Goal: Information Seeking & Learning: Check status

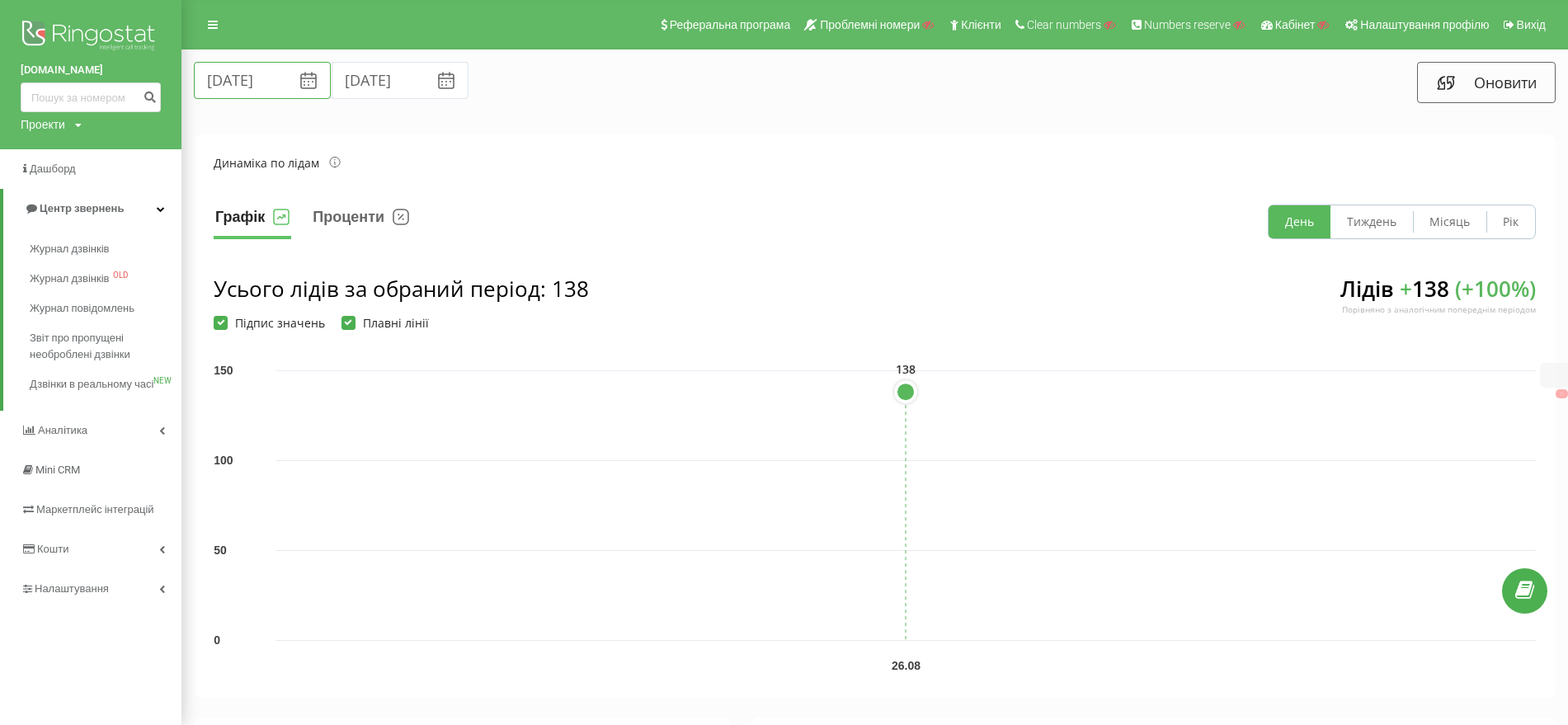
click at [263, 68] on input "[DATE]" at bounding box center [262, 80] width 137 height 37
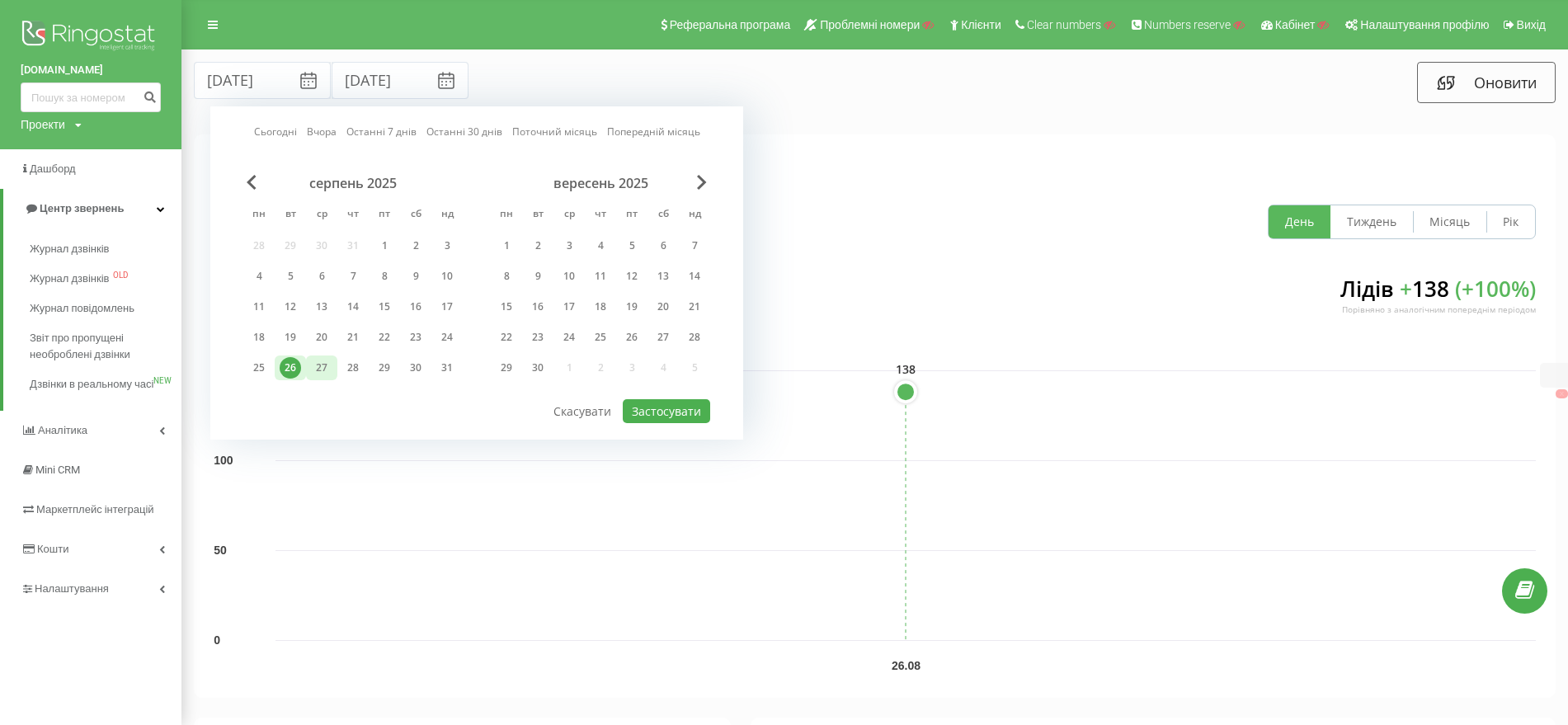
click at [317, 362] on div "27" at bounding box center [321, 368] width 22 height 22
click at [683, 402] on button "Застосувати" at bounding box center [666, 412] width 87 height 24
type input "27.08.2025"
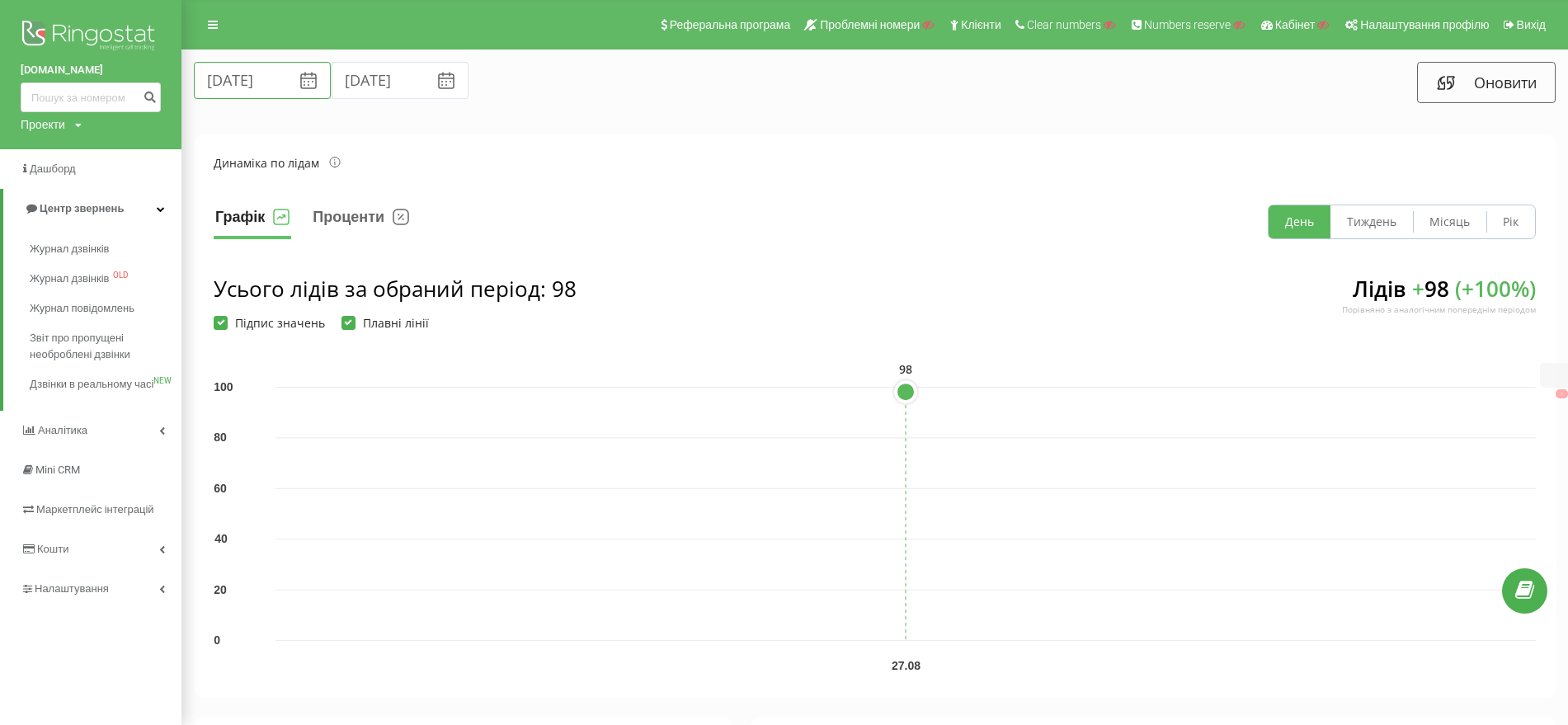
click at [226, 75] on input "27.08.2025" at bounding box center [262, 80] width 137 height 37
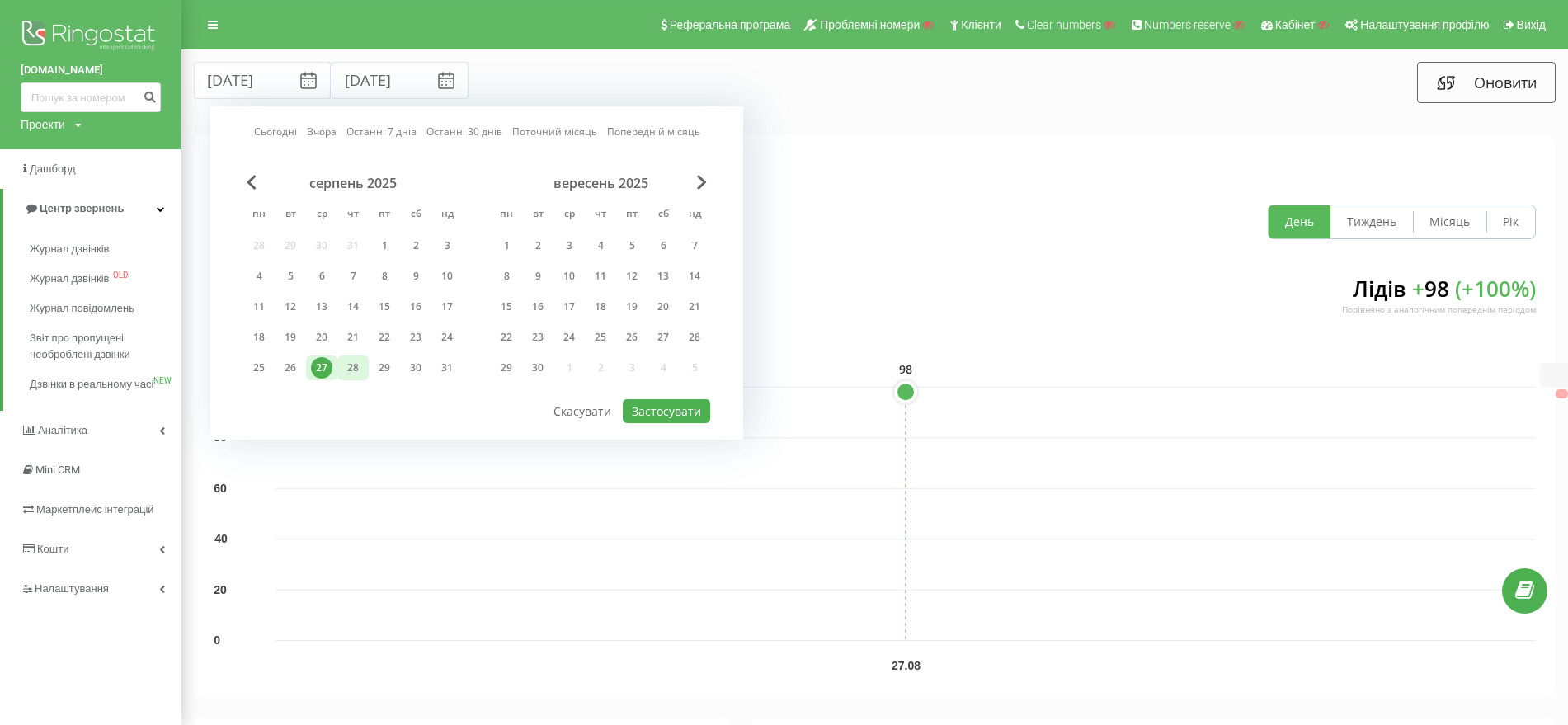
click at [360, 370] on div "28" at bounding box center [353, 368] width 22 height 22
click at [351, 364] on div "28" at bounding box center [353, 368] width 22 height 22
click at [660, 408] on button "Застосувати" at bounding box center [666, 412] width 87 height 24
type input "28.08.2025"
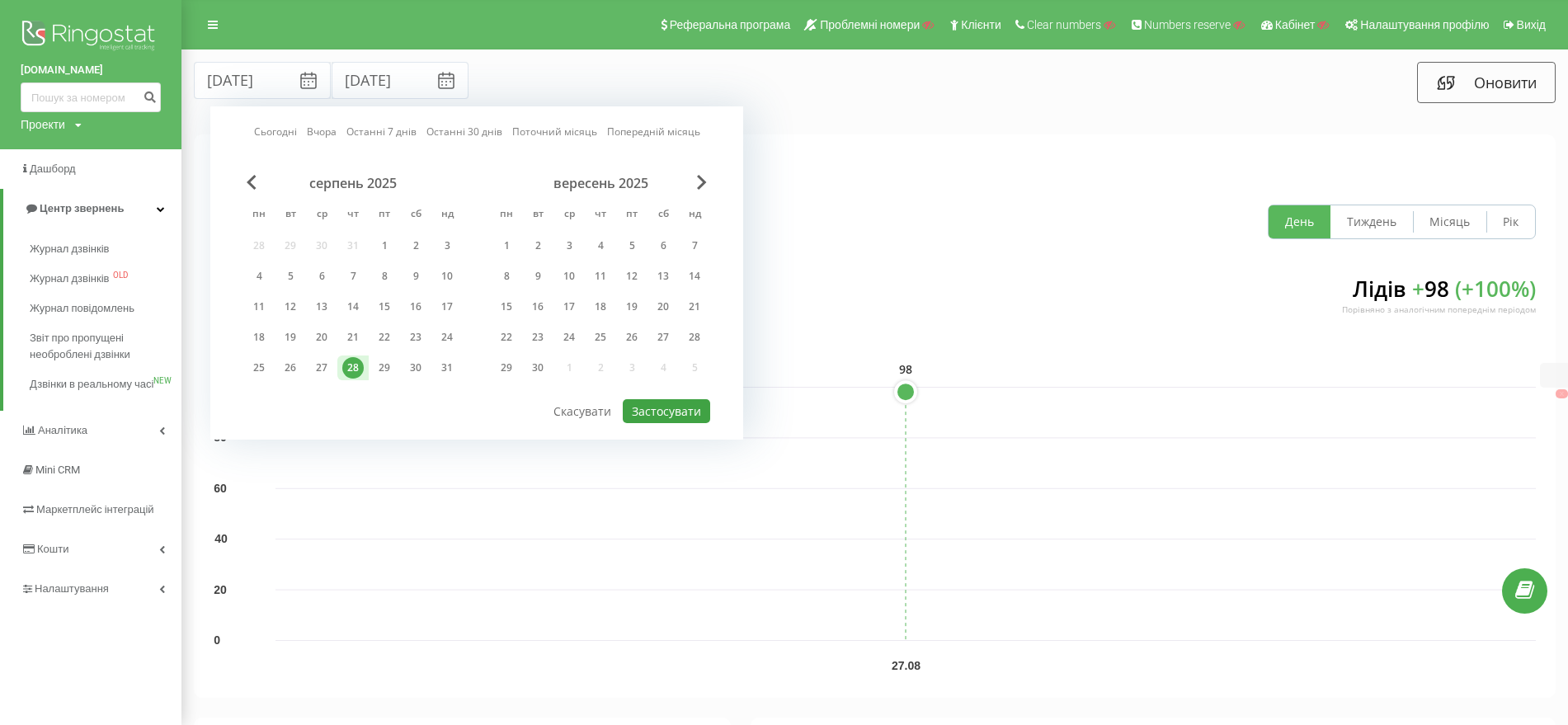
type input "28.08.2025"
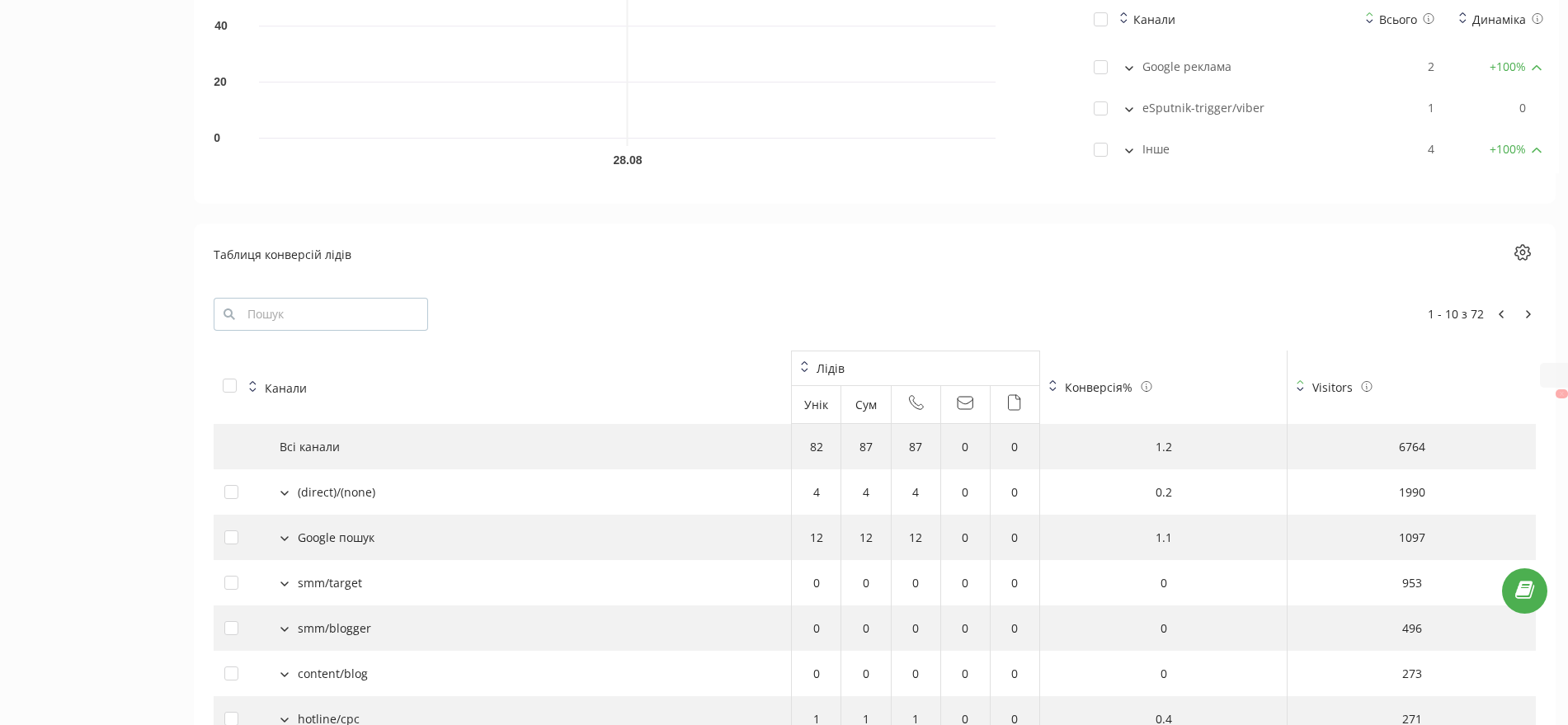
scroll to position [1753, 0]
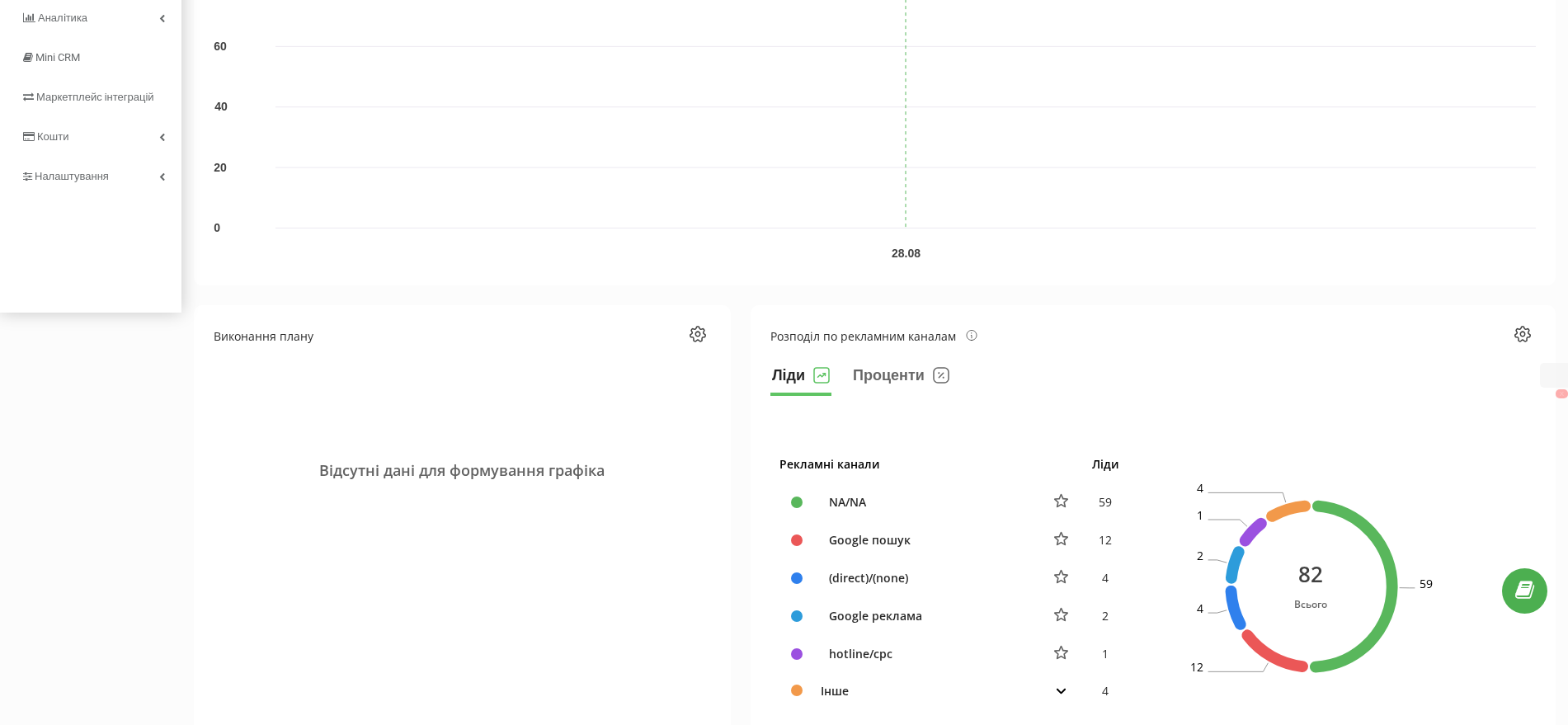
scroll to position [0, 0]
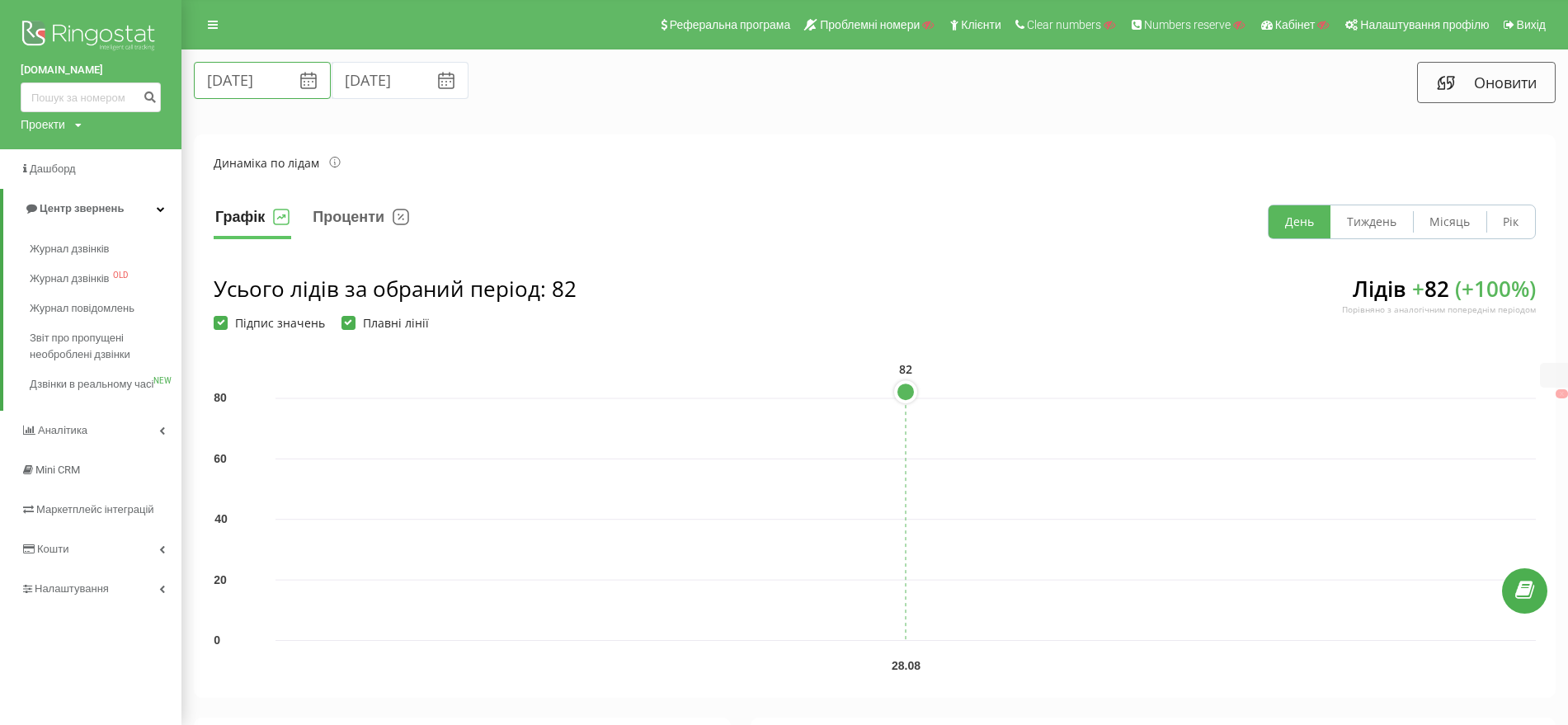
click at [264, 67] on input "28.08.2025" at bounding box center [262, 80] width 137 height 37
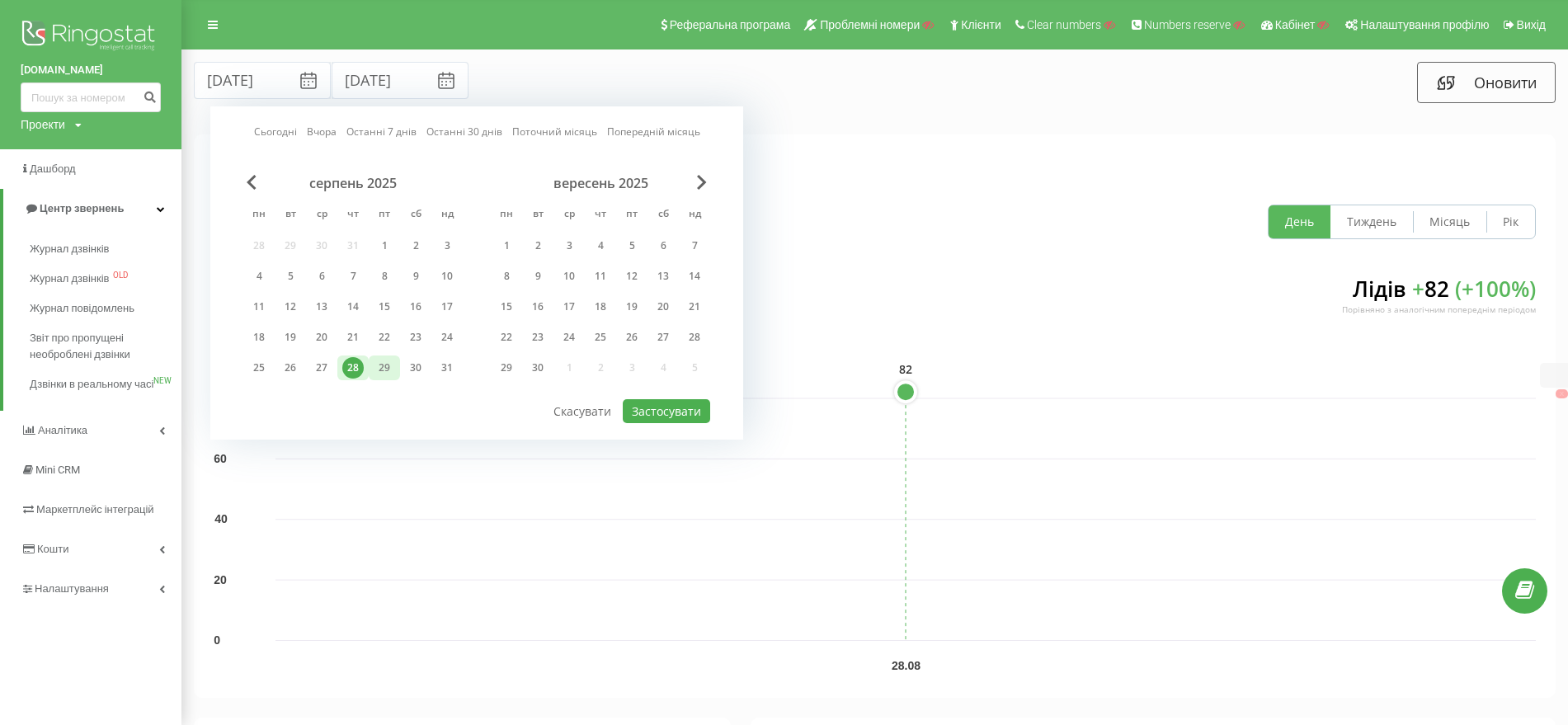
click at [387, 375] on div "29" at bounding box center [384, 368] width 22 height 22
click at [655, 401] on button "Застосувати" at bounding box center [666, 412] width 87 height 24
type input "29.08.2025"
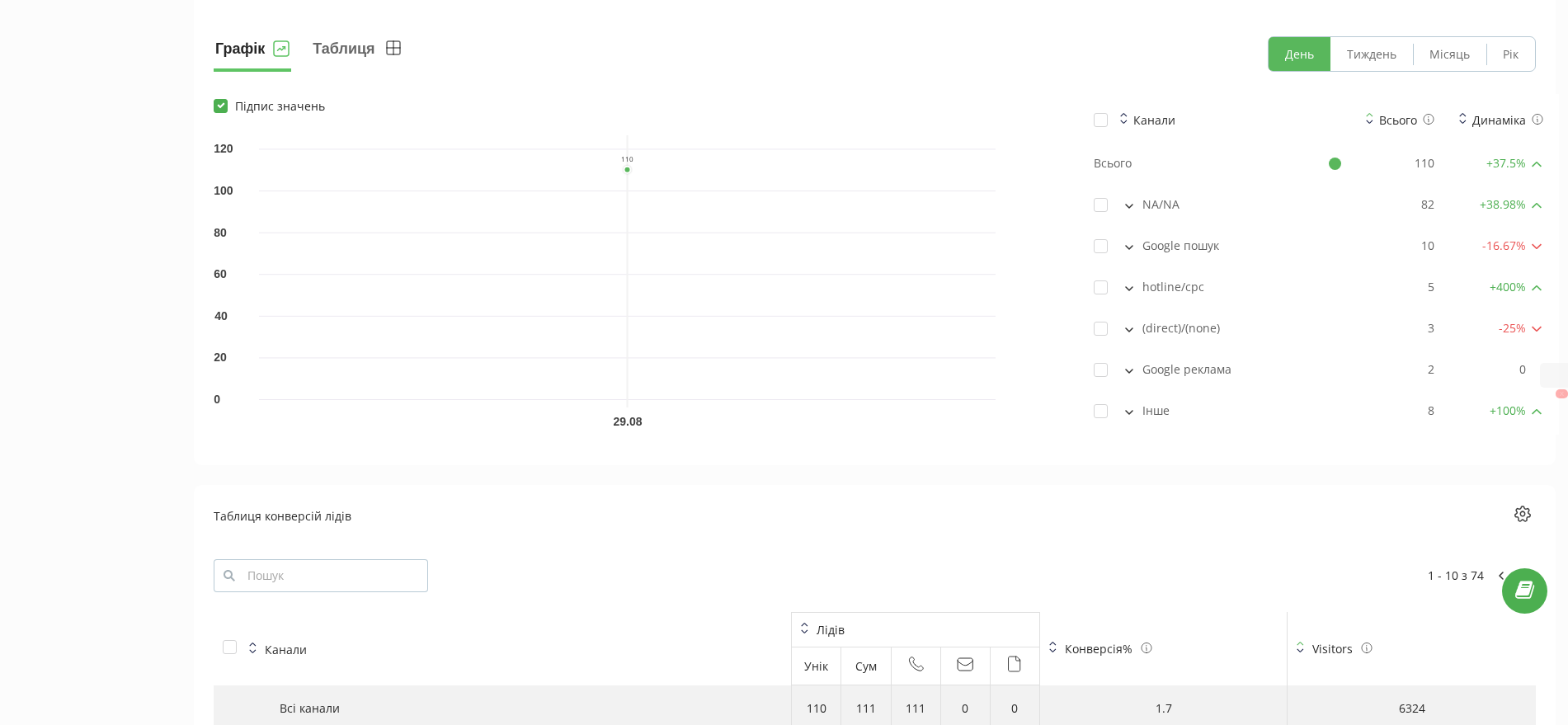
scroll to position [1774, 0]
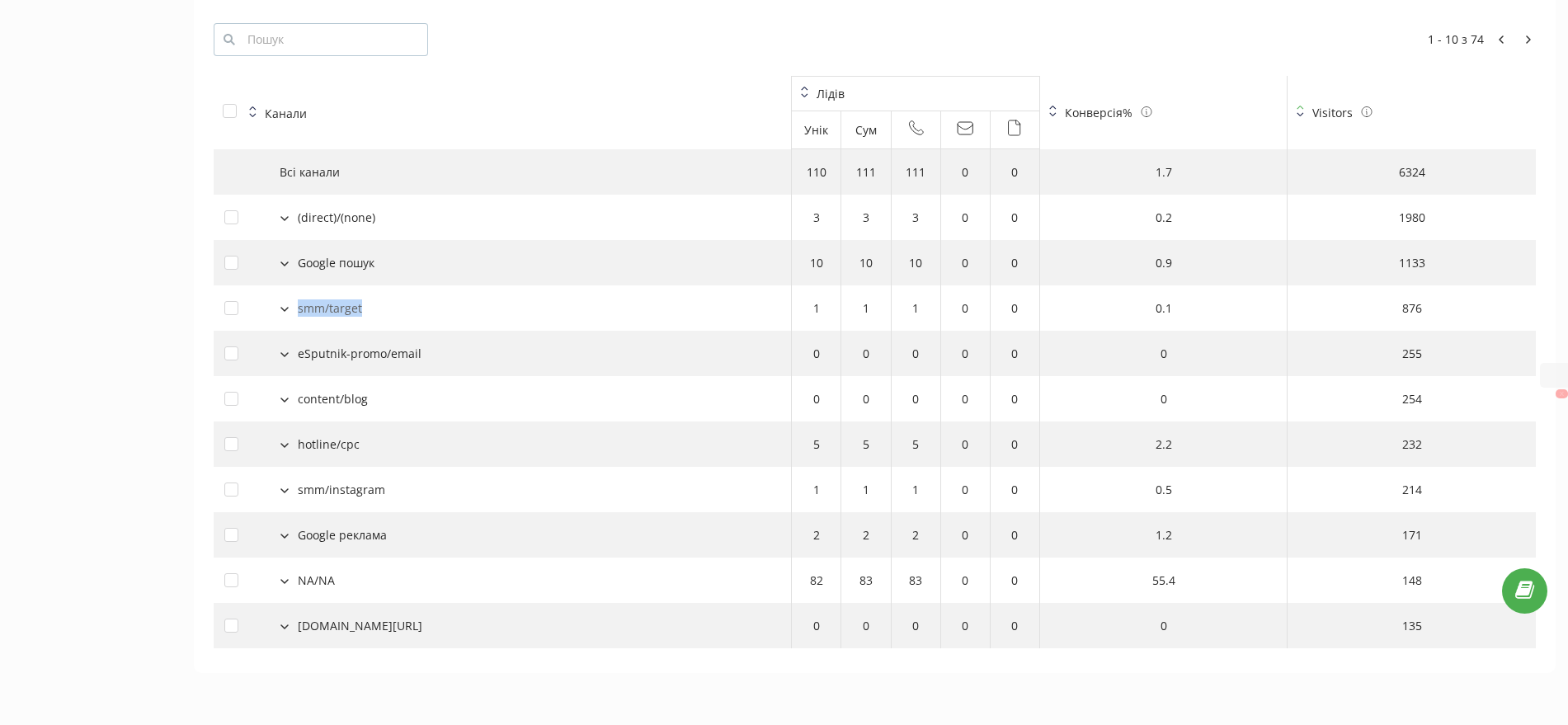
copy div "smm/target"
drag, startPoint x: 373, startPoint y: 306, endPoint x: 293, endPoint y: 315, distance: 80.5
click at [293, 315] on div "smm/target" at bounding box center [502, 308] width 556 height 17
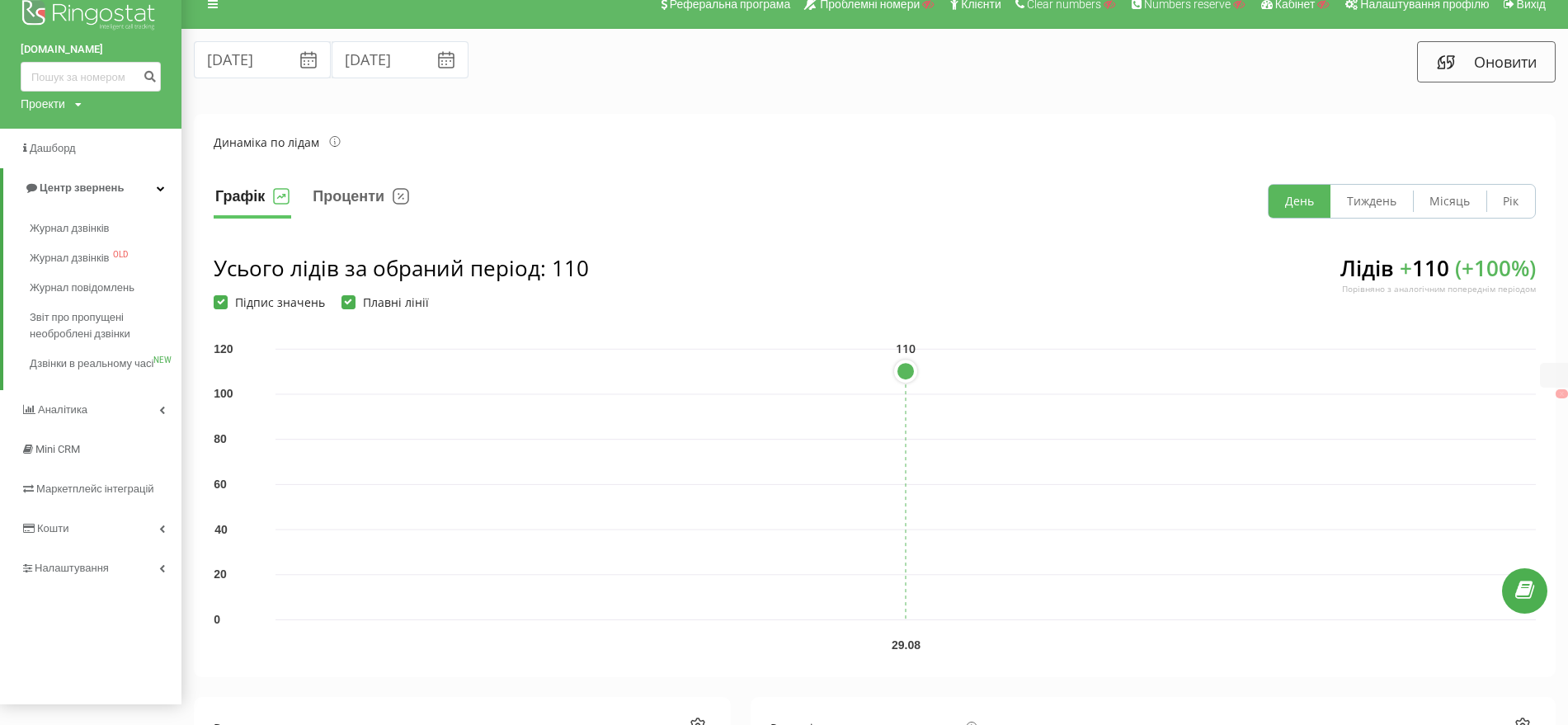
scroll to position [0, 0]
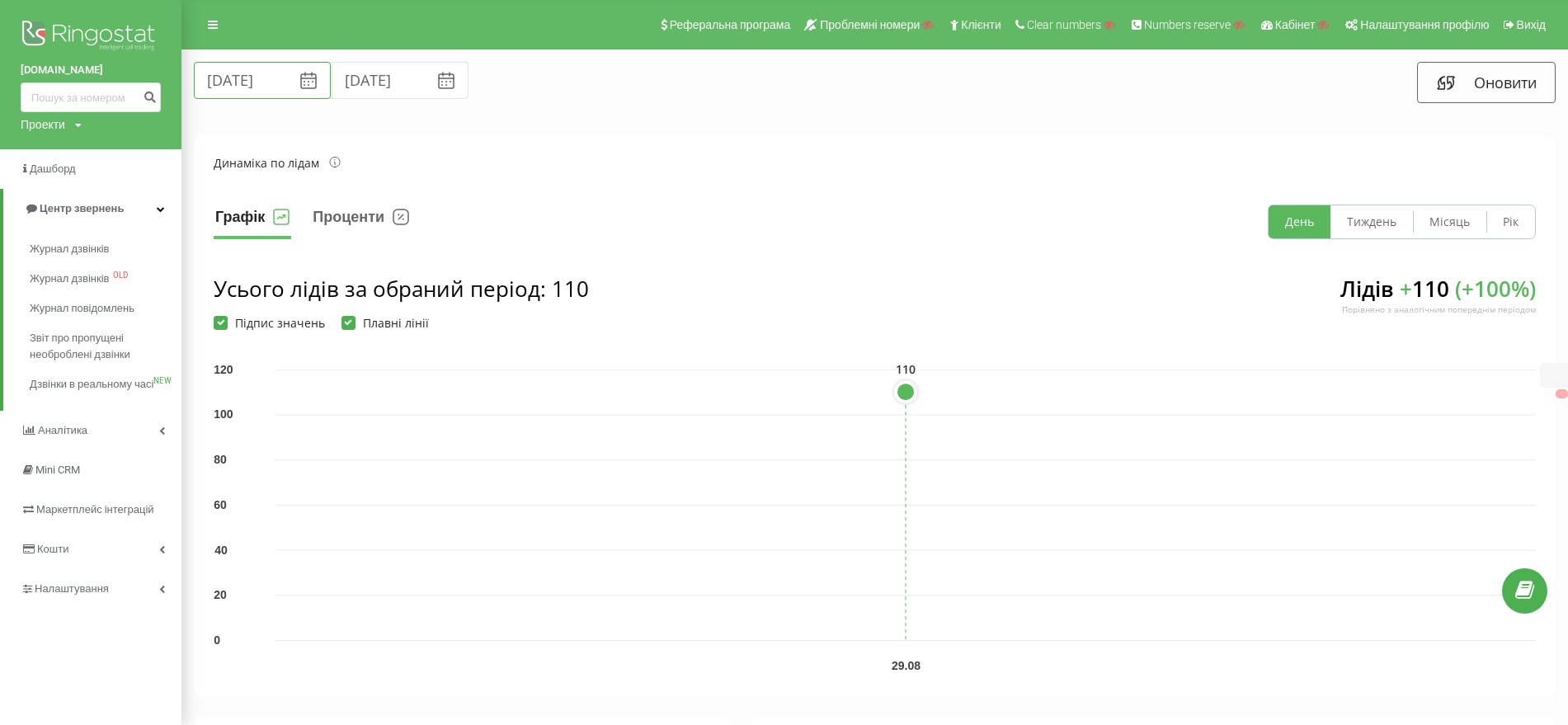
click at [255, 88] on input "29.08.2025" at bounding box center [262, 80] width 137 height 37
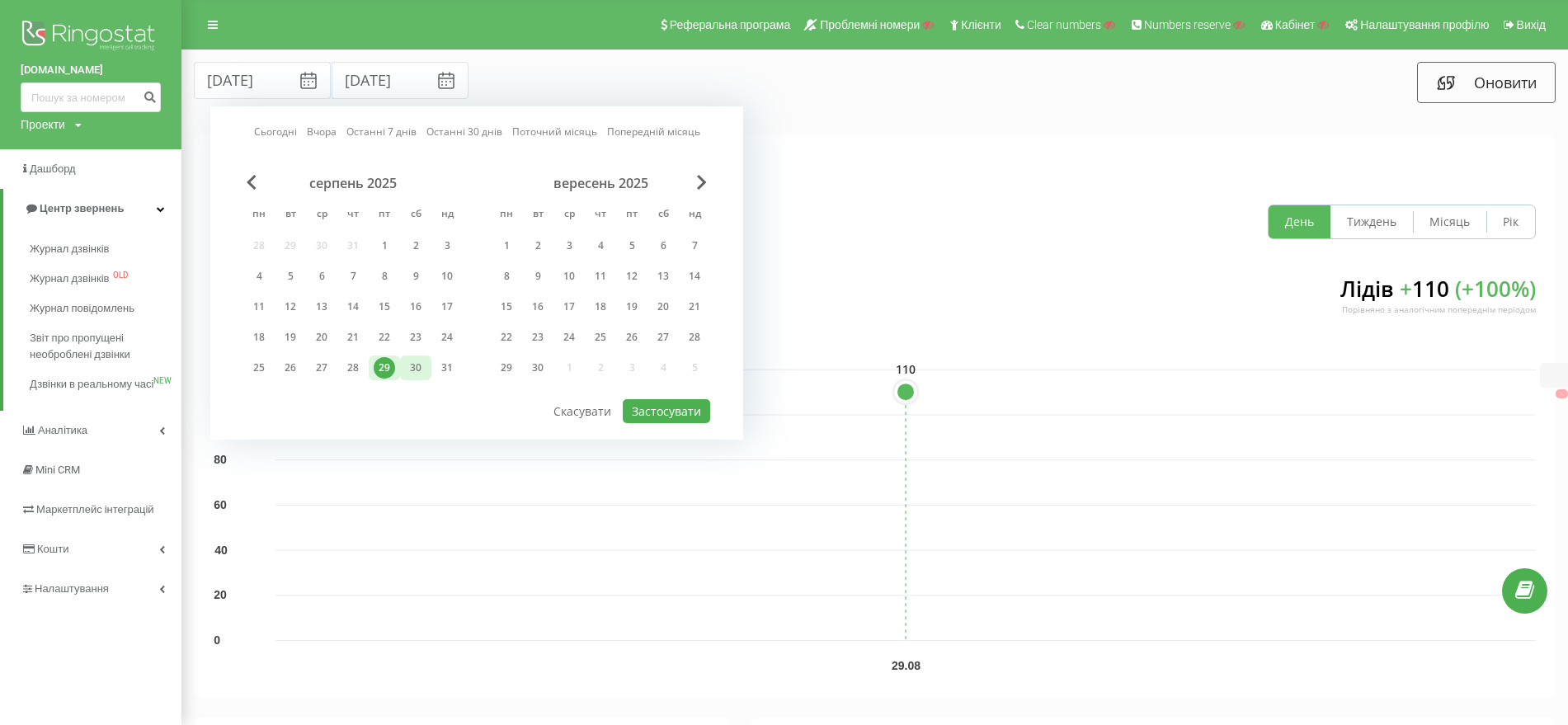
click at [409, 366] on div "30" at bounding box center [415, 368] width 22 height 22
click at [658, 406] on button "Застосувати" at bounding box center [666, 412] width 87 height 24
type input "30.08.2025"
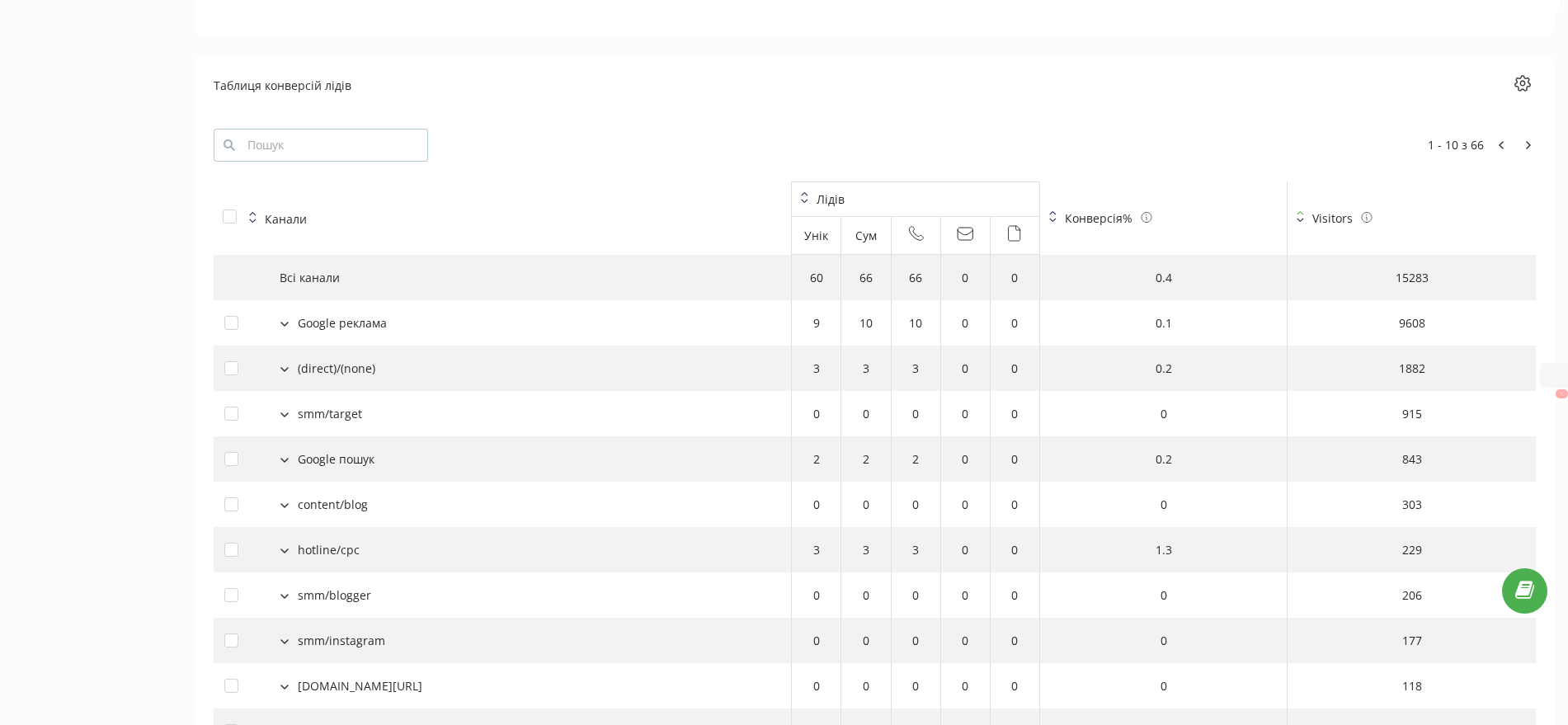
scroll to position [1774, 0]
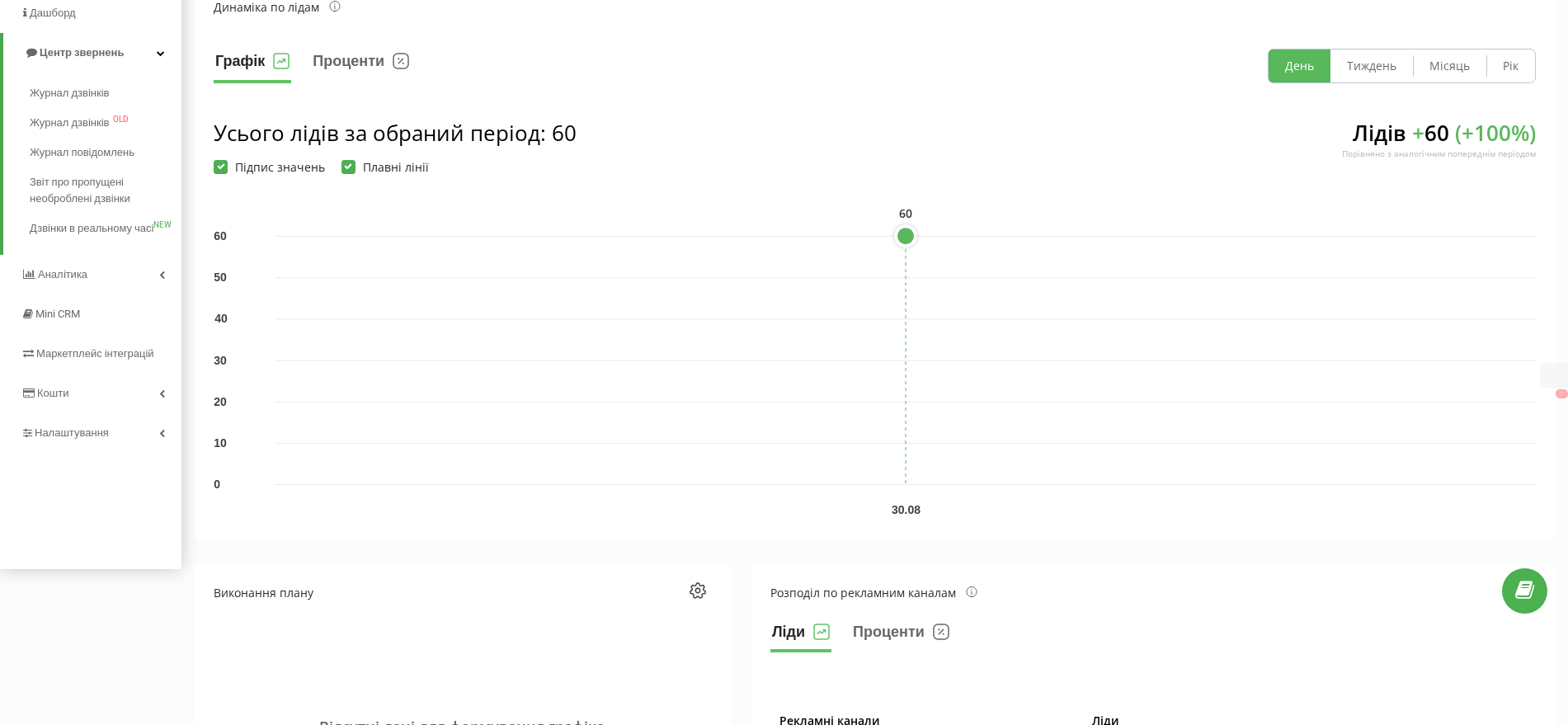
scroll to position [0, 0]
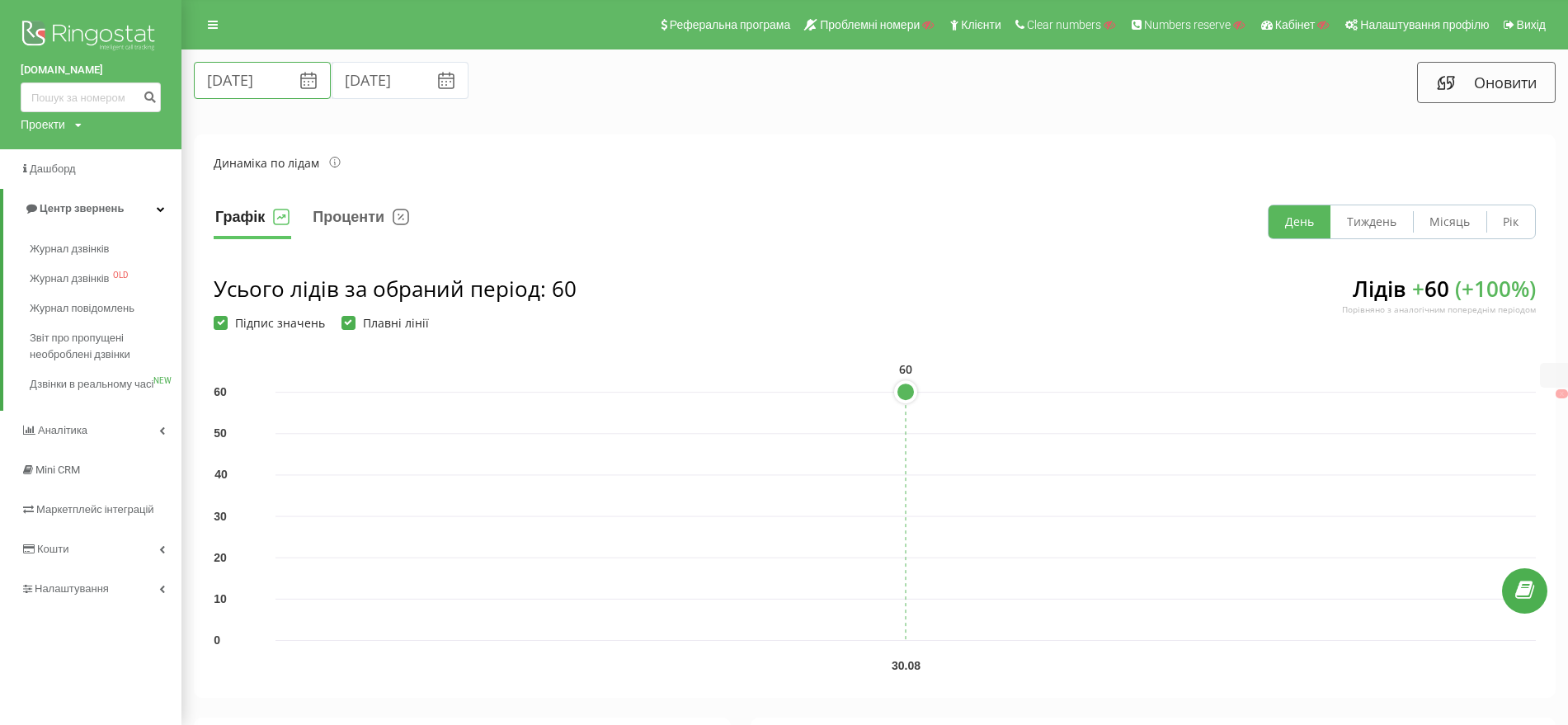
click at [251, 75] on input "30.08.2025" at bounding box center [262, 80] width 137 height 37
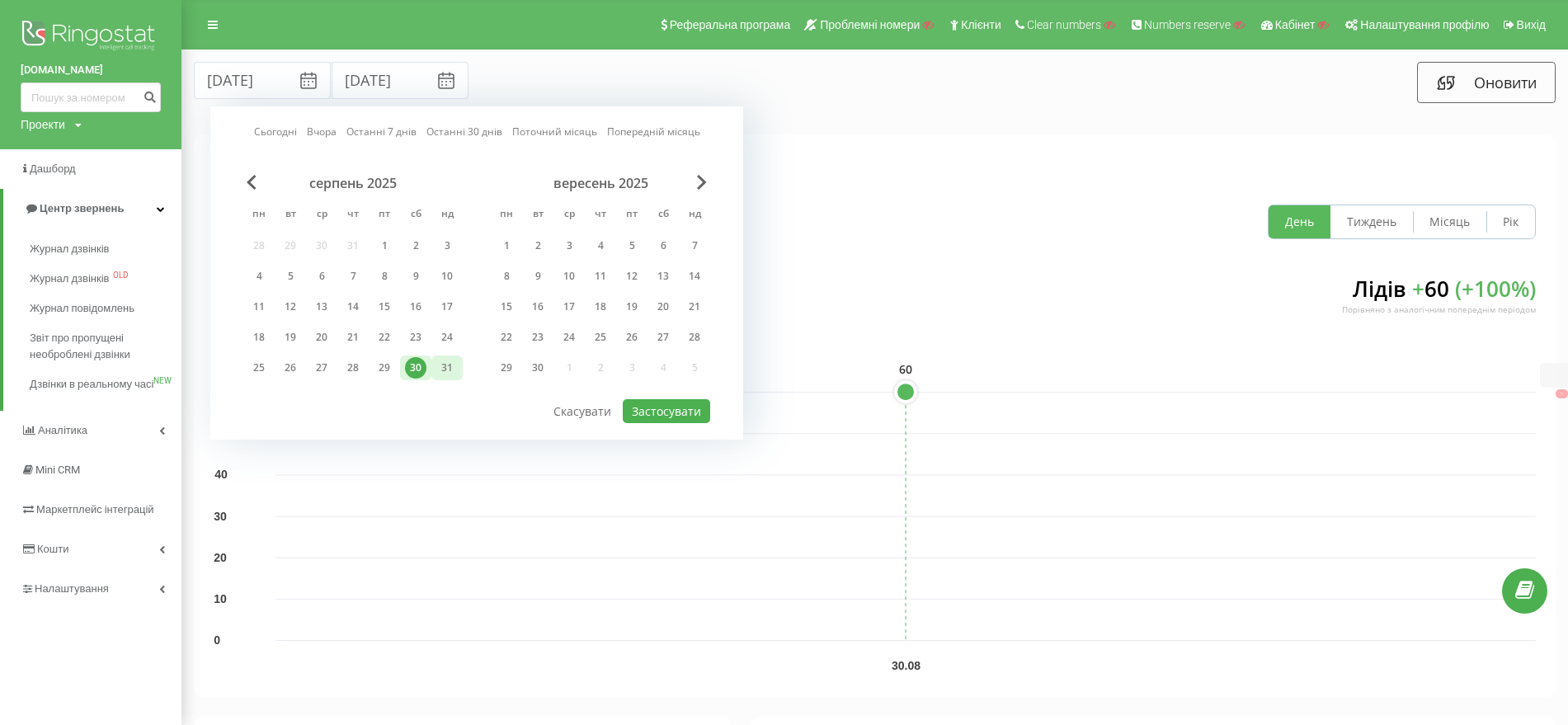
click at [450, 369] on div "31" at bounding box center [447, 368] width 22 height 22
click at [674, 407] on button "Застосувати" at bounding box center [666, 412] width 87 height 24
type input "31.08.2025"
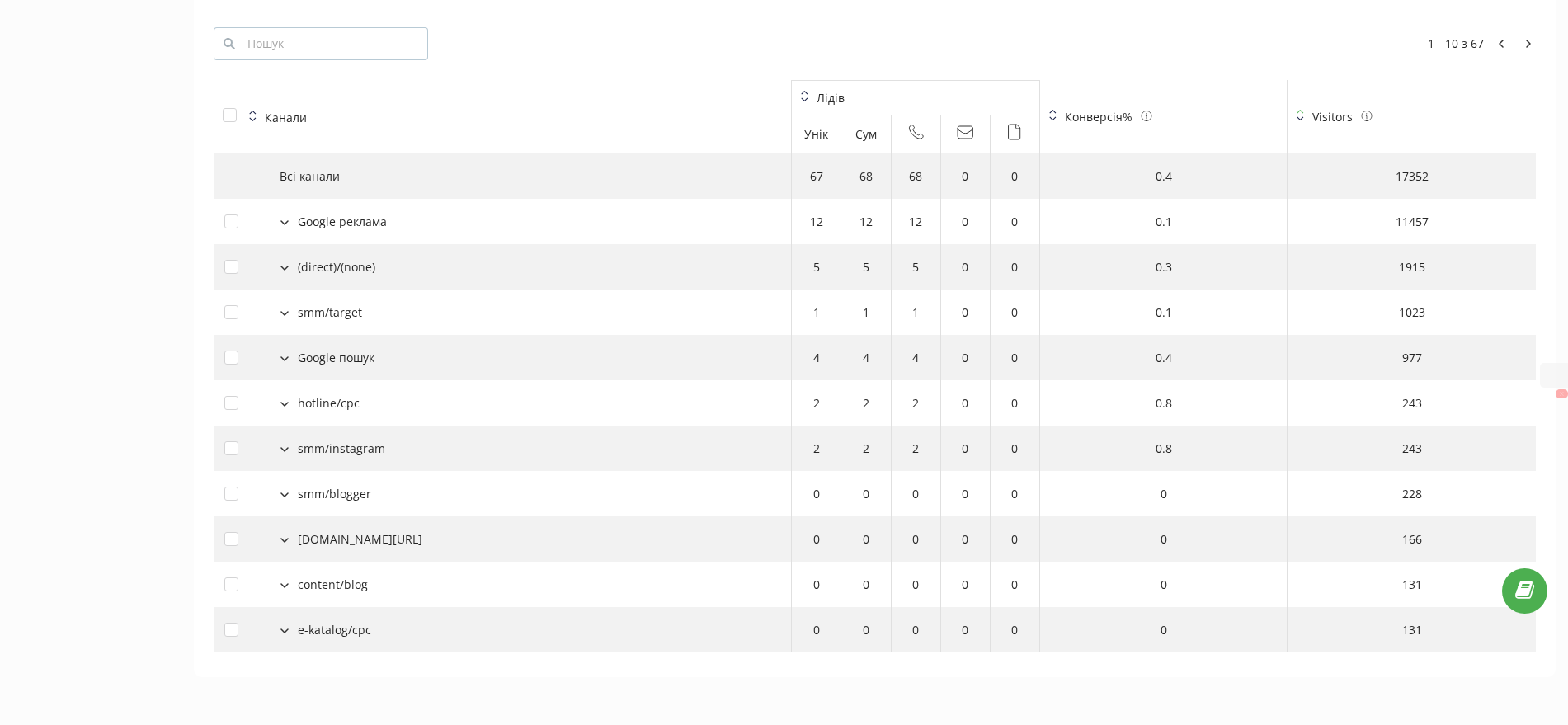
scroll to position [1774, 0]
drag, startPoint x: 299, startPoint y: 351, endPoint x: 388, endPoint y: 354, distance: 89.1
click at [388, 354] on div "Google пошук" at bounding box center [502, 353] width 556 height 17
copy div "Google пошук"
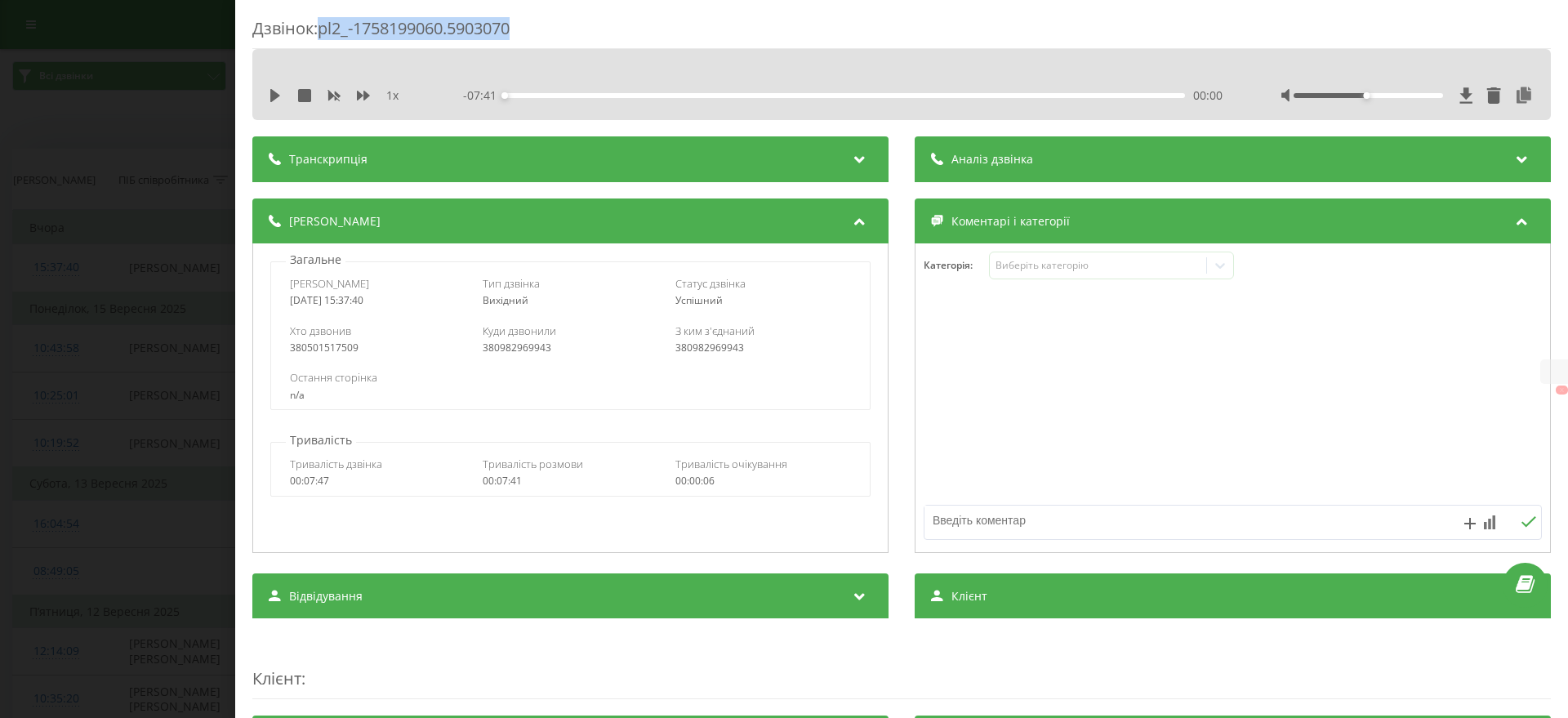
click at [80, 267] on div "Дзвінок : pl2_-1758199060.5903070 1 x - 07:41 00:00 00:00 Транскрипція Для AI-а…" at bounding box center [784, 359] width 1568 height 718
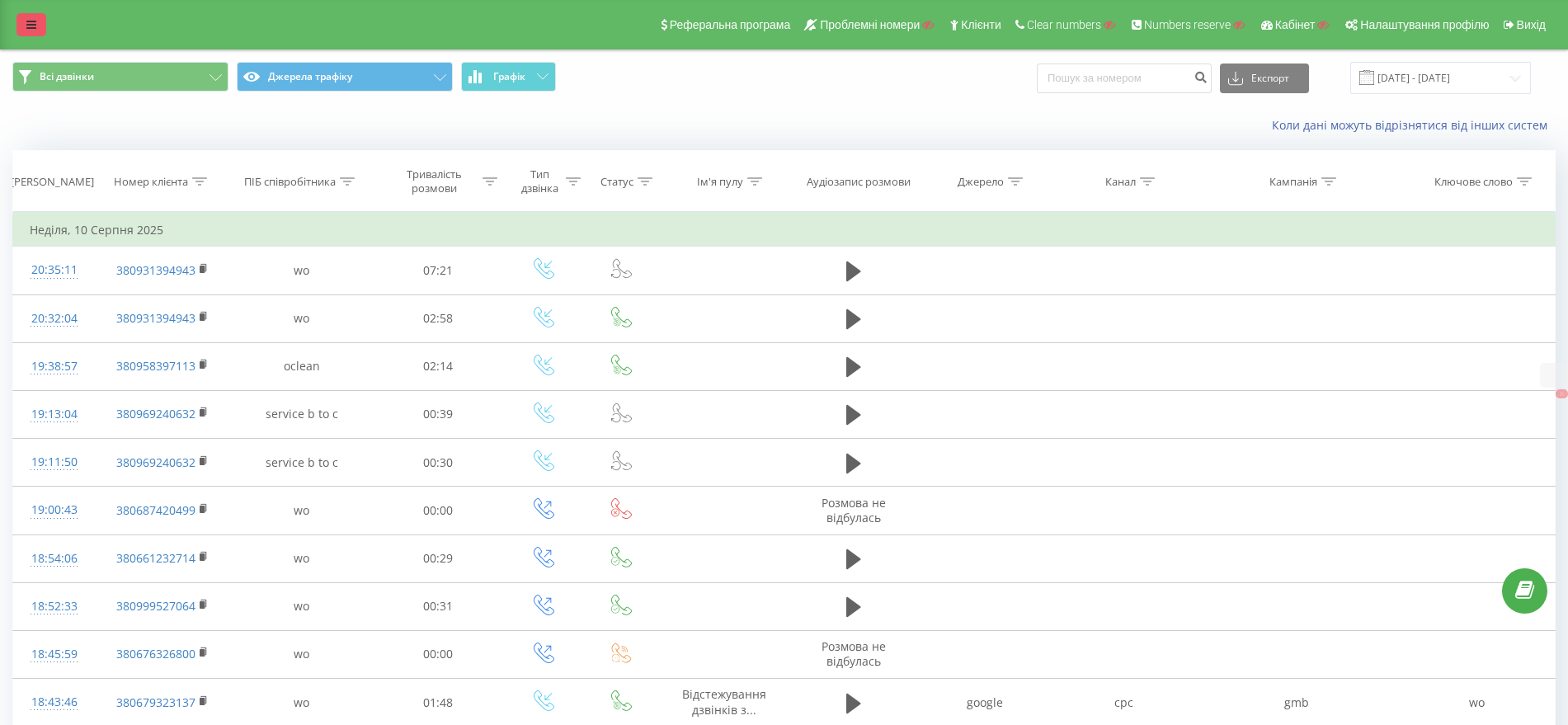
click at [16, 16] on link at bounding box center [31, 24] width 29 height 23
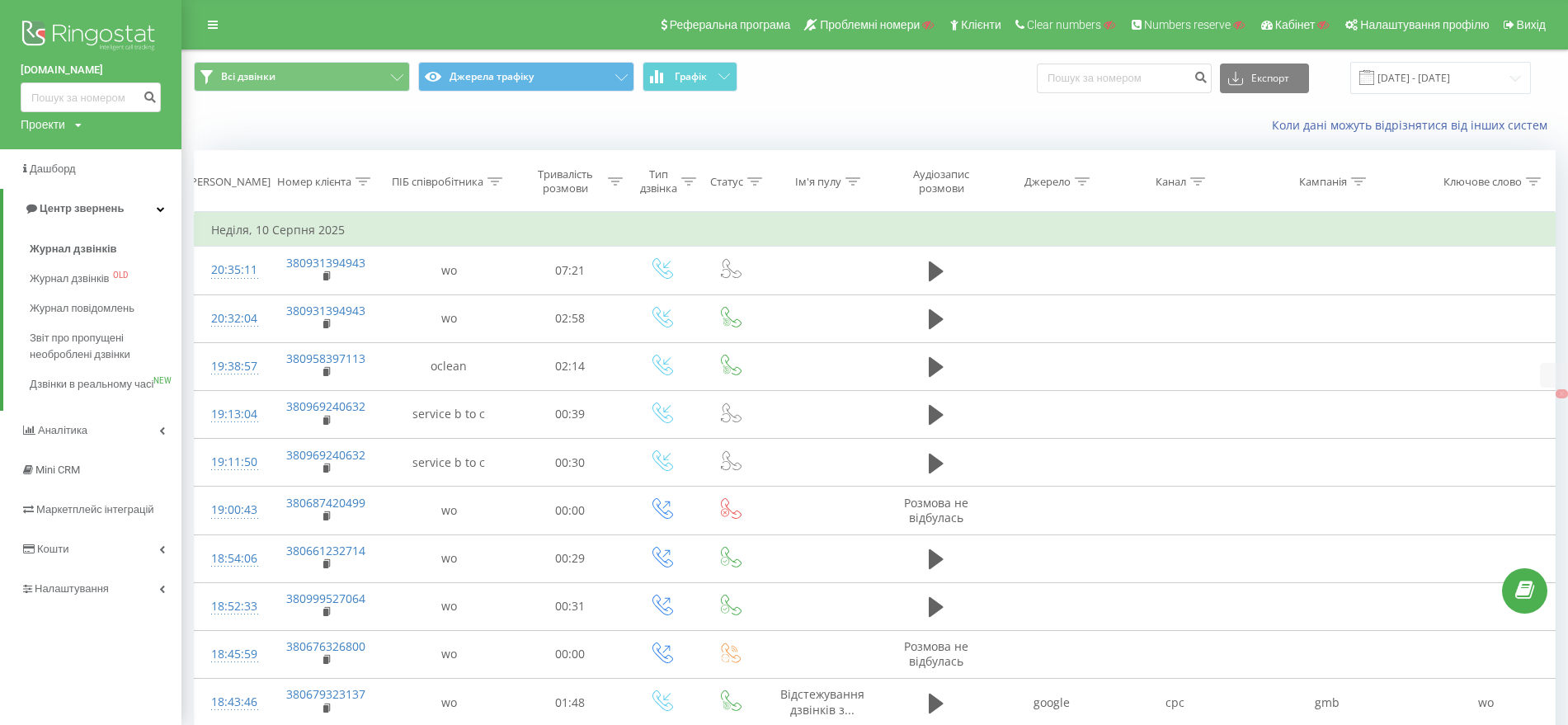
click at [36, 122] on div "Проекти" at bounding box center [43, 124] width 45 height 16
drag, startPoint x: 47, startPoint y: 142, endPoint x: 57, endPoint y: 140, distance: 10.2
click at [47, 142] on input "text" at bounding box center [67, 150] width 83 height 24
paste input "practima.io"
type input "practima.io"
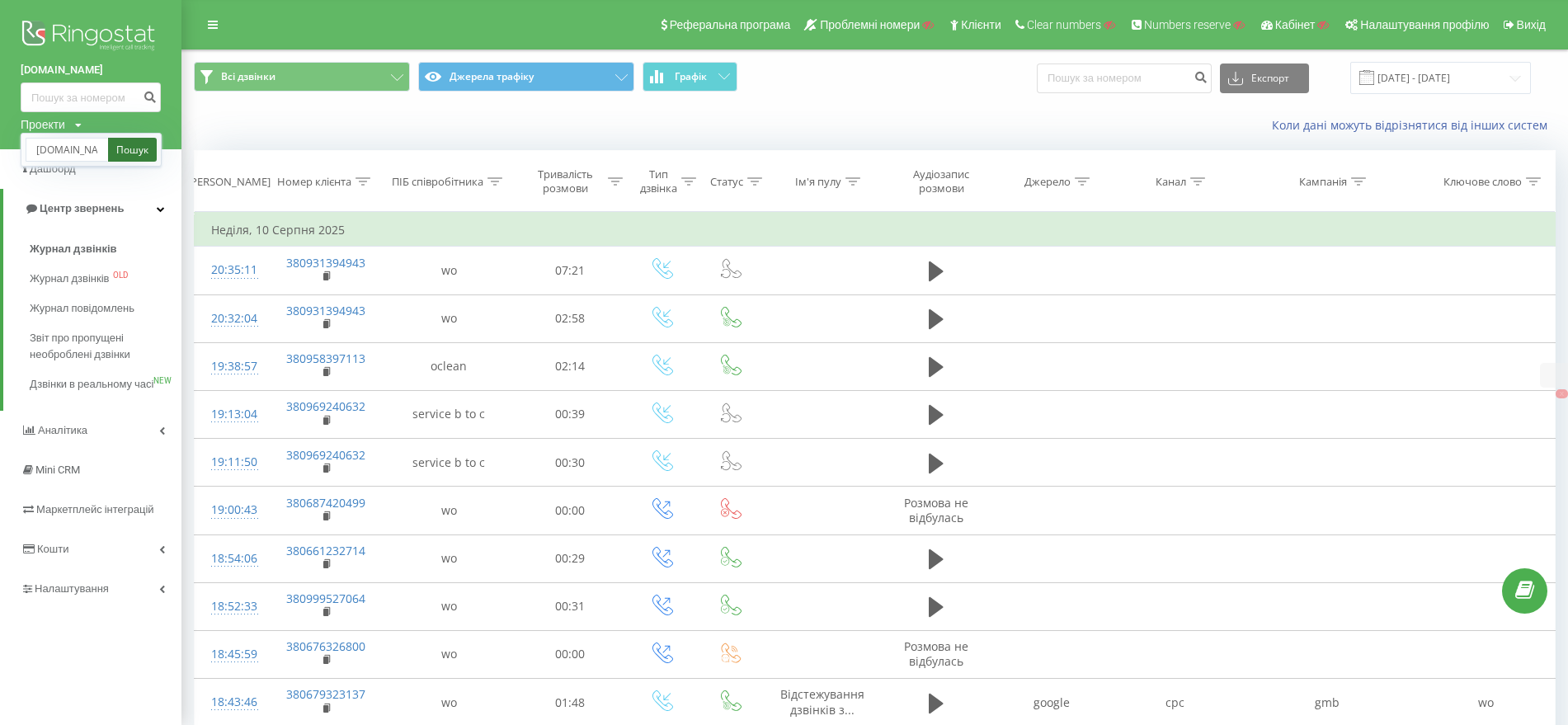
click at [121, 141] on link "Пошук" at bounding box center [132, 150] width 48 height 24
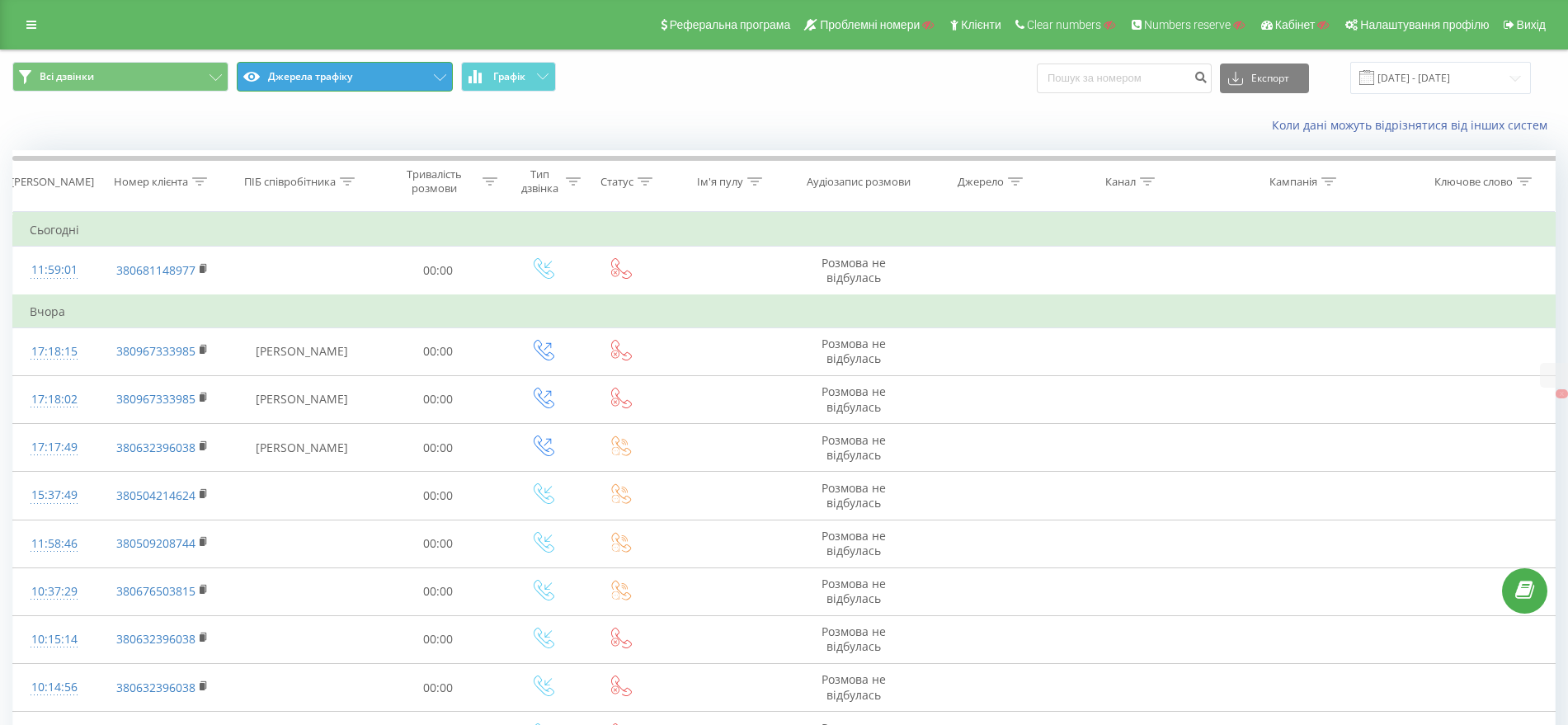
click at [294, 70] on button "Джерела трафіку" at bounding box center [344, 77] width 216 height 29
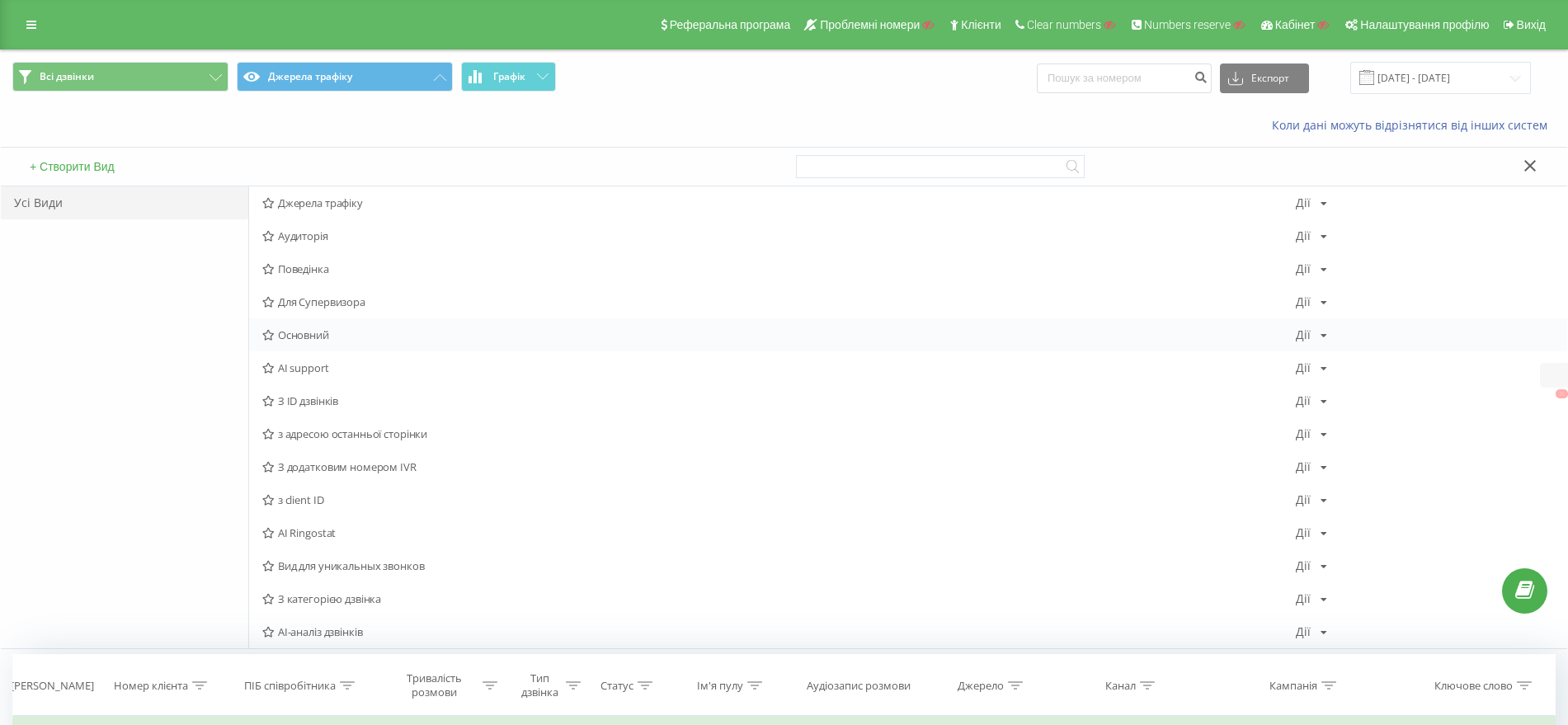
click at [290, 336] on span "Основний" at bounding box center [778, 334] width 1033 height 11
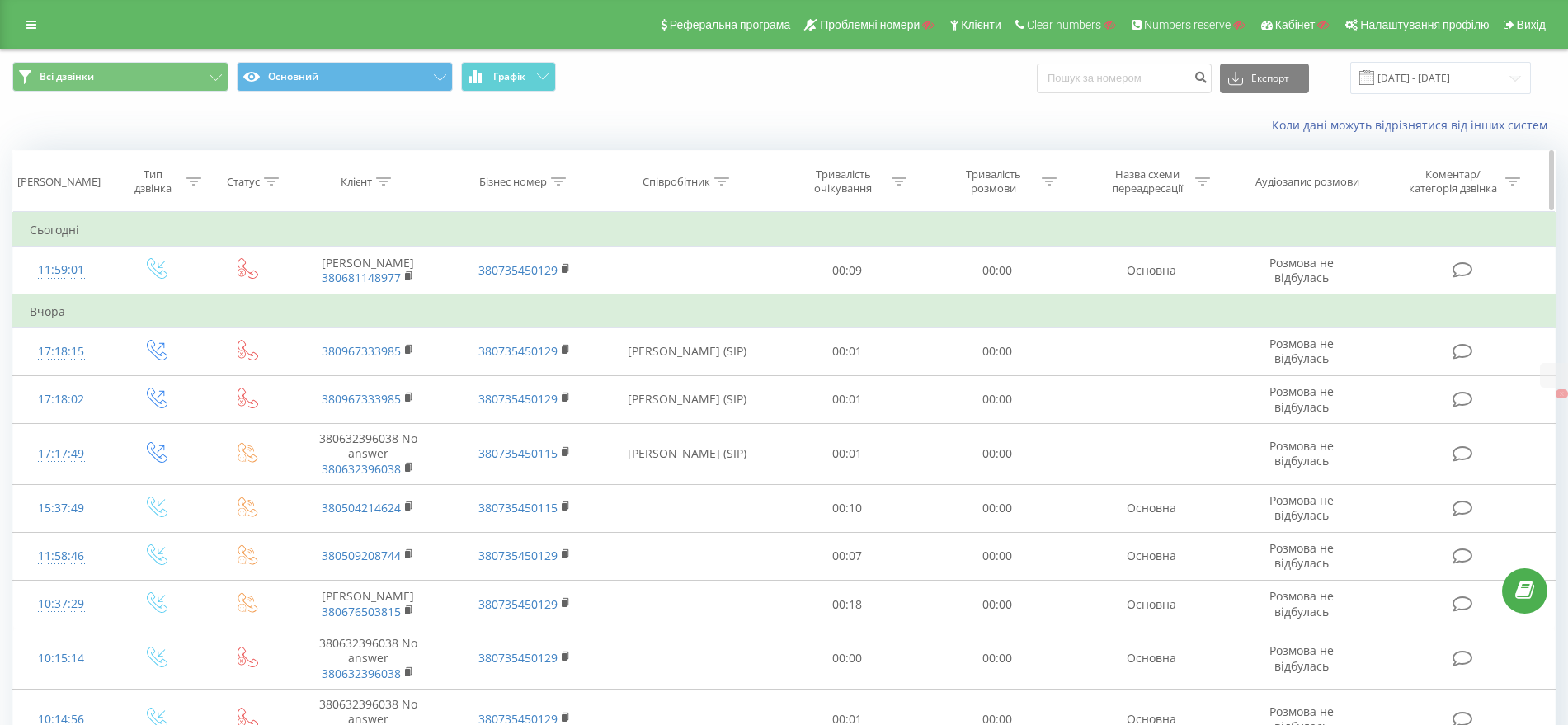
click at [554, 177] on icon at bounding box center [557, 181] width 15 height 9
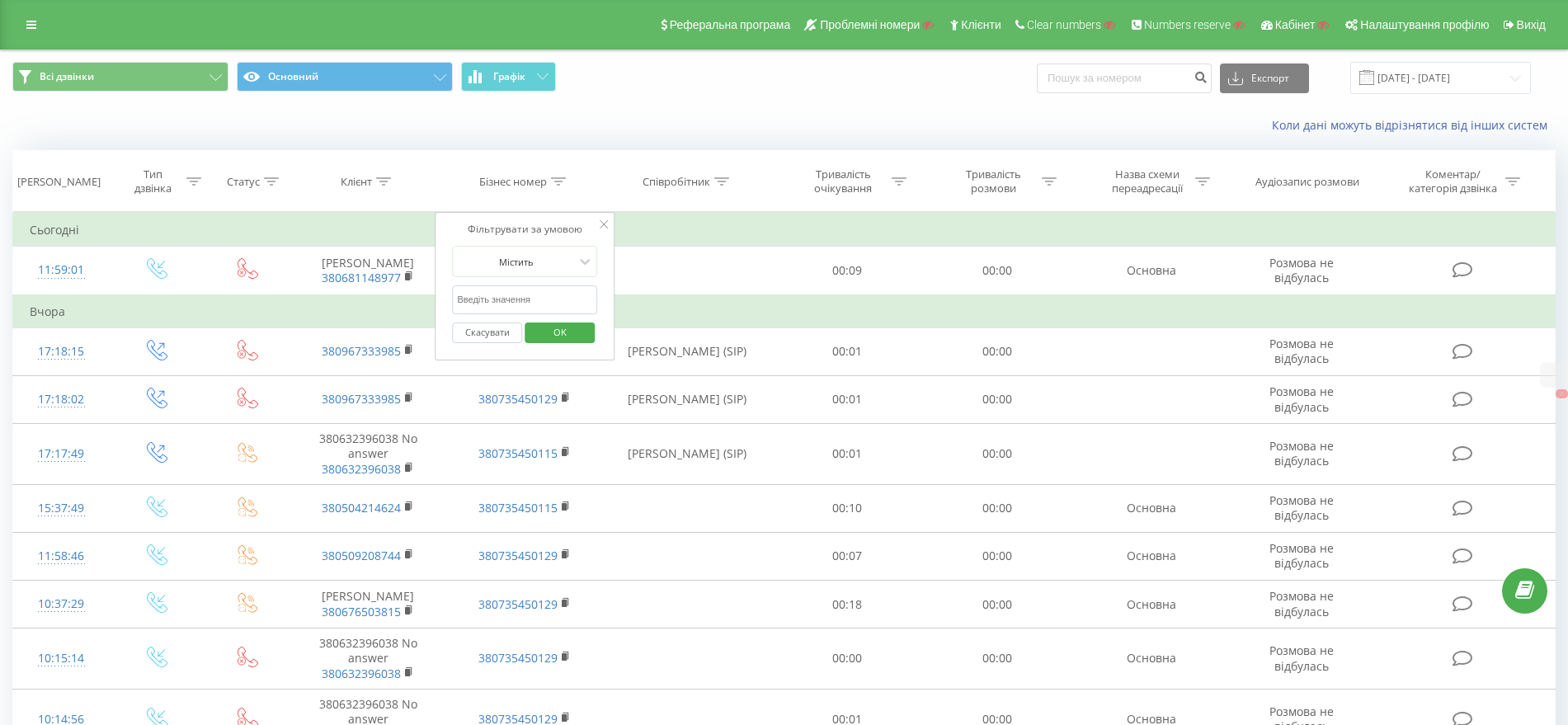
click at [506, 296] on input "text" at bounding box center [525, 299] width 145 height 28
paste input "​380735450115"
type input "​380735450115"
click at [564, 324] on span "OK" at bounding box center [560, 332] width 47 height 26
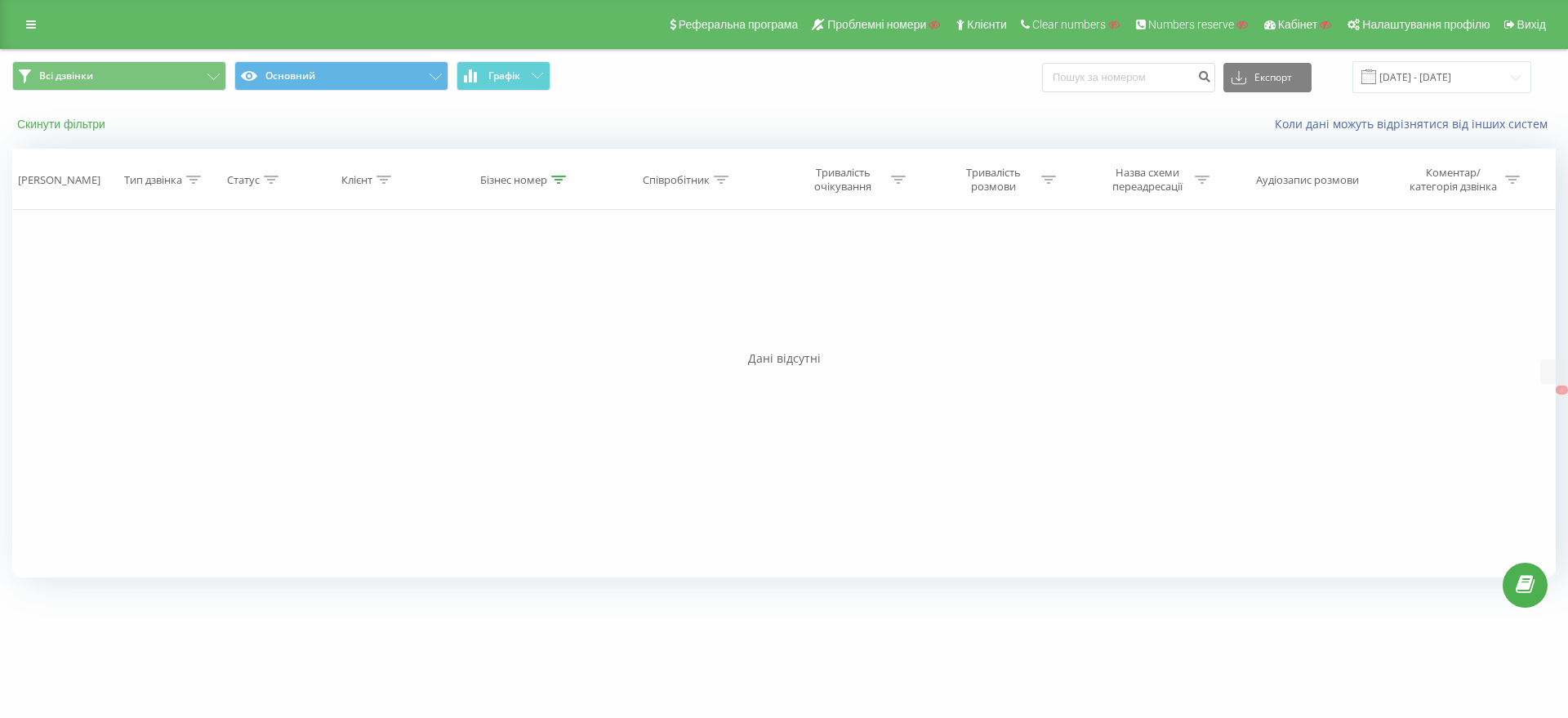
click at [96, 120] on button "Скинути фільтри" at bounding box center [62, 124] width 102 height 15
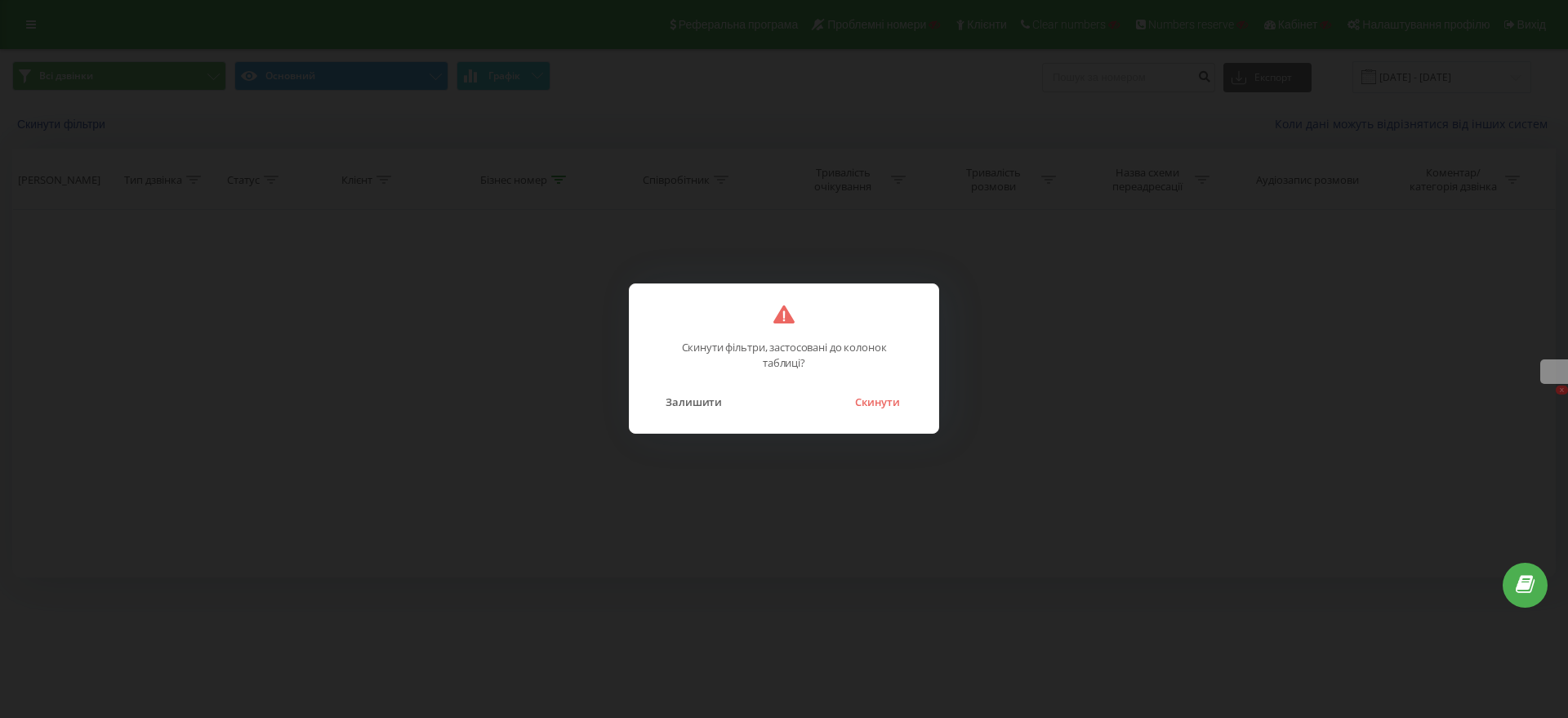
click at [913, 400] on div "Залишити Скинути" at bounding box center [784, 391] width 276 height 42
click at [893, 396] on button "Скинути" at bounding box center [878, 402] width 62 height 21
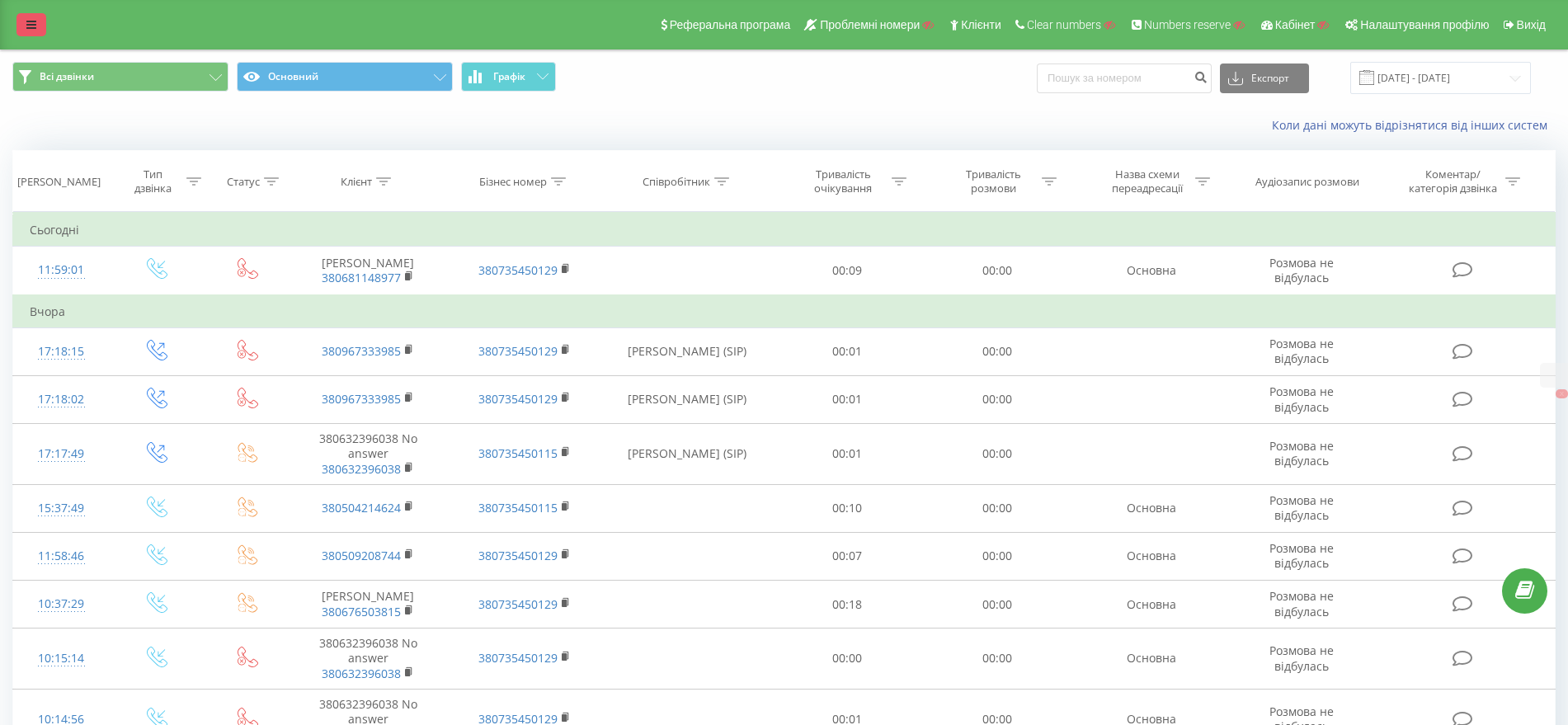
click at [23, 29] on link at bounding box center [31, 24] width 29 height 23
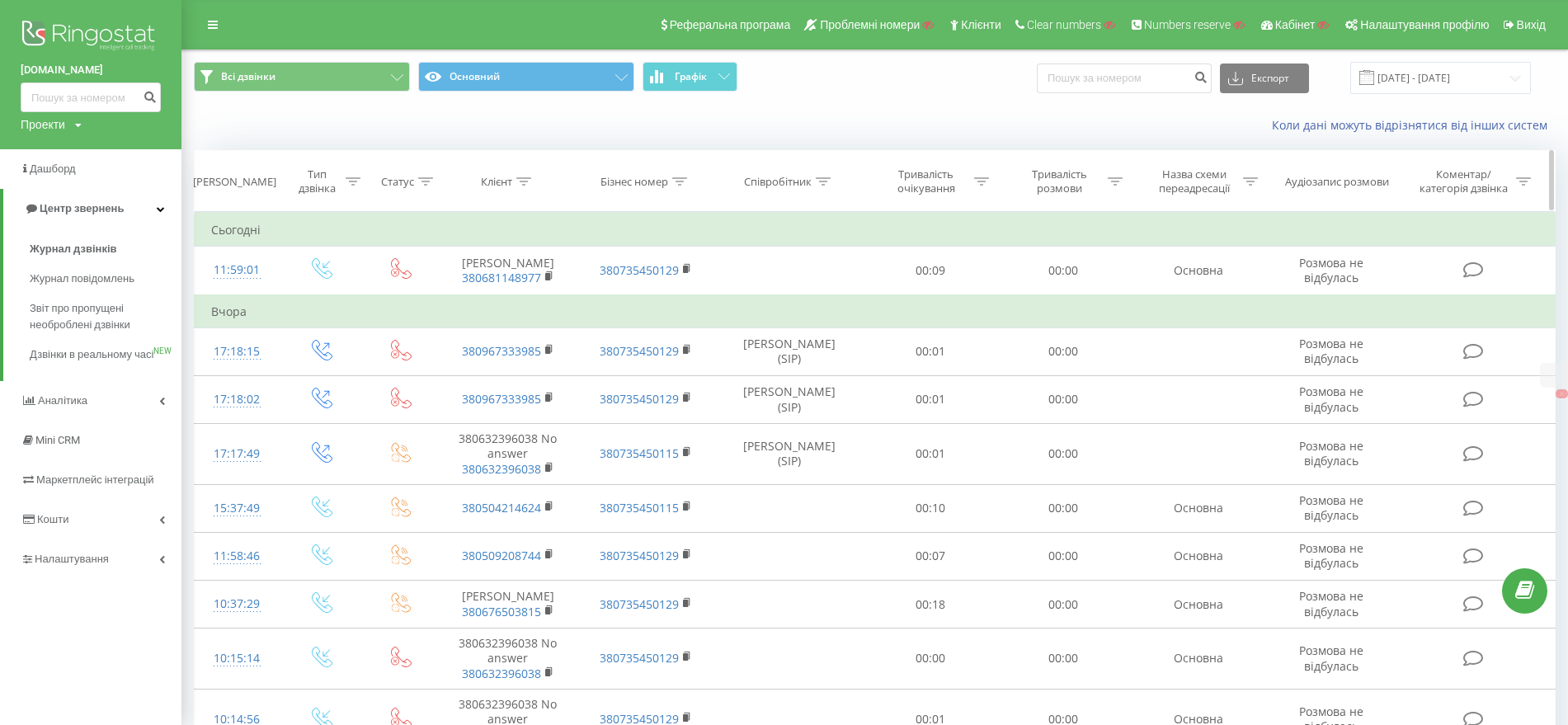
click at [520, 177] on icon at bounding box center [523, 181] width 15 height 9
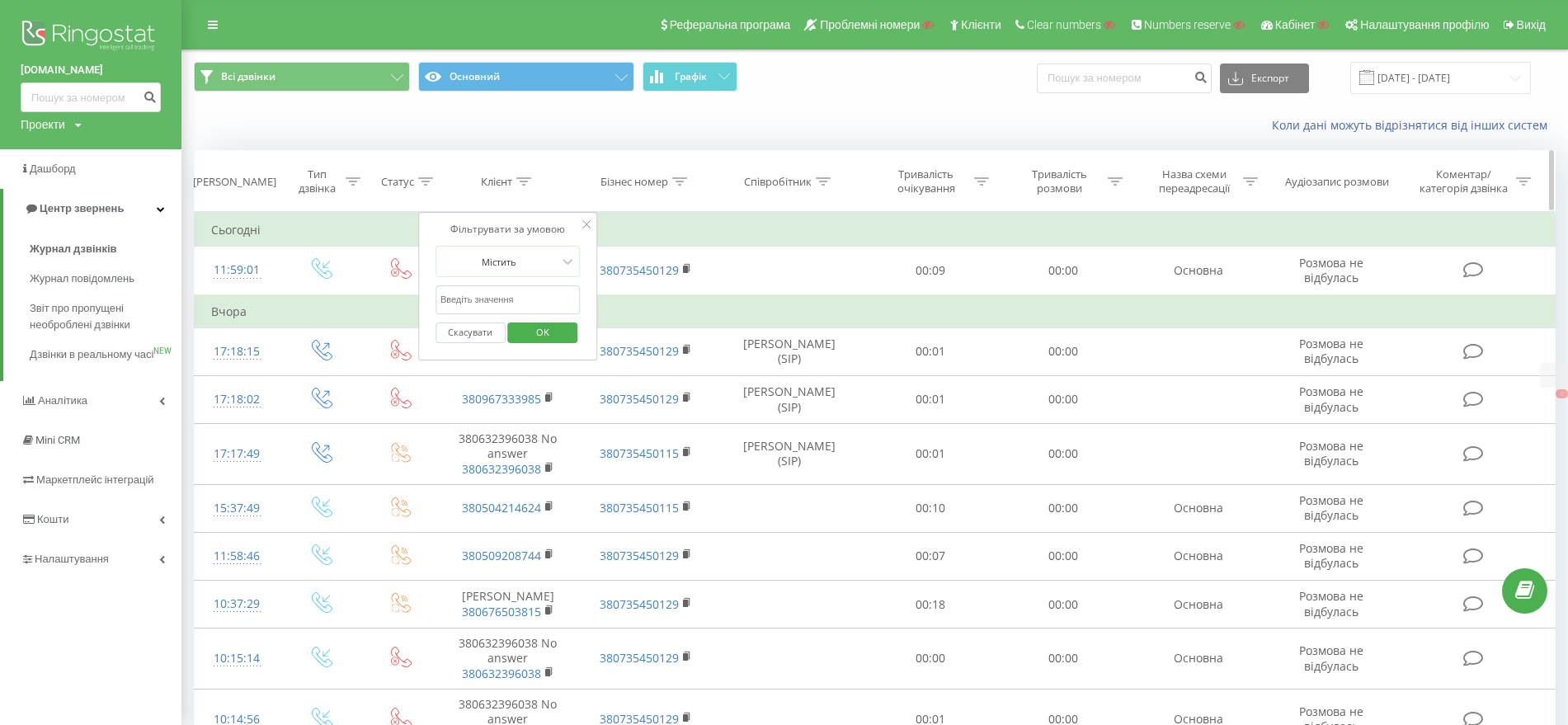
click at [675, 177] on icon at bounding box center [679, 181] width 15 height 9
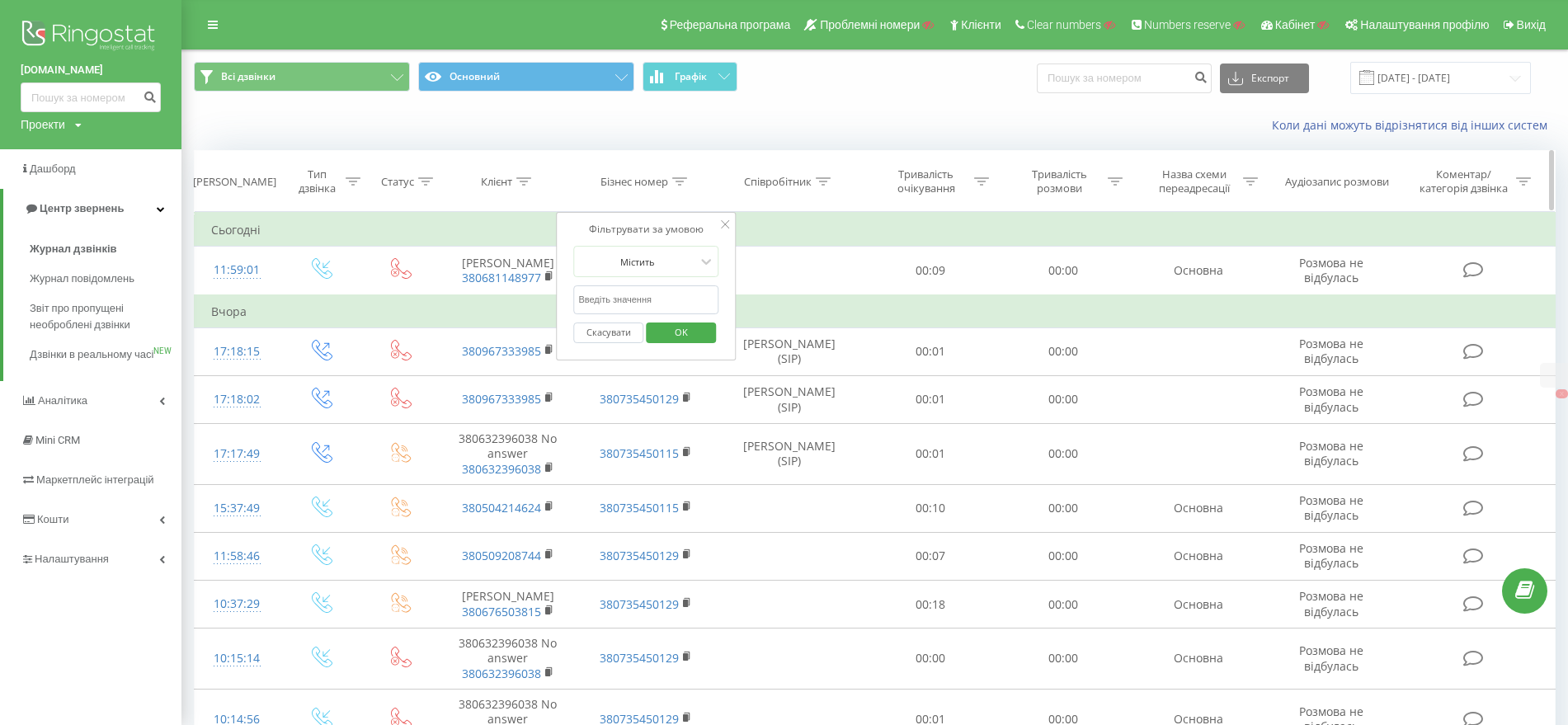
click at [677, 177] on icon at bounding box center [679, 181] width 15 height 9
click at [676, 180] on icon at bounding box center [679, 181] width 15 height 9
click at [653, 314] on div "Скасувати OK" at bounding box center [645, 332] width 145 height 37
drag, startPoint x: 658, startPoint y: 298, endPoint x: 672, endPoint y: 299, distance: 14.0
click at [658, 298] on input "text" at bounding box center [645, 299] width 145 height 28
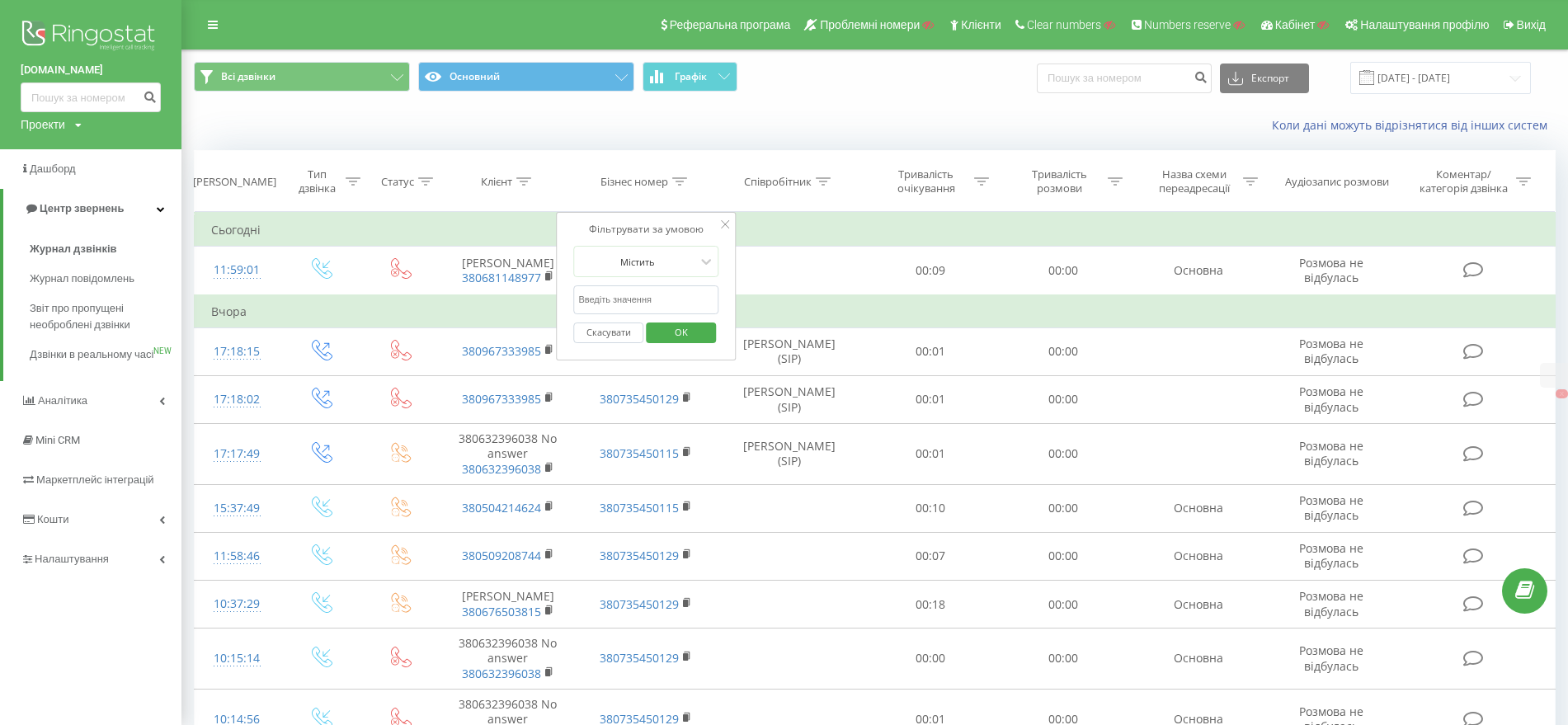
paste input "380735450129"
type input "380735450129"
click at [698, 333] on span "OK" at bounding box center [682, 332] width 47 height 26
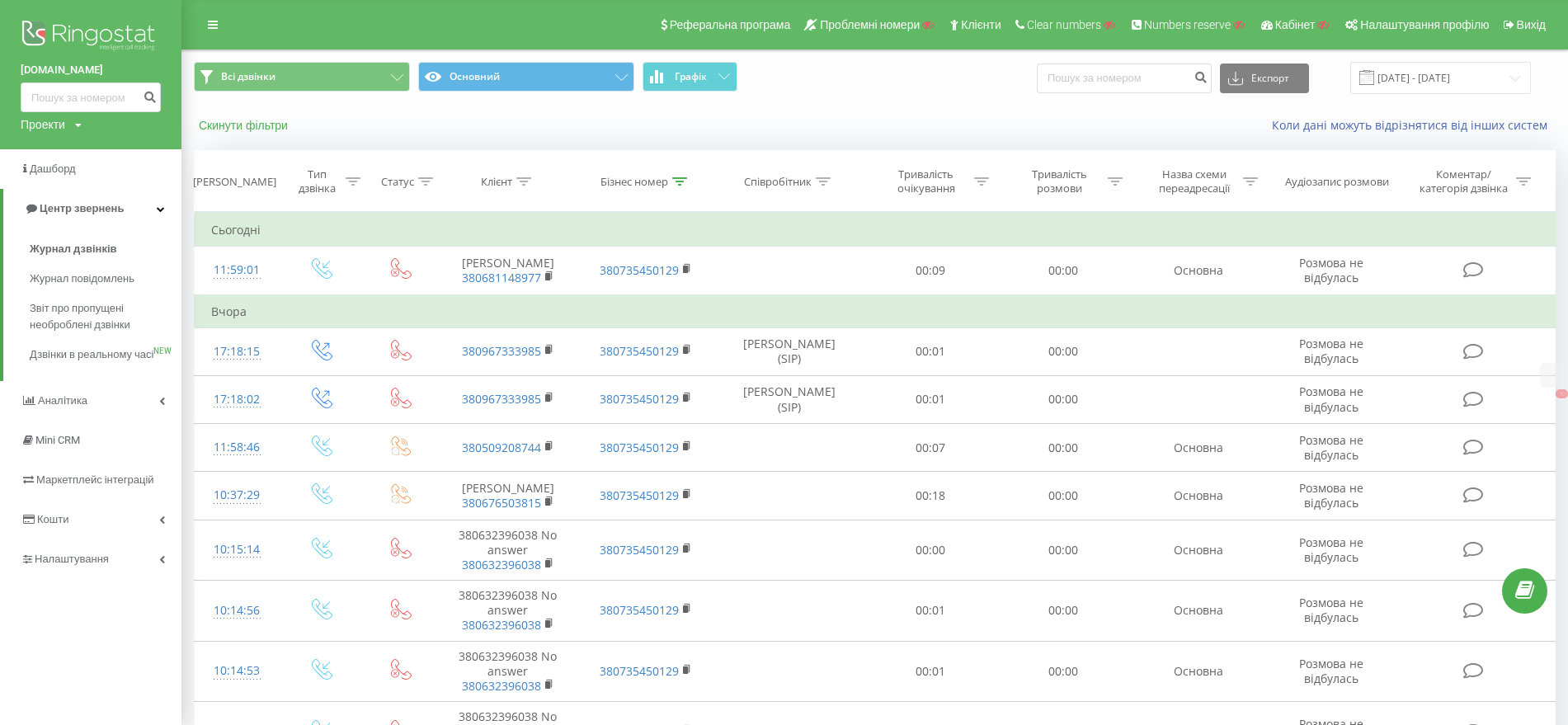
click at [232, 119] on button "Скинути фільтри" at bounding box center [245, 125] width 103 height 15
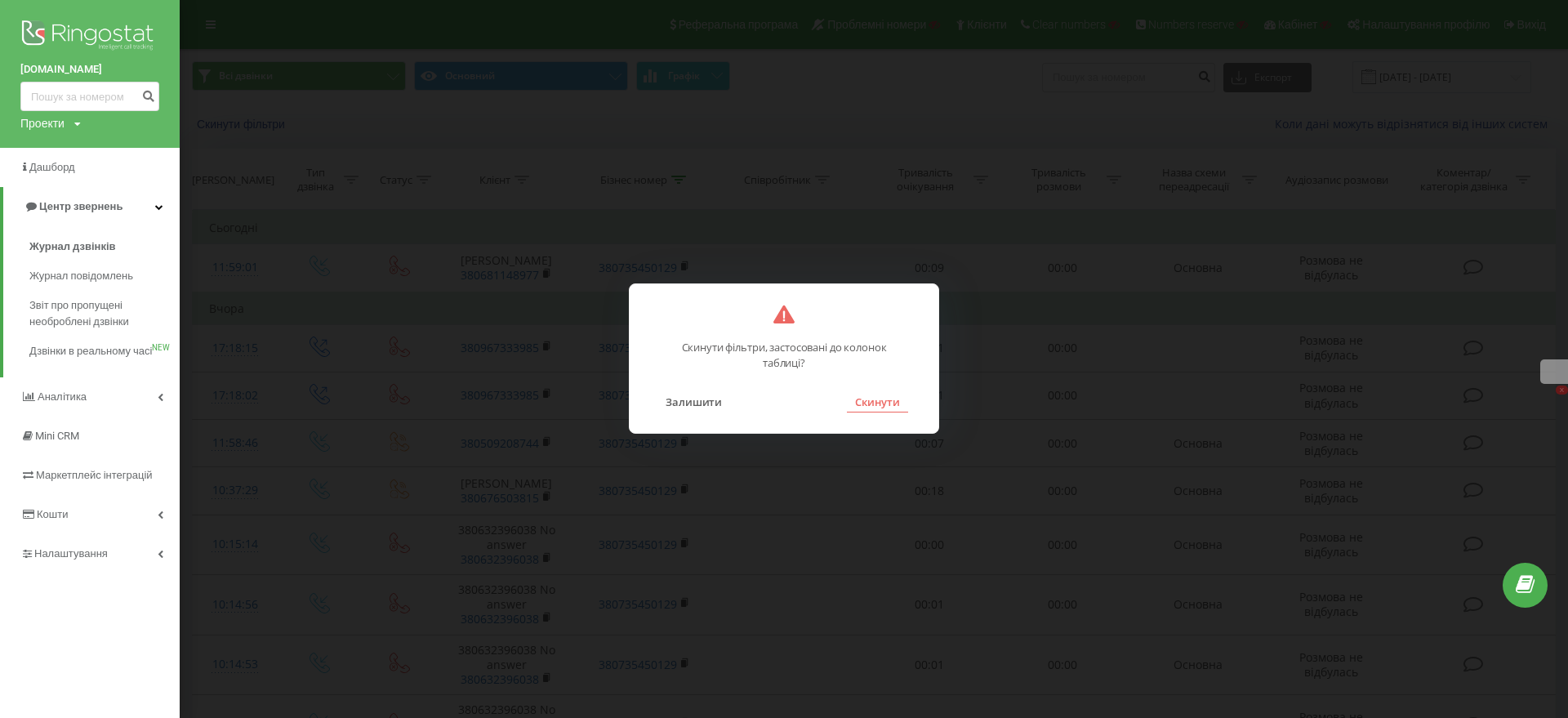
click at [871, 395] on button "Скинути" at bounding box center [878, 402] width 62 height 21
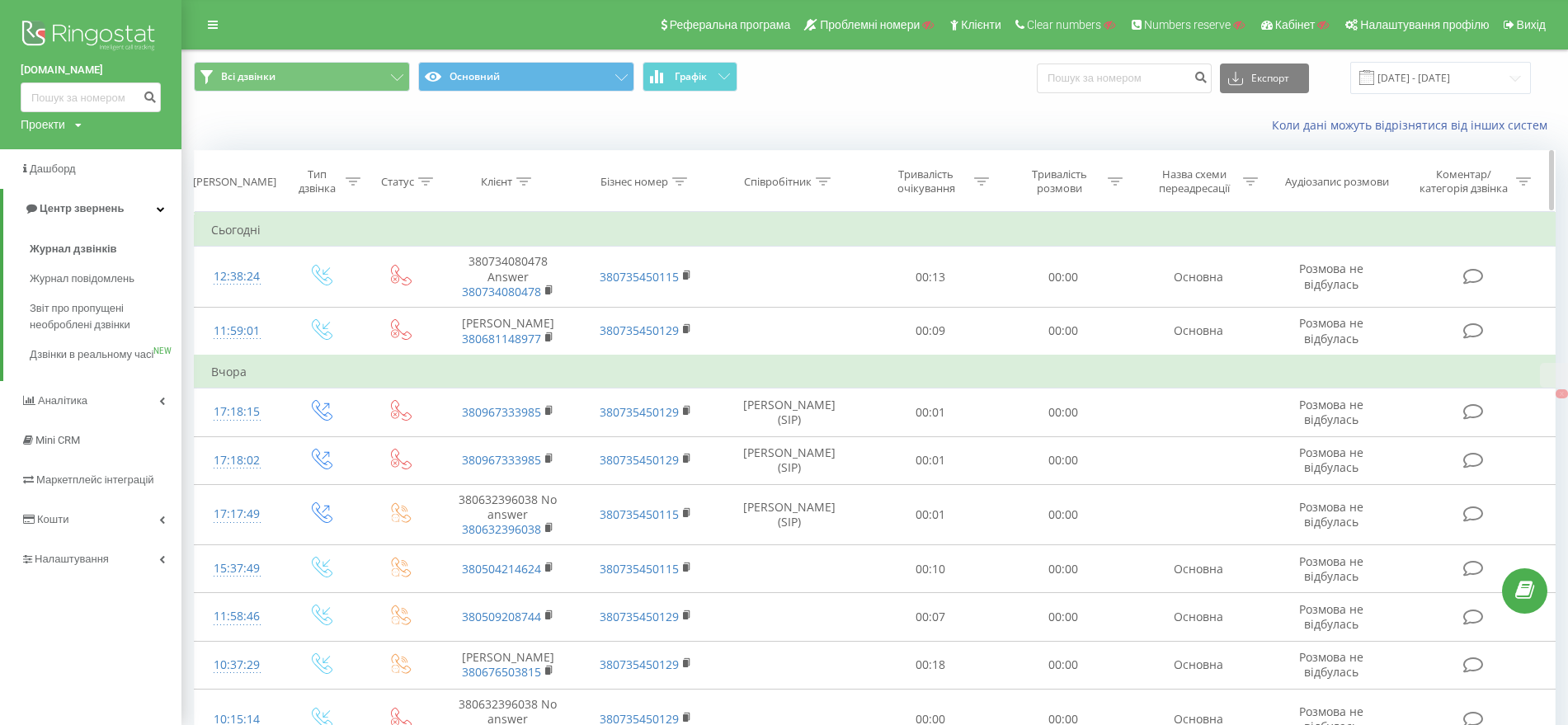
click at [677, 183] on icon at bounding box center [679, 181] width 15 height 9
click at [664, 290] on input "text" at bounding box center [645, 299] width 145 height 28
paste input "380735450129"
type input "380735450129"
click at [815, 108] on div "Коли дані можуть відрізнятися вiд інших систем" at bounding box center [874, 125] width 1385 height 40
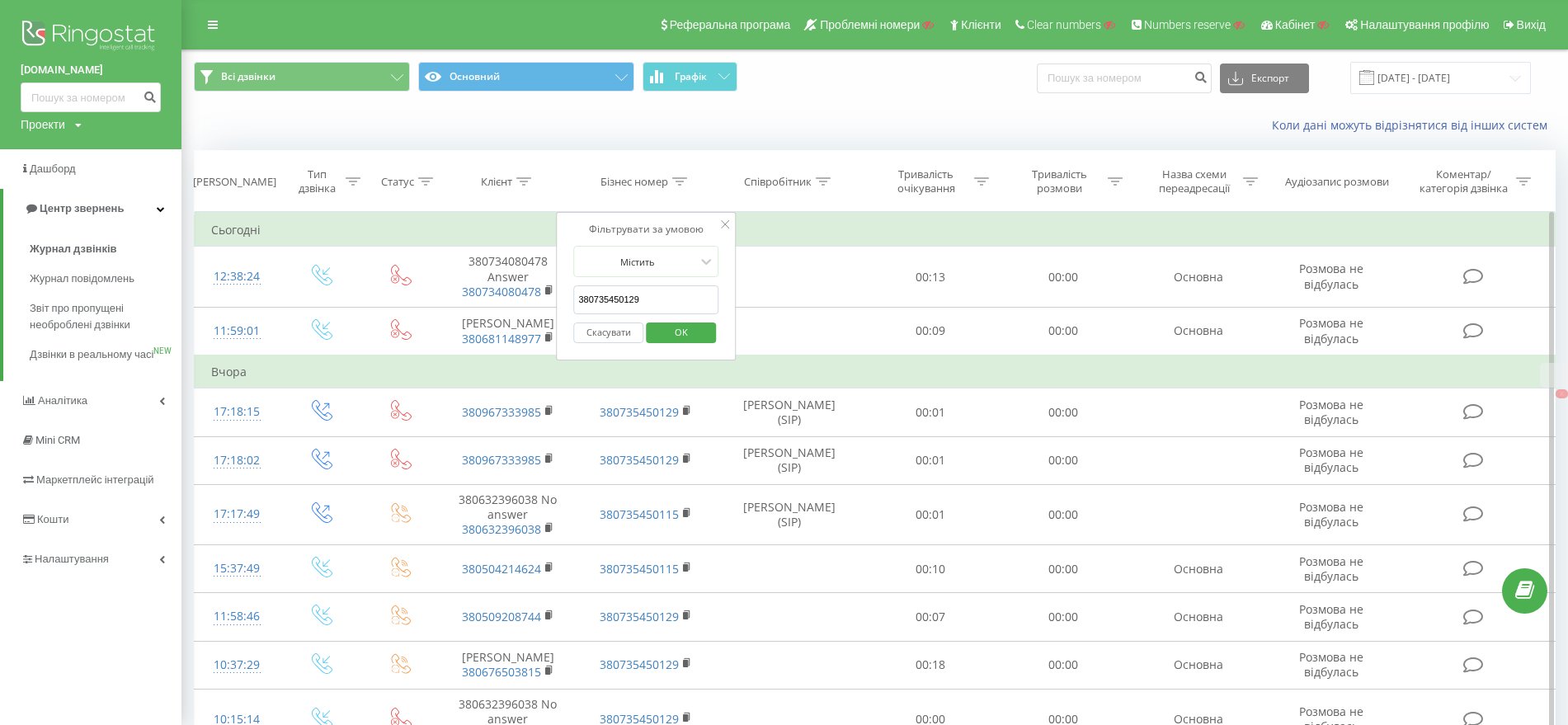
click at [722, 223] on icon at bounding box center [725, 224] width 9 height 9
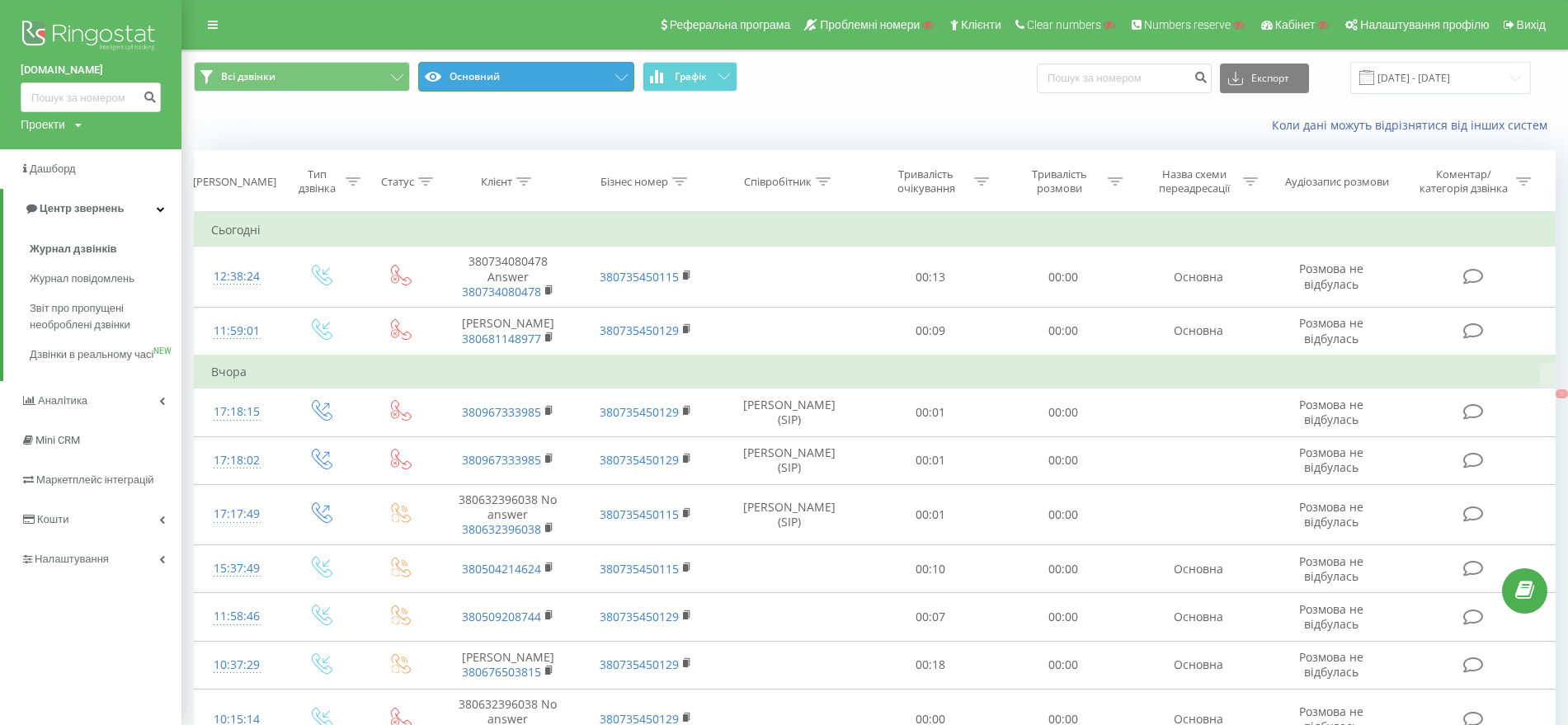
click at [513, 79] on button "Основний" at bounding box center [526, 77] width 216 height 29
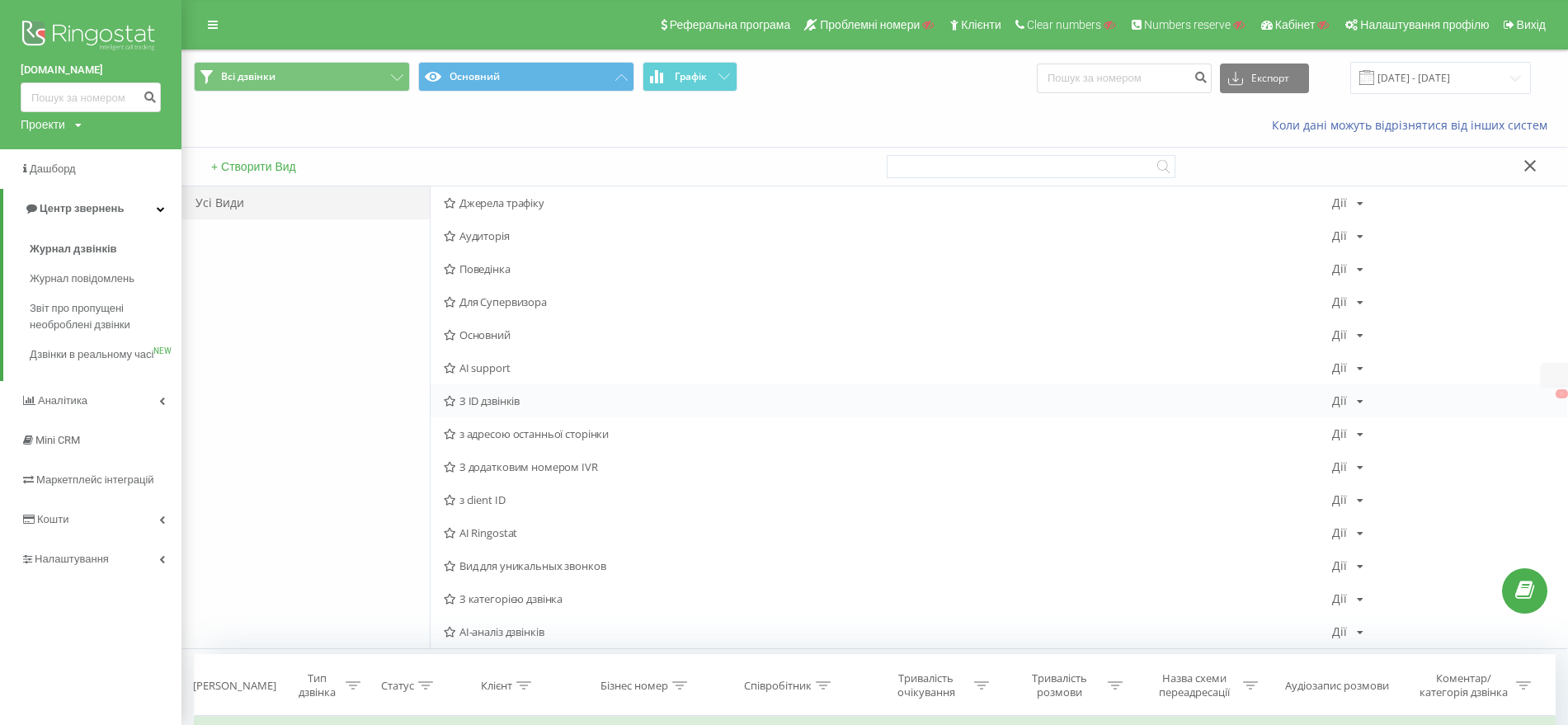
click at [502, 392] on div "З ID дзвінків Дії Редагувати Копіювати Видалити За замовчуванням Поділитися" at bounding box center [998, 400] width 1137 height 33
click at [728, 395] on span "З ID дзвінків" at bounding box center [887, 400] width 888 height 11
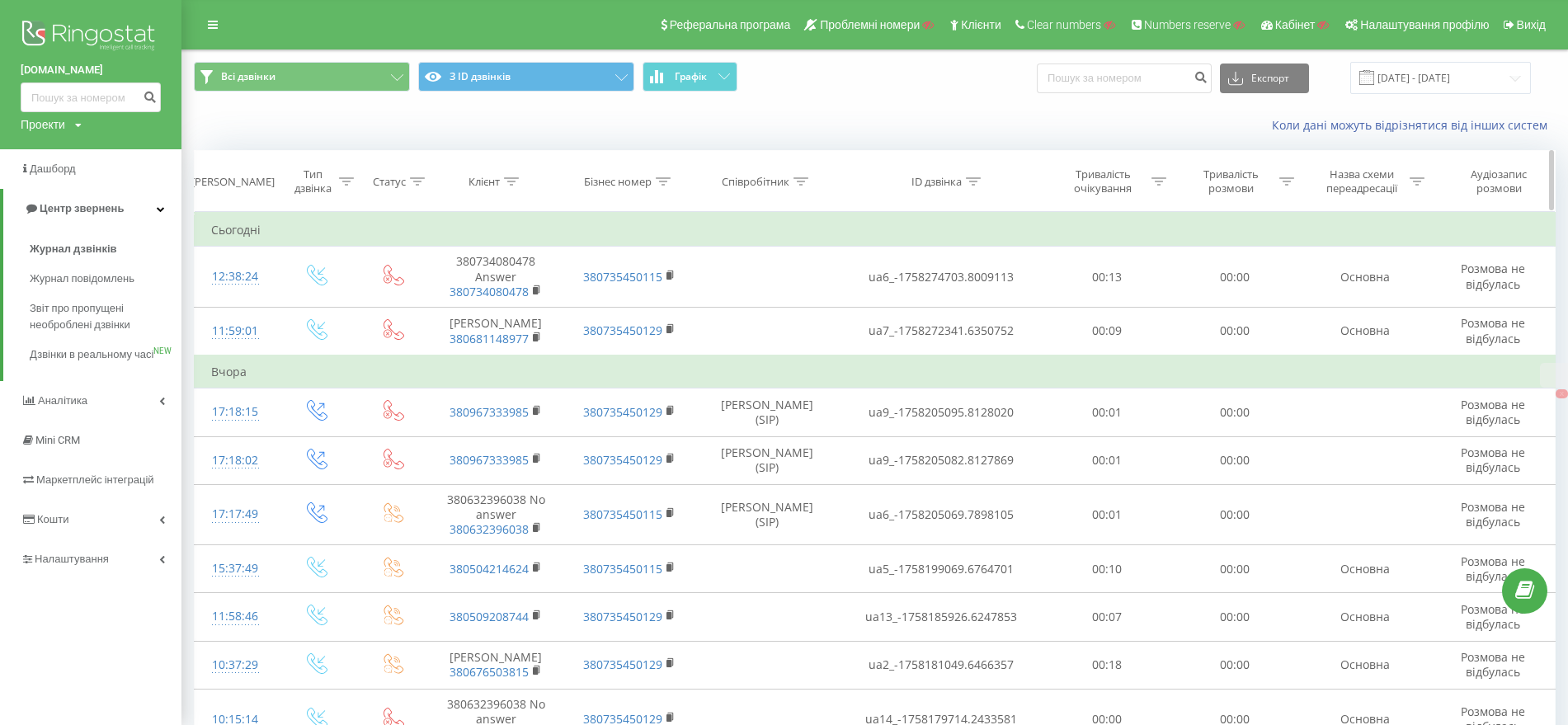
click at [976, 178] on icon at bounding box center [973, 181] width 15 height 9
click at [946, 296] on input "text" at bounding box center [941, 299] width 145 height 28
paste input "ua14_-1758179693.2433479"
click at [997, 343] on span "OK" at bounding box center [976, 332] width 47 height 26
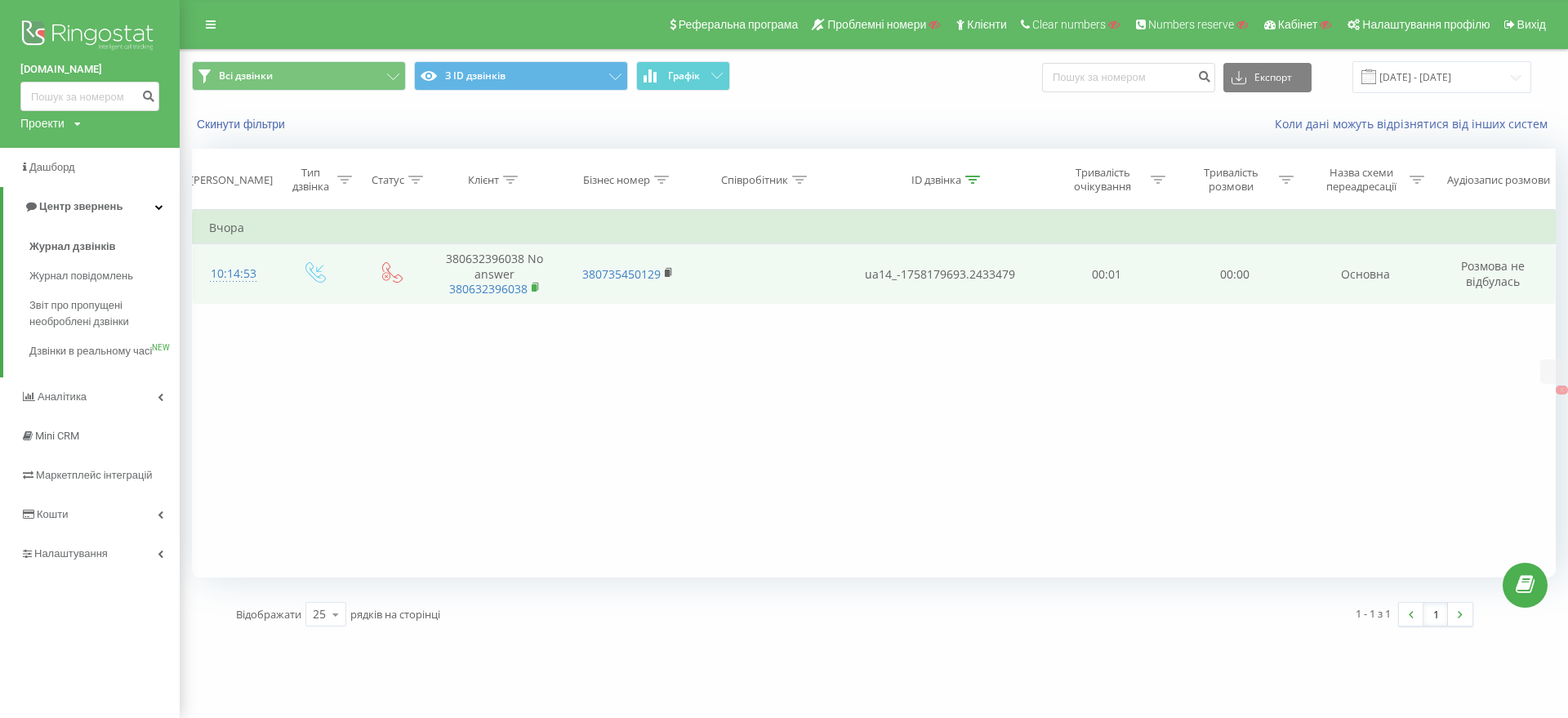
click at [533, 285] on rect at bounding box center [534, 288] width 5 height 8
drag, startPoint x: 864, startPoint y: 274, endPoint x: 1015, endPoint y: 280, distance: 151.1
click at [1015, 280] on td "ua14_-1758179693.2433479" at bounding box center [941, 274] width 205 height 61
copy td "ua14_-1758179693.2433479"
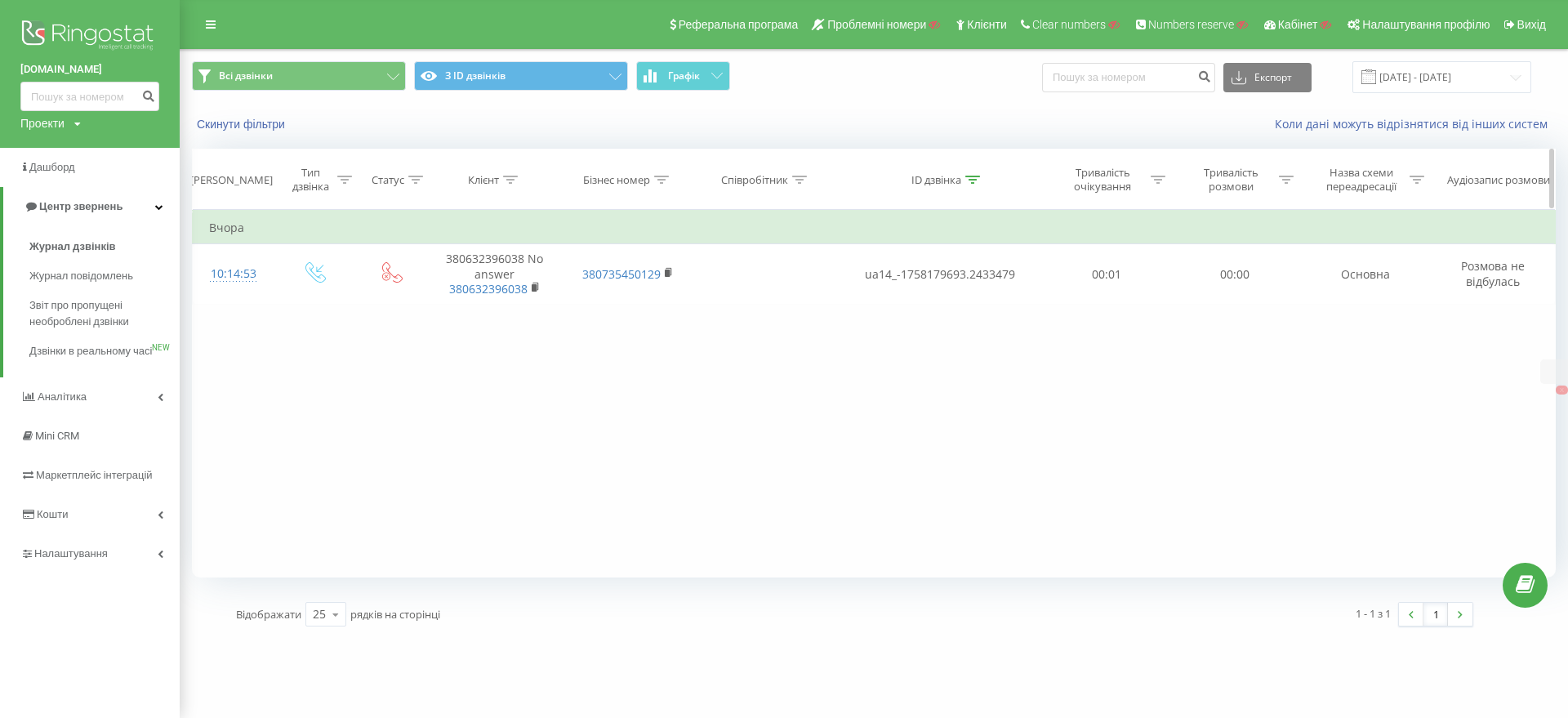
click at [968, 184] on div at bounding box center [972, 180] width 15 height 14
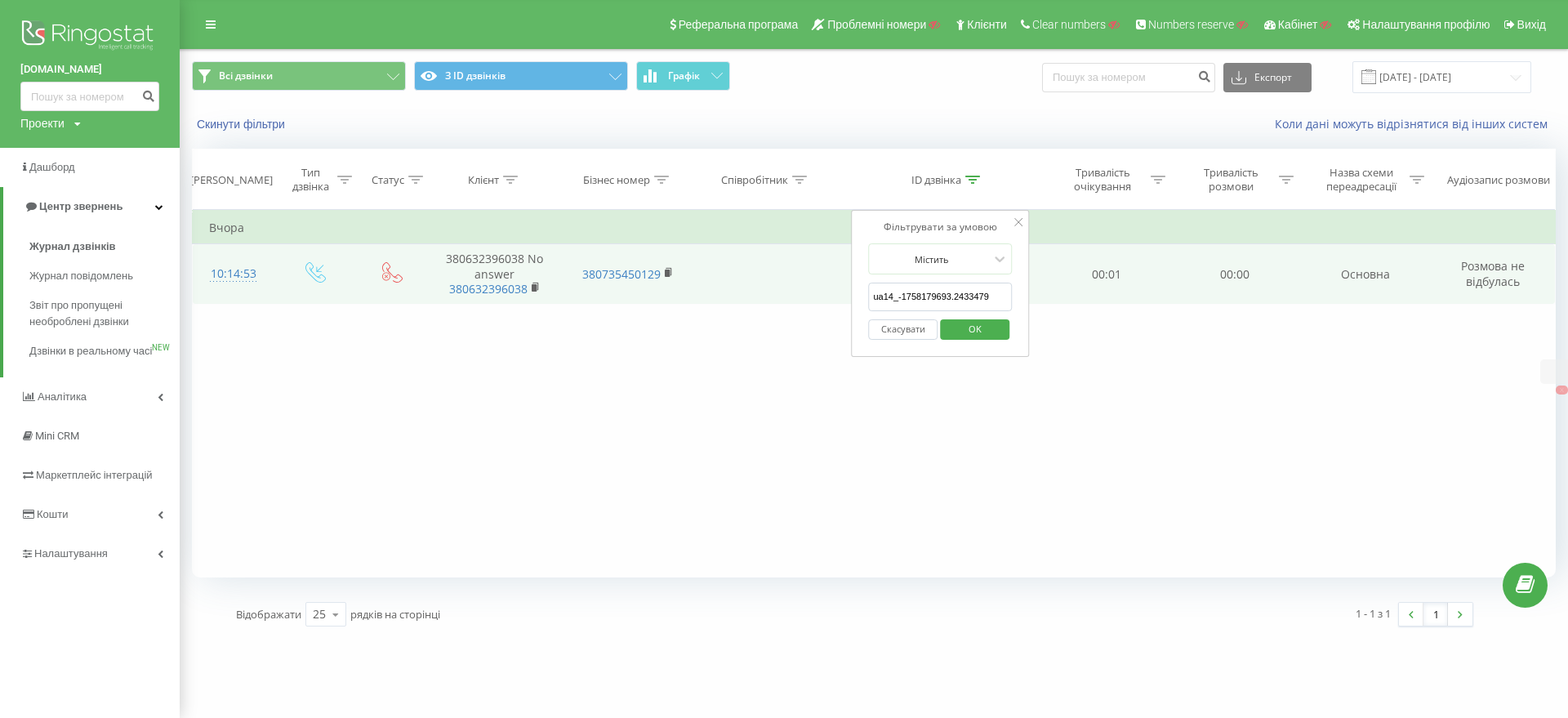
drag, startPoint x: 833, startPoint y: 289, endPoint x: 639, endPoint y: 287, distance: 194.0
click at [654, 287] on table "Фільтрувати за умовою Дорівнює Введіть значення Скасувати OK Фільтрувати за умо…" at bounding box center [874, 257] width 1364 height 95
paste input "6_-1758179635.774778"
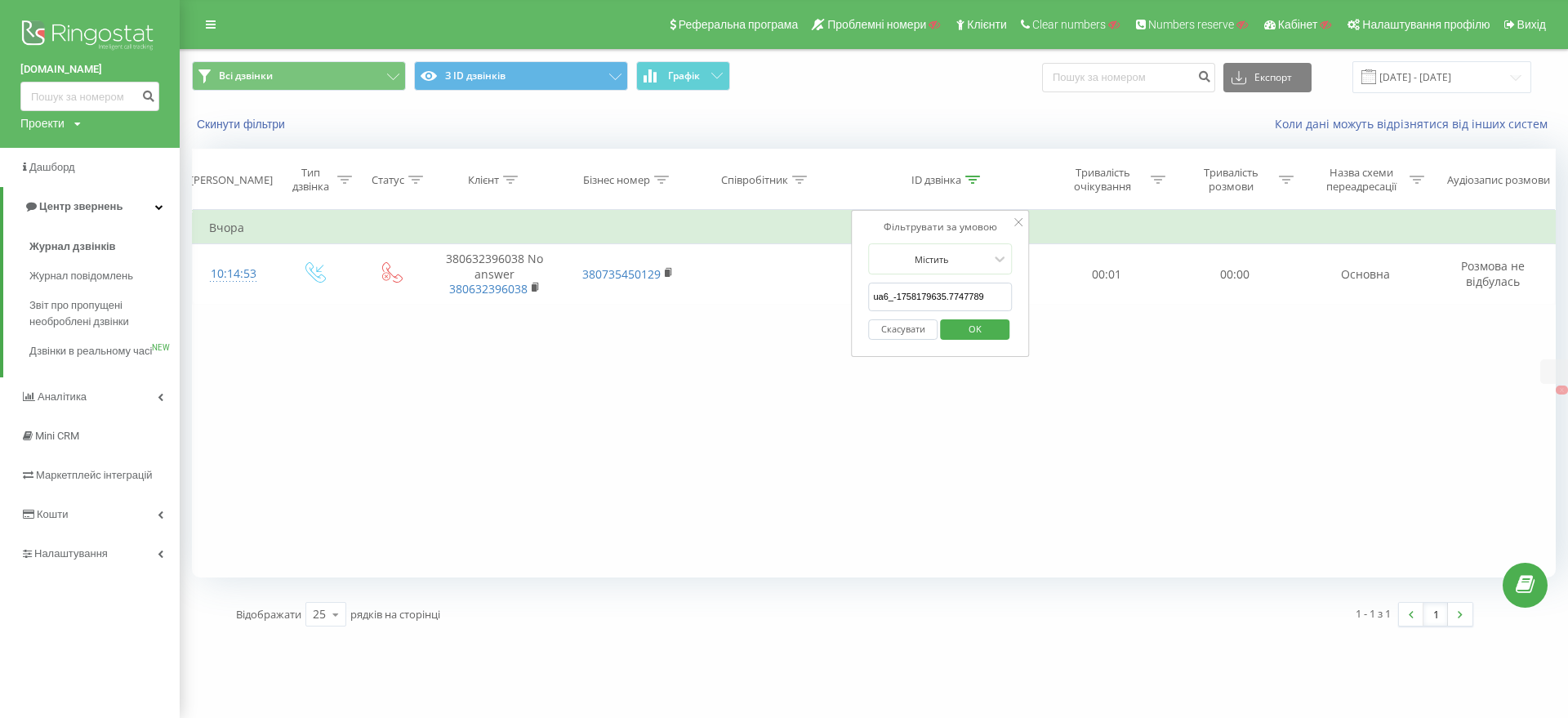
type input "ua6_-1758179635.7747789"
click at [985, 332] on span "OK" at bounding box center [975, 329] width 46 height 26
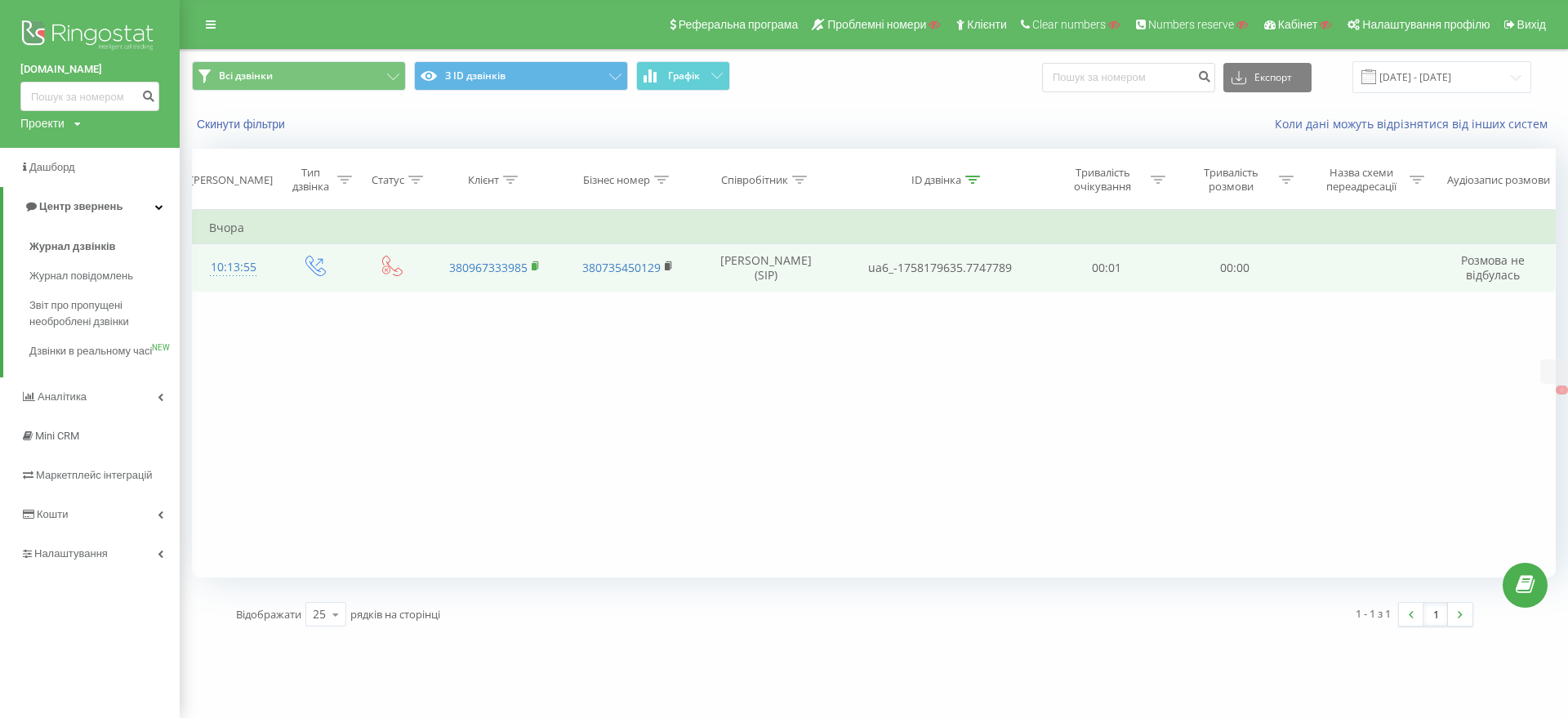
click at [533, 268] on rect at bounding box center [534, 267] width 5 height 8
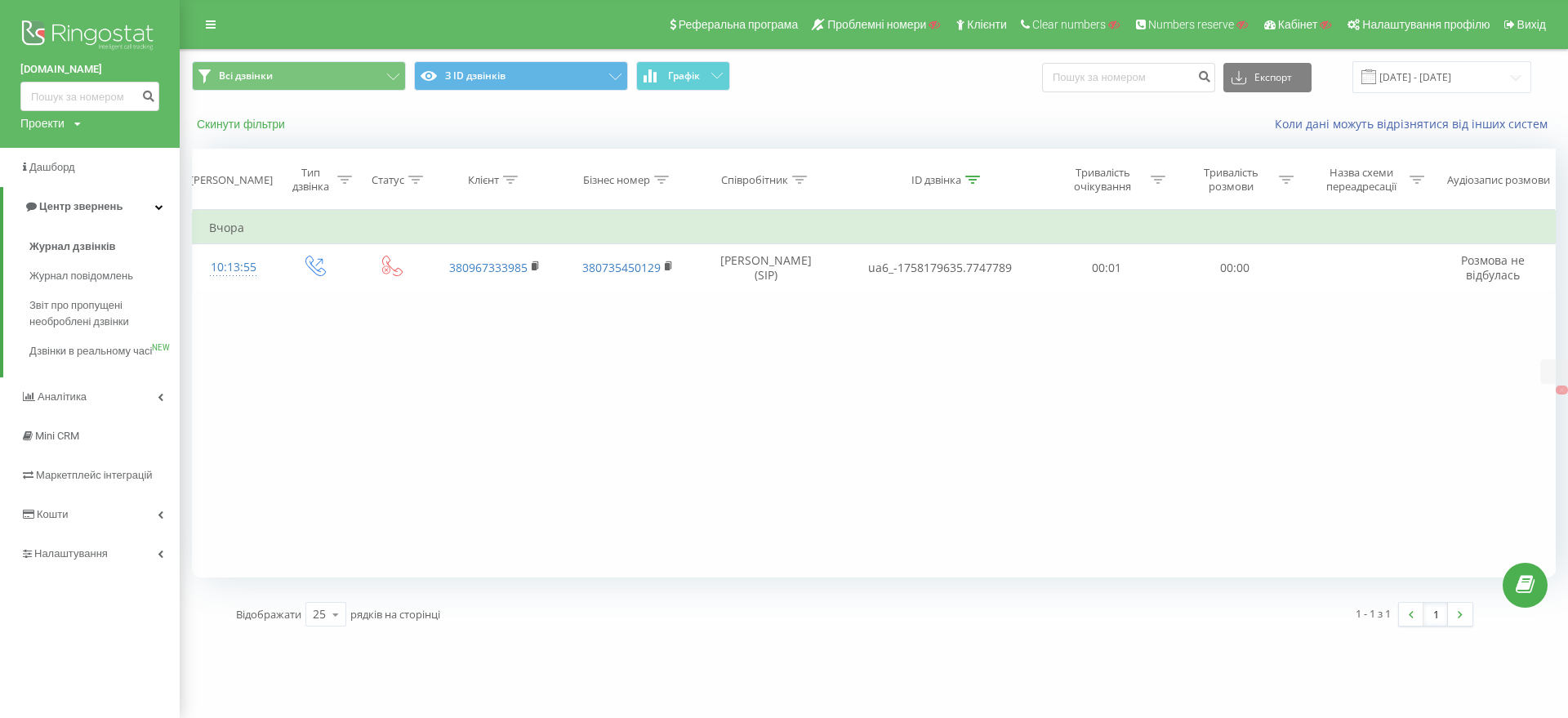
click at [255, 121] on button "Скинути фільтри" at bounding box center [243, 124] width 102 height 15
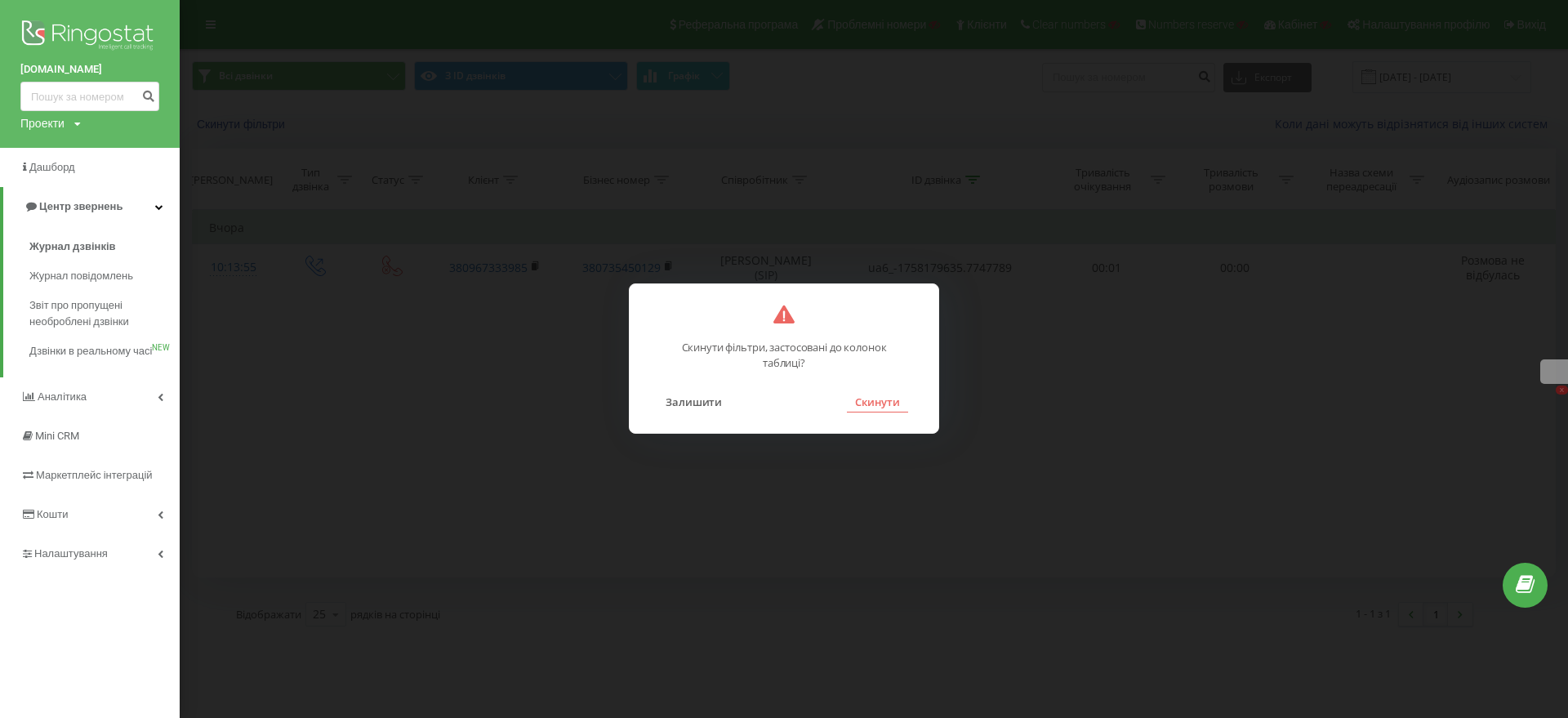
click at [890, 392] on button "Скинути" at bounding box center [878, 402] width 62 height 21
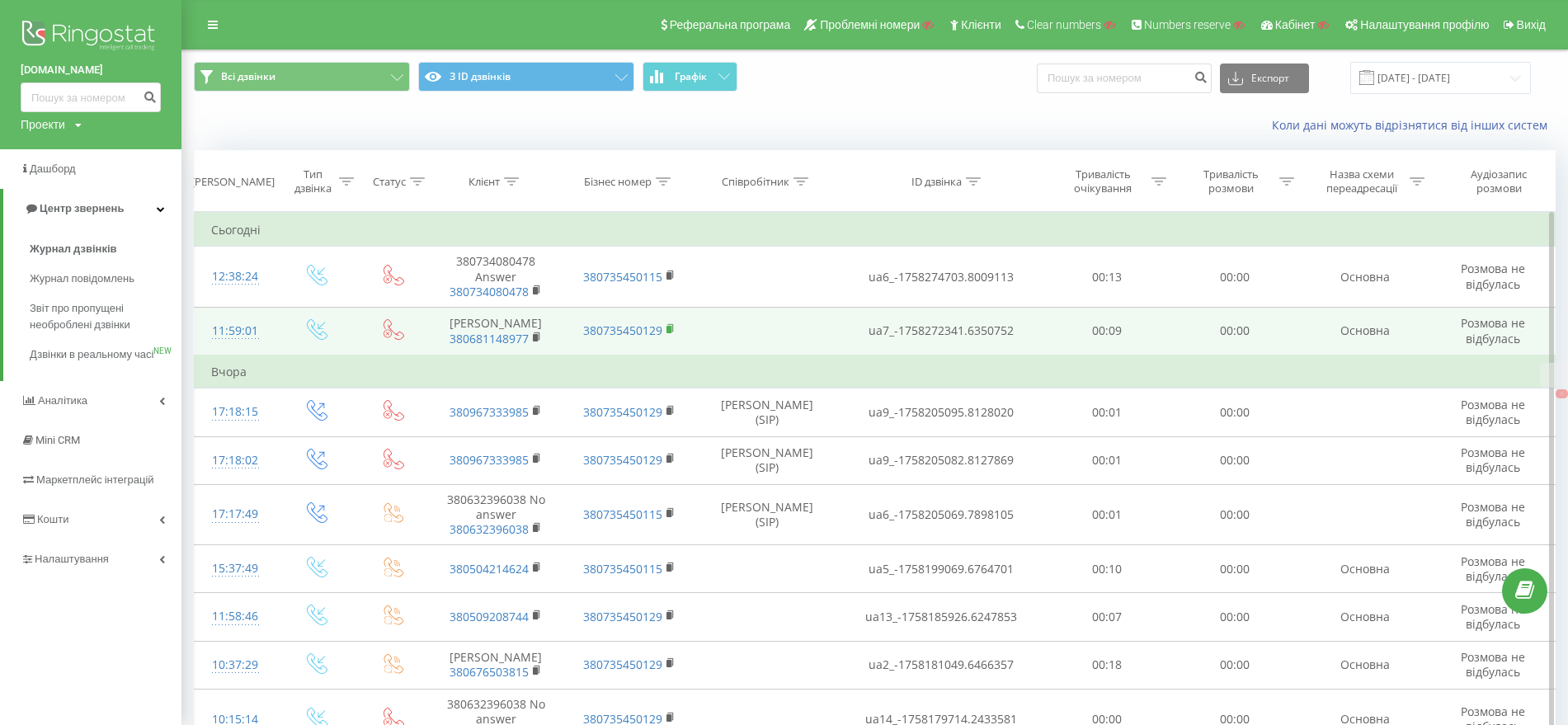
click at [670, 327] on rect at bounding box center [669, 329] width 5 height 8
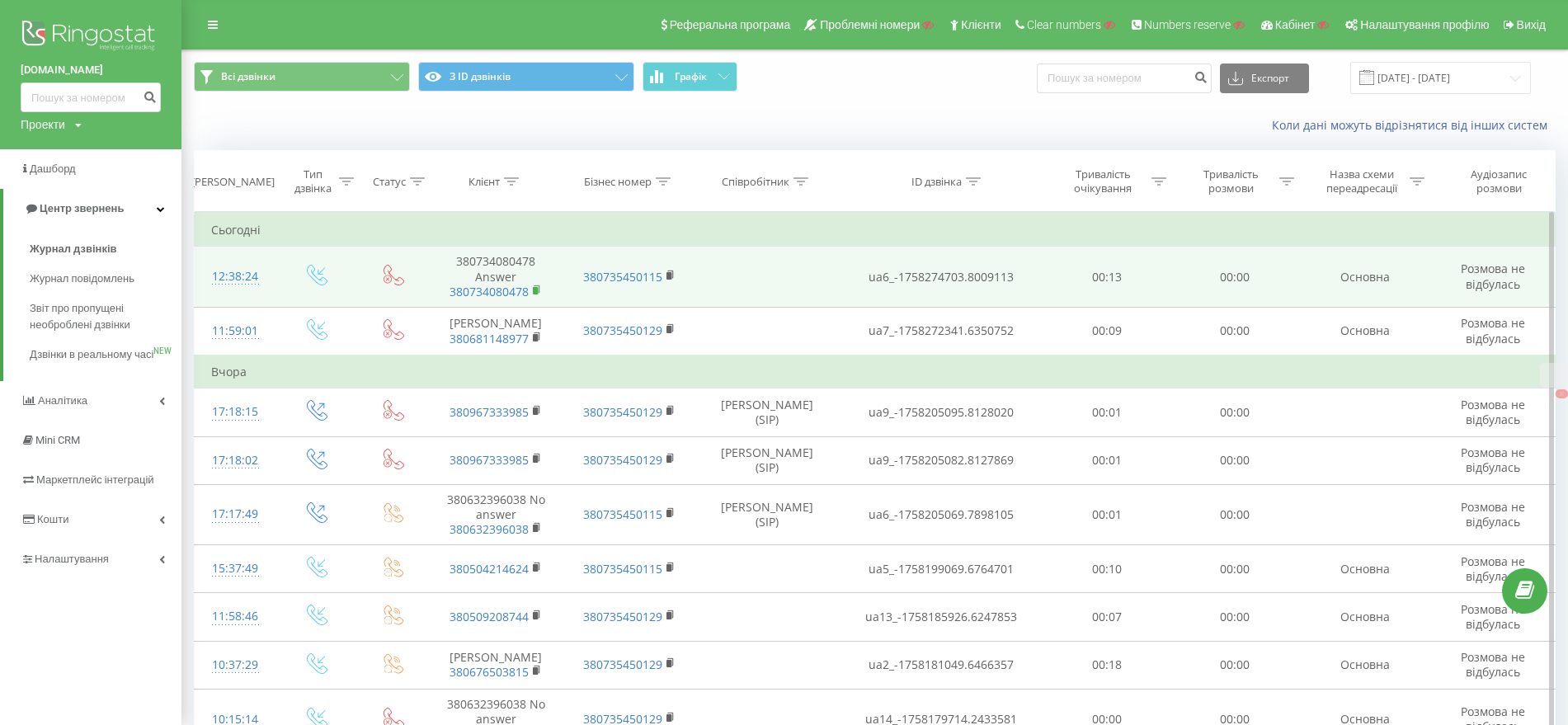
click at [536, 291] on rect at bounding box center [535, 291] width 5 height 8
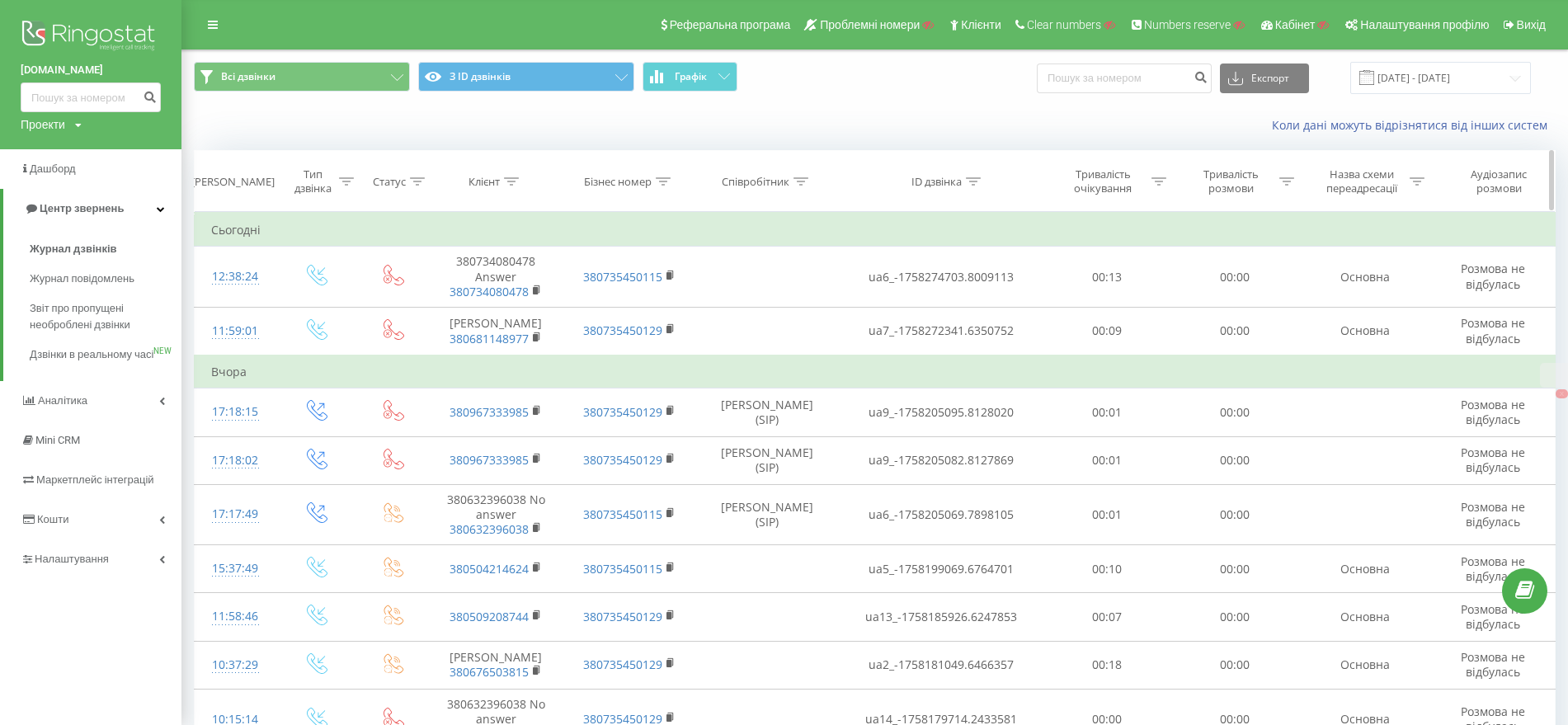
click at [351, 187] on div "Тип дзвінка" at bounding box center [322, 181] width 63 height 28
click at [307, 270] on div "Дорівнює" at bounding box center [309, 262] width 121 height 25
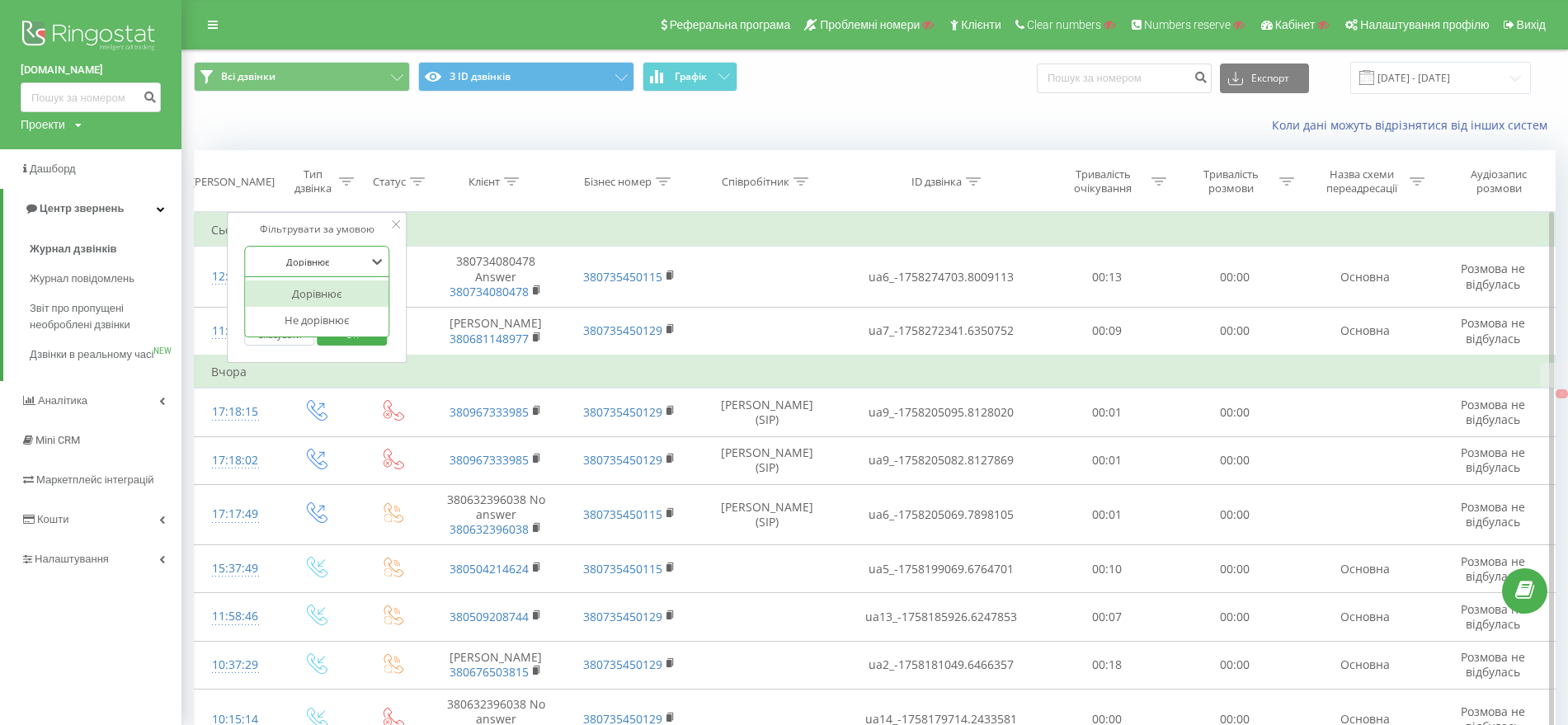
click at [315, 258] on div at bounding box center [309, 262] width 117 height 16
click at [309, 300] on div "Введіть значення" at bounding box center [309, 300] width 117 height 13
click at [311, 356] on div "Вихідний" at bounding box center [318, 359] width 143 height 27
click at [346, 326] on span "OK" at bounding box center [352, 335] width 47 height 26
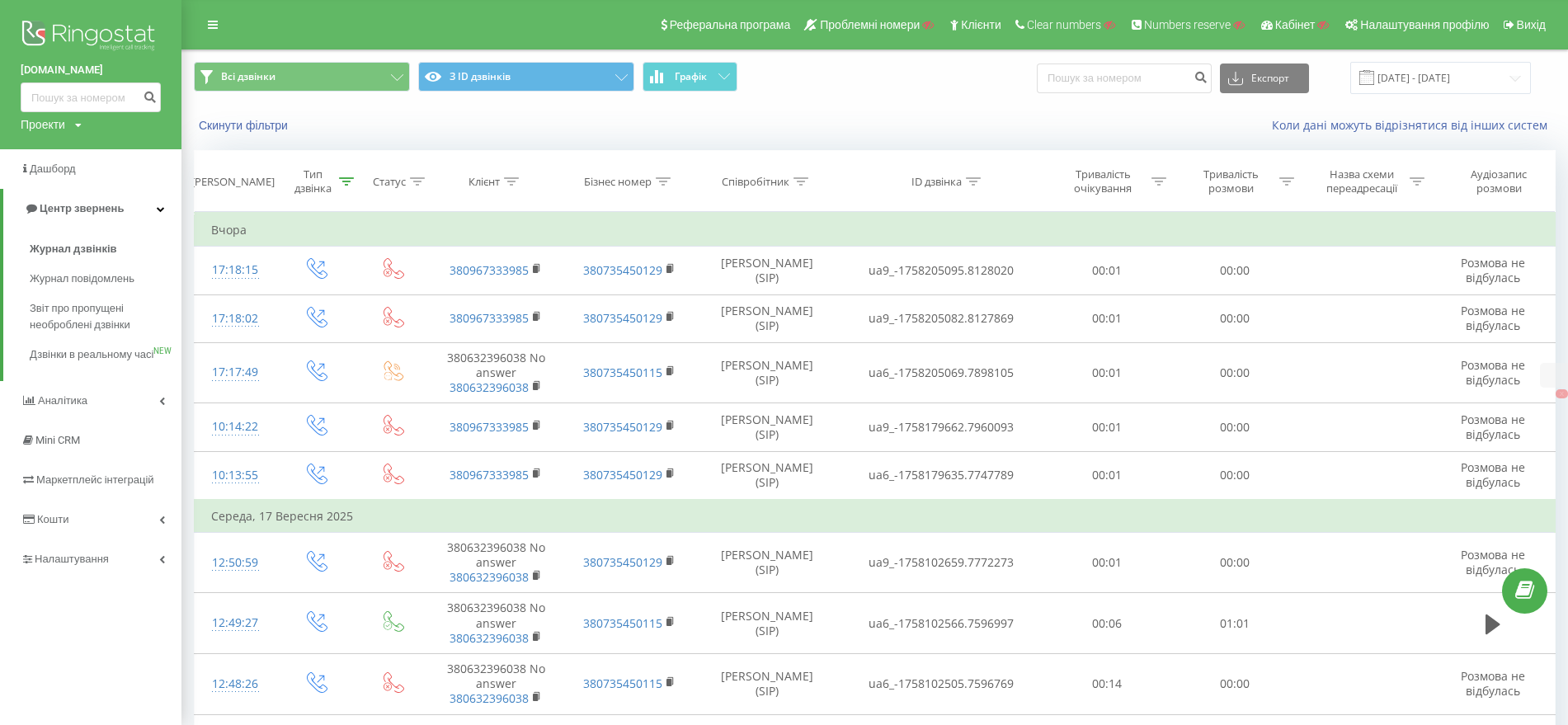
click at [47, 123] on div "Проекти" at bounding box center [43, 124] width 45 height 16
click at [60, 152] on input "text" at bounding box center [67, 150] width 83 height 24
paste input "totis.ua"
type input "totis.ua"
click at [117, 148] on link "Пошук" at bounding box center [132, 150] width 48 height 24
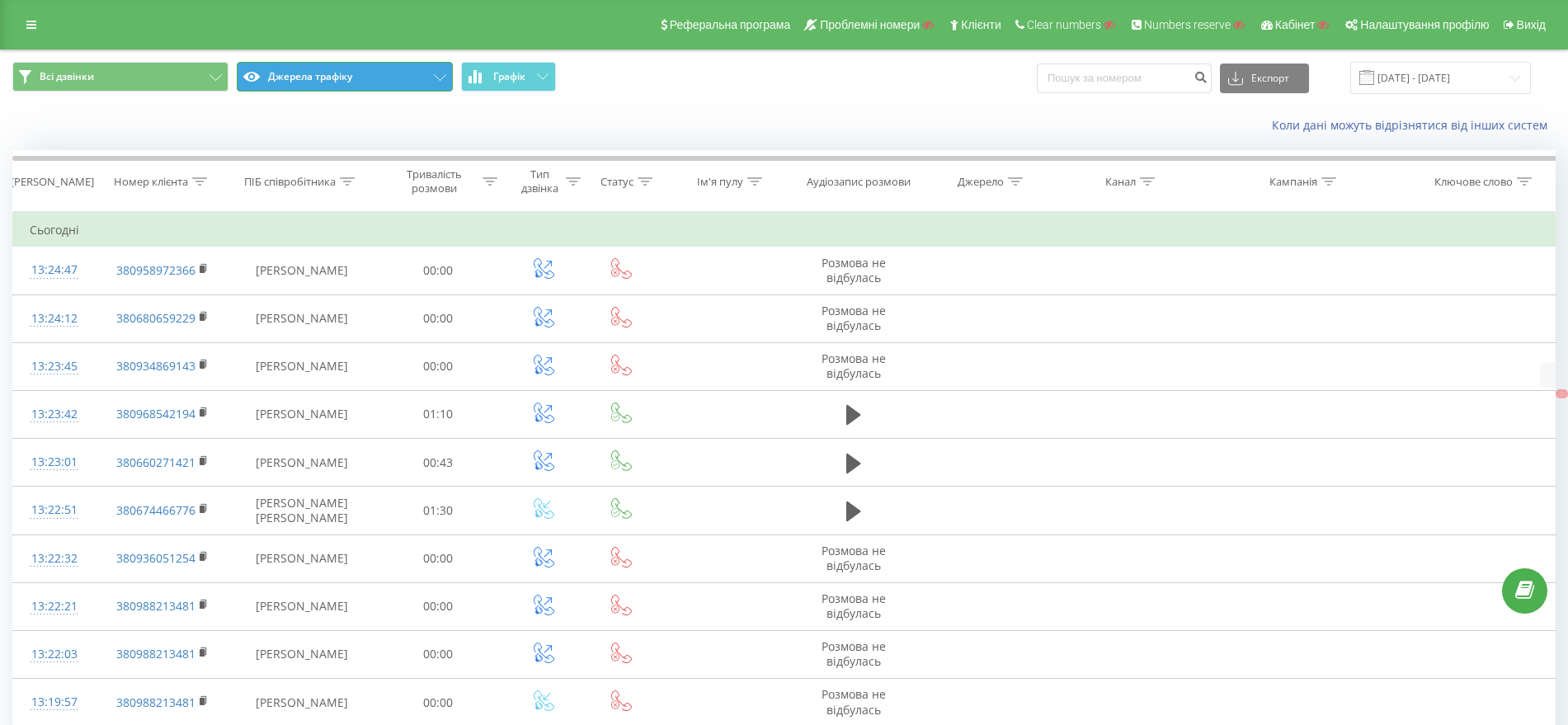
click at [307, 73] on button "Джерела трафіку" at bounding box center [344, 77] width 216 height 29
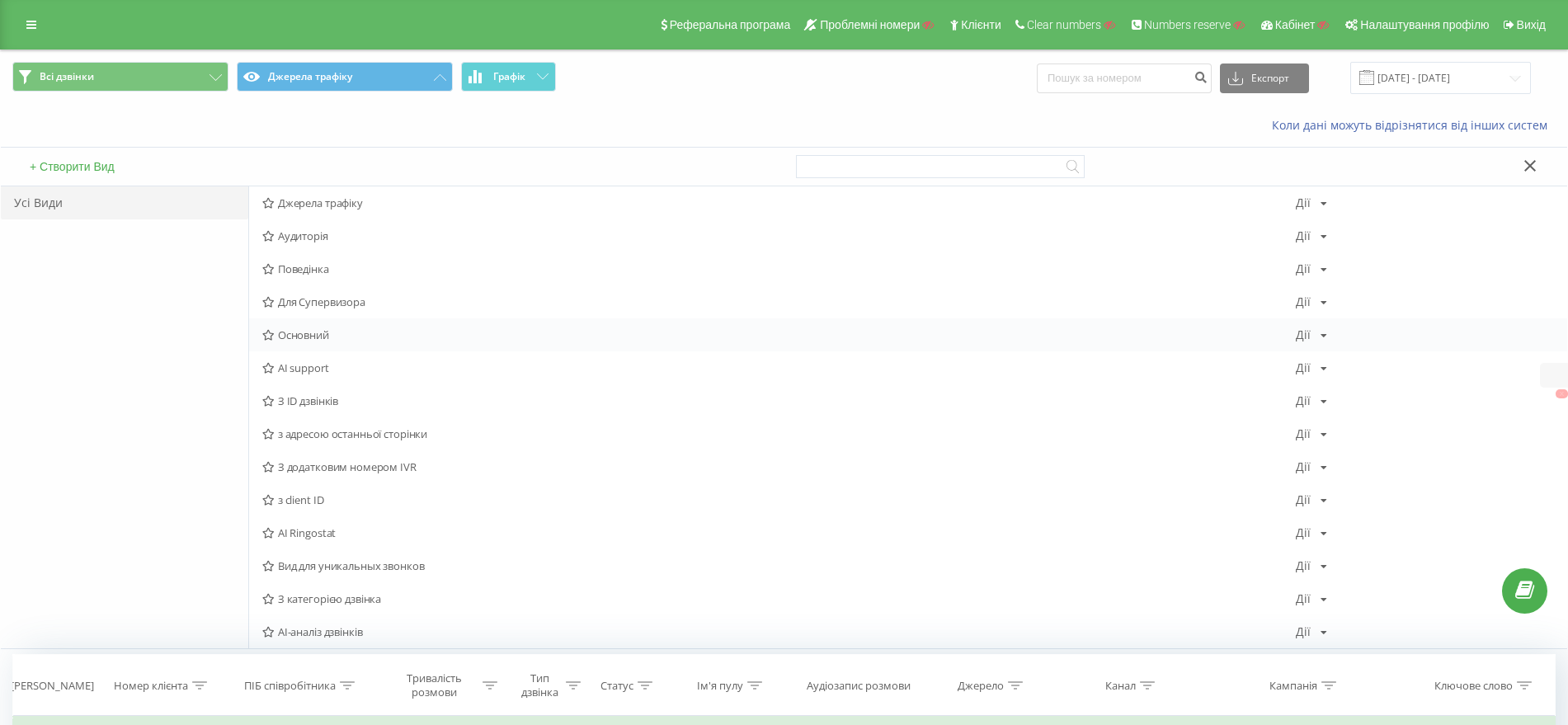
click at [328, 333] on span "Основний" at bounding box center [778, 334] width 1033 height 11
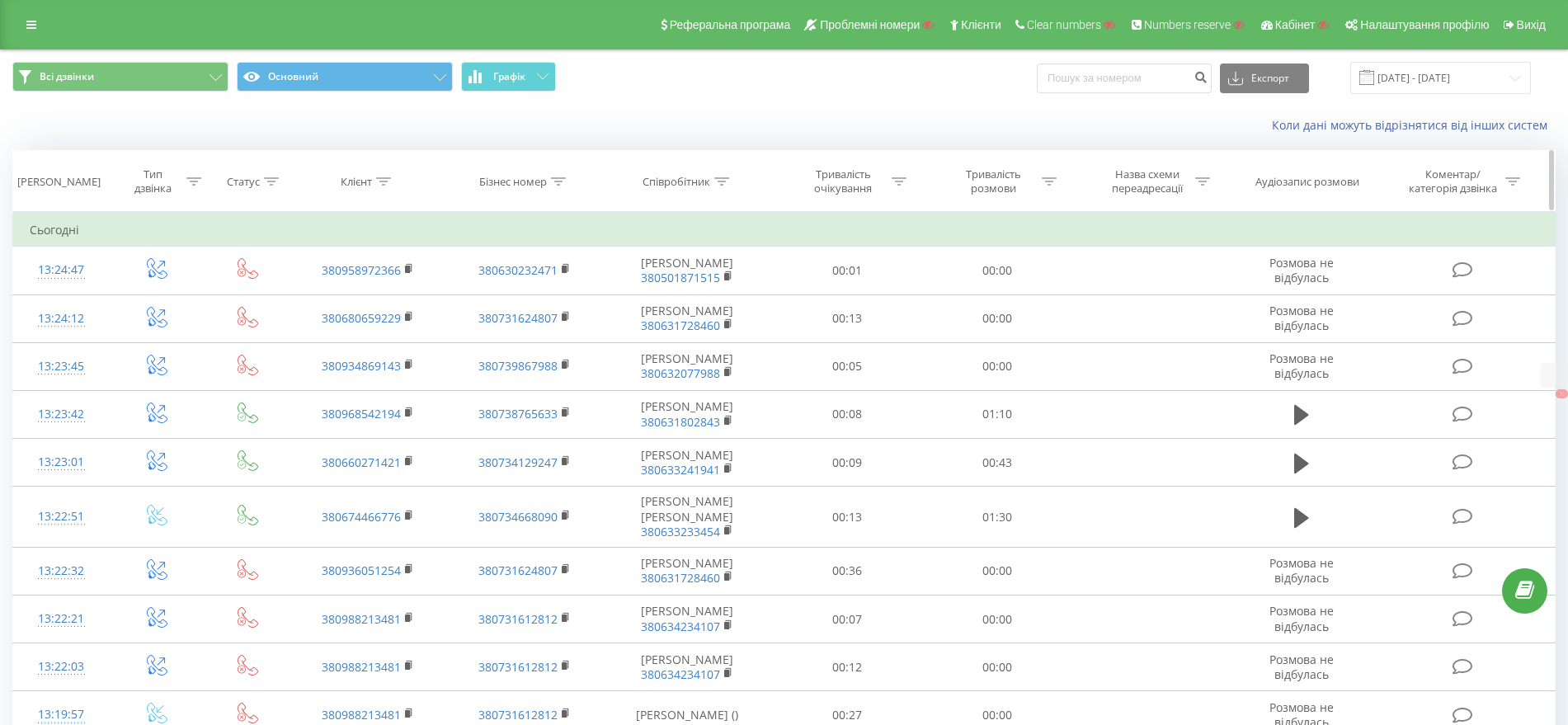
click at [725, 180] on icon at bounding box center [721, 181] width 15 height 9
click at [667, 300] on input "text" at bounding box center [688, 299] width 145 height 28
type input "korol"
click button "OK" at bounding box center [721, 333] width 70 height 21
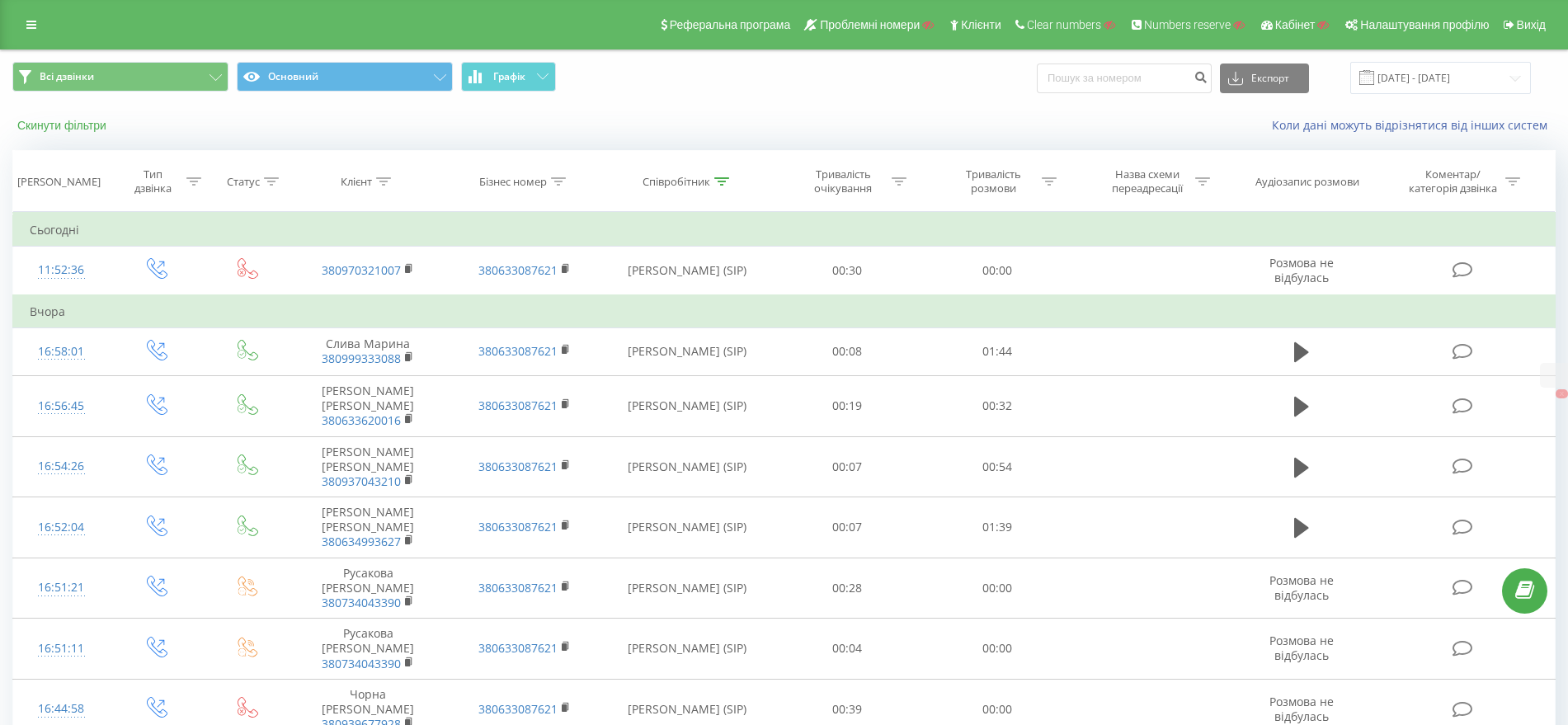
click at [56, 123] on button "Скинути фільтри" at bounding box center [63, 125] width 103 height 15
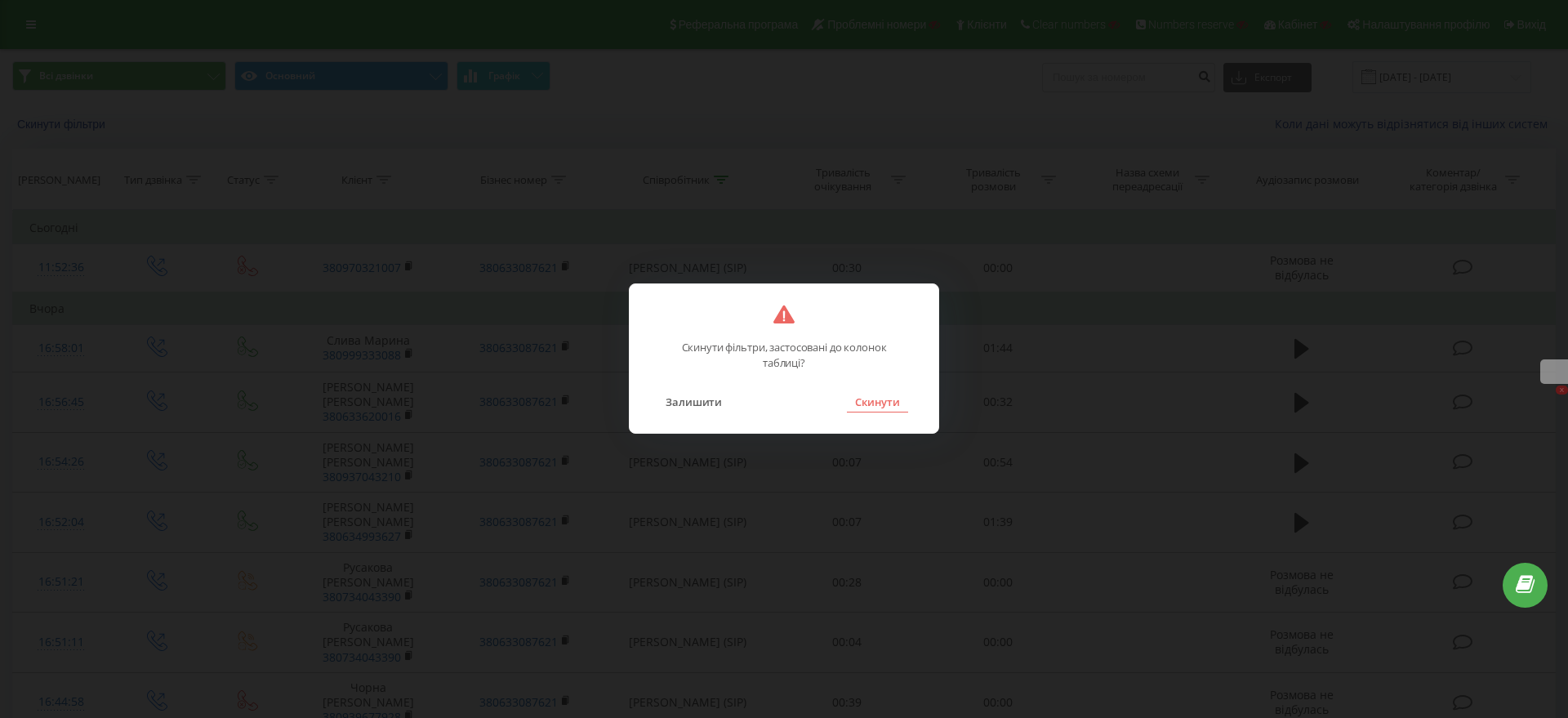
click at [862, 397] on button "Скинути" at bounding box center [878, 402] width 62 height 21
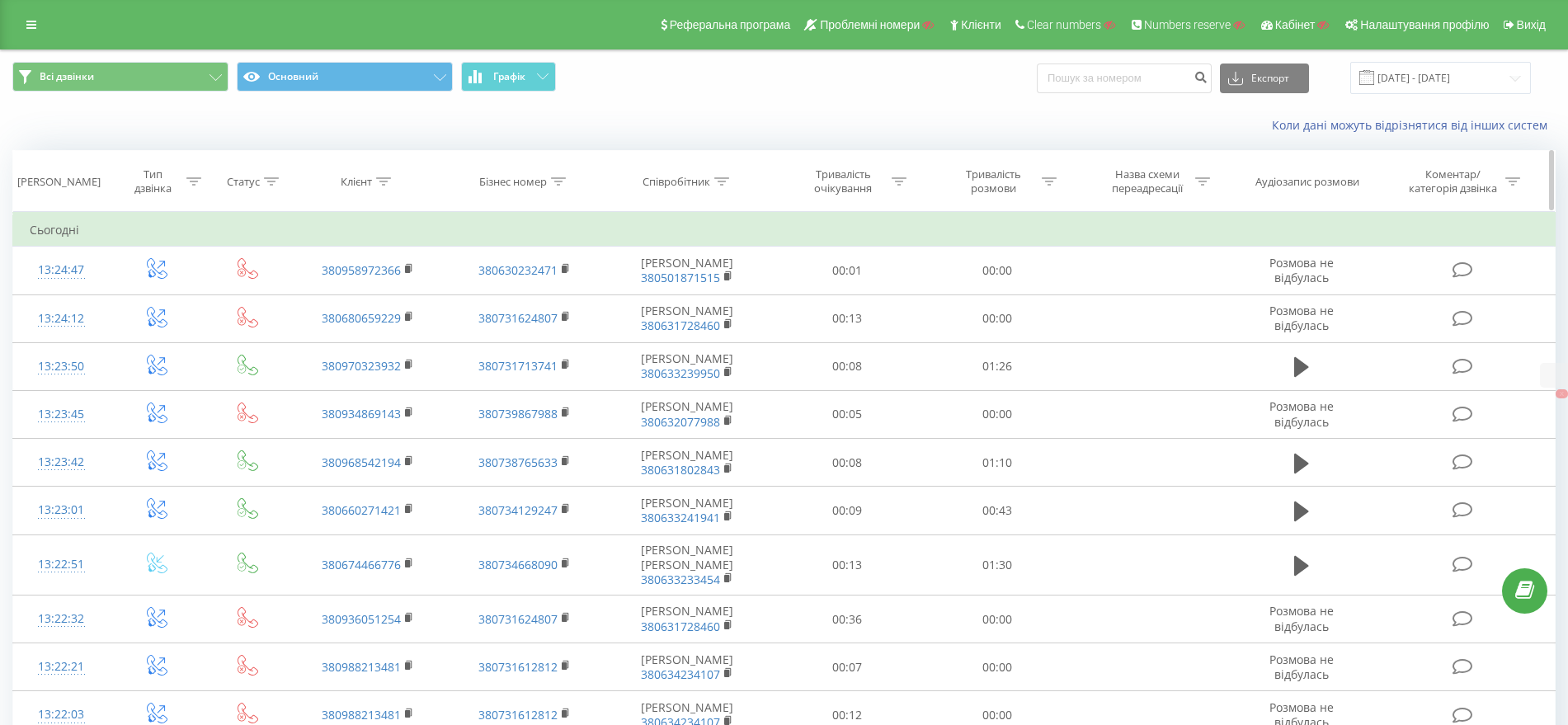
click at [386, 180] on icon at bounding box center [383, 181] width 15 height 9
click at [375, 293] on input "text" at bounding box center [368, 299] width 145 height 28
type input "67175"
click button "OK" at bounding box center [402, 333] width 70 height 21
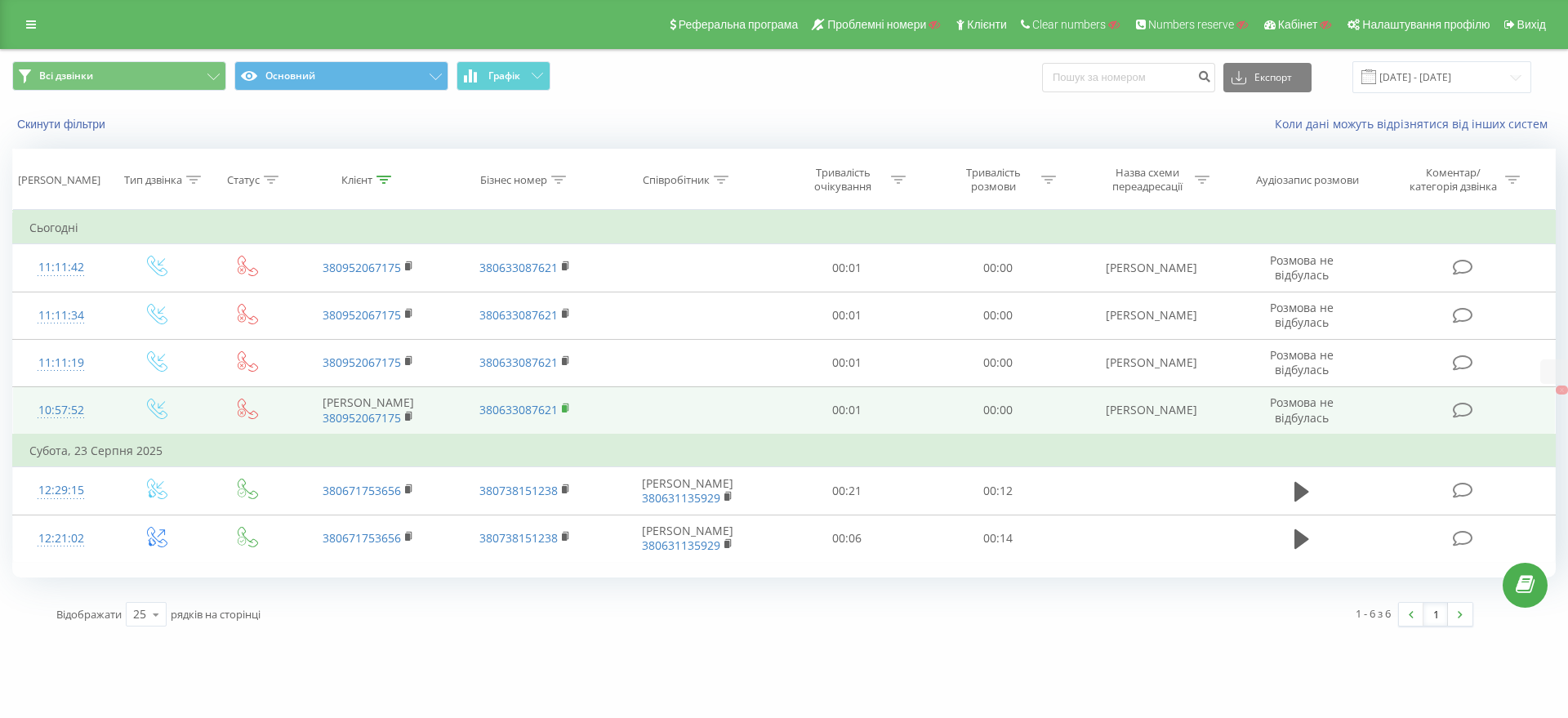
click at [567, 408] on icon at bounding box center [567, 408] width 9 height 11
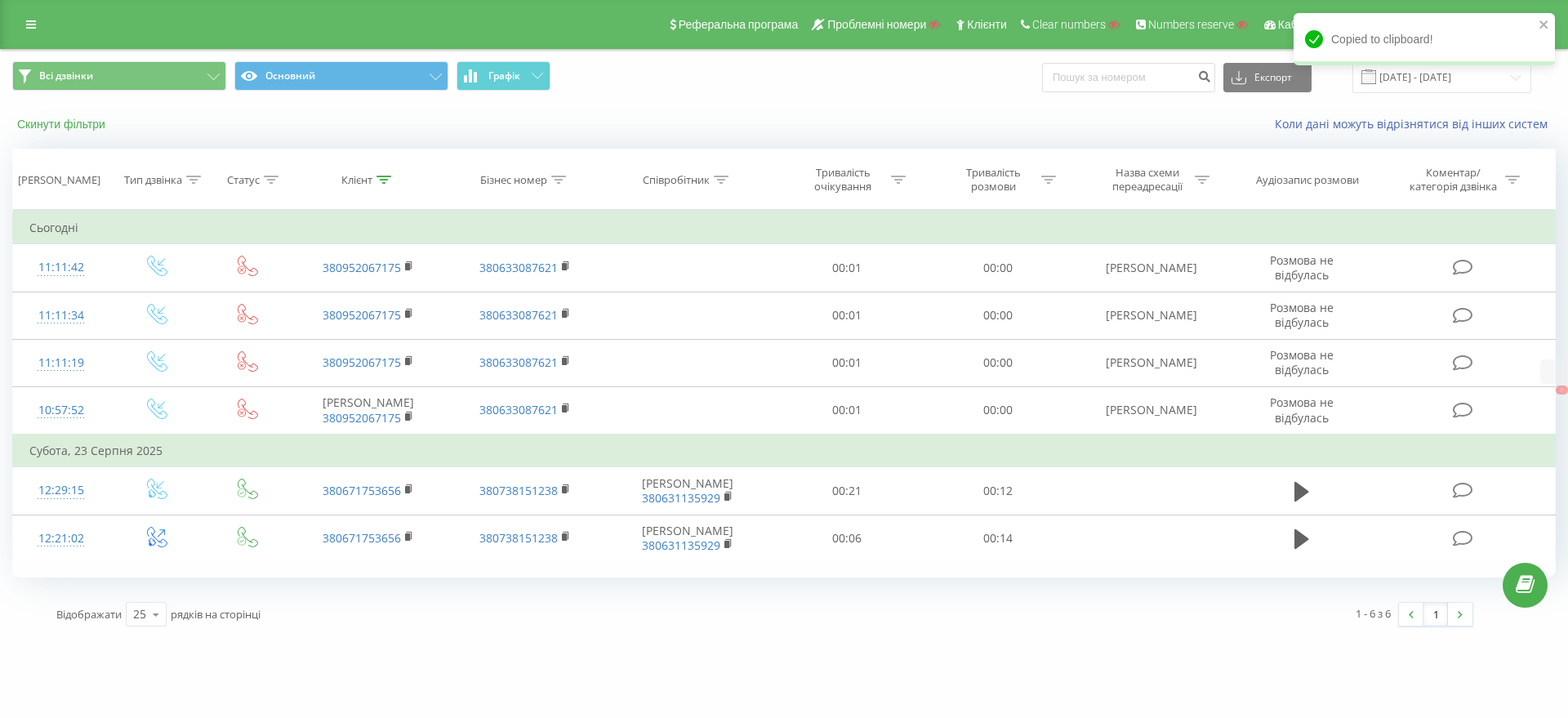
click at [45, 127] on button "Скинути фільтри" at bounding box center [62, 124] width 102 height 15
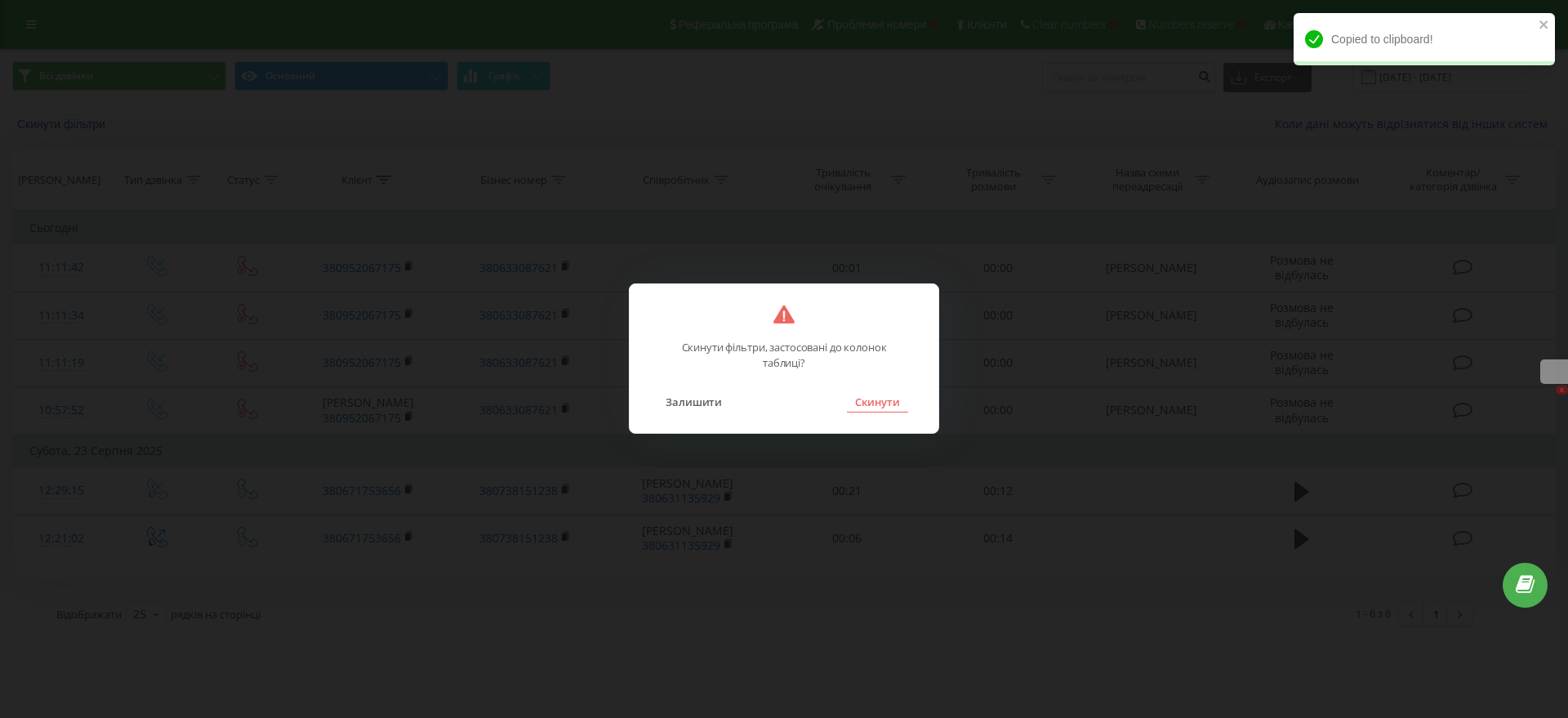
click at [841, 388] on div "Залишити Скинути" at bounding box center [784, 391] width 276 height 42
click at [870, 397] on button "Скинути" at bounding box center [878, 402] width 62 height 21
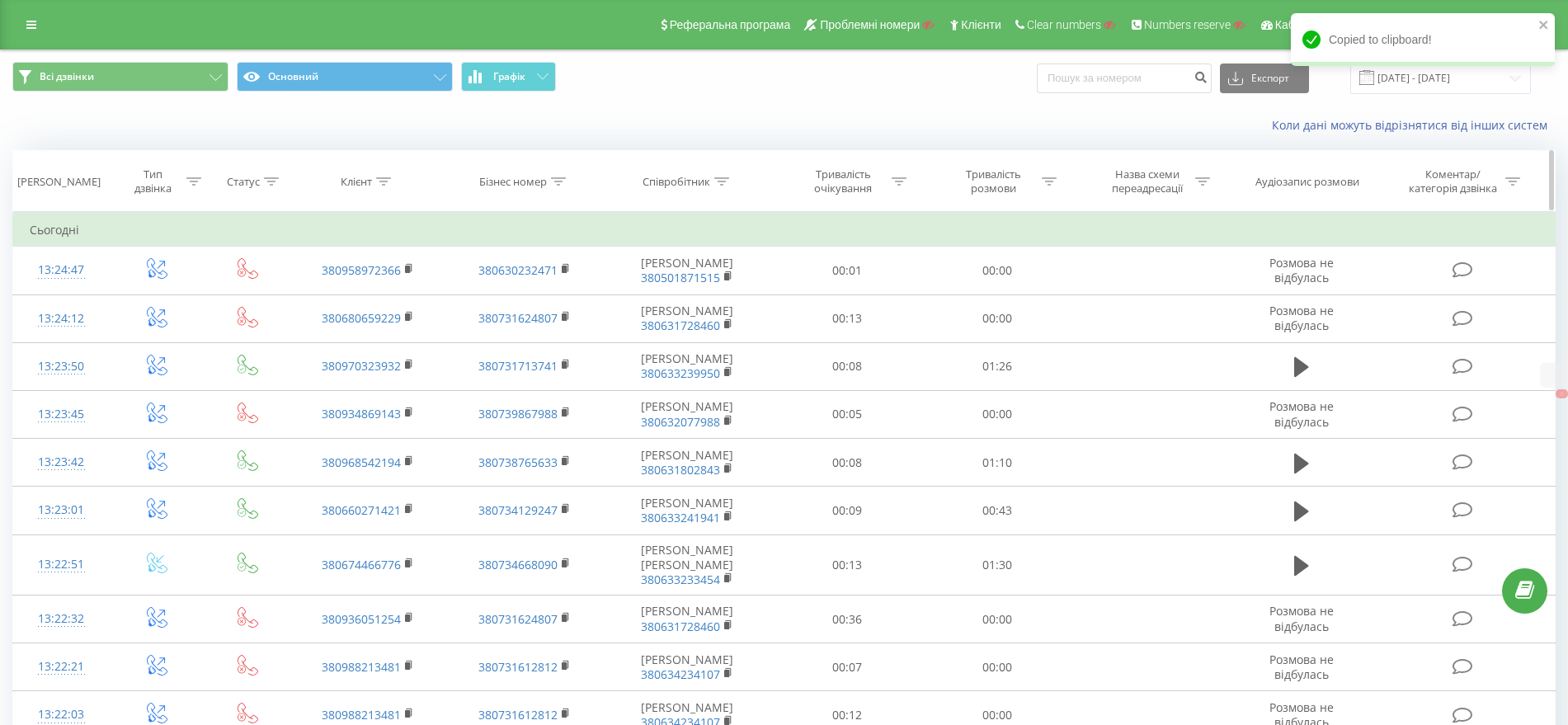
click at [558, 177] on icon at bounding box center [557, 181] width 15 height 9
click at [530, 293] on input "text" at bounding box center [525, 299] width 145 height 28
paste input "380633087621"
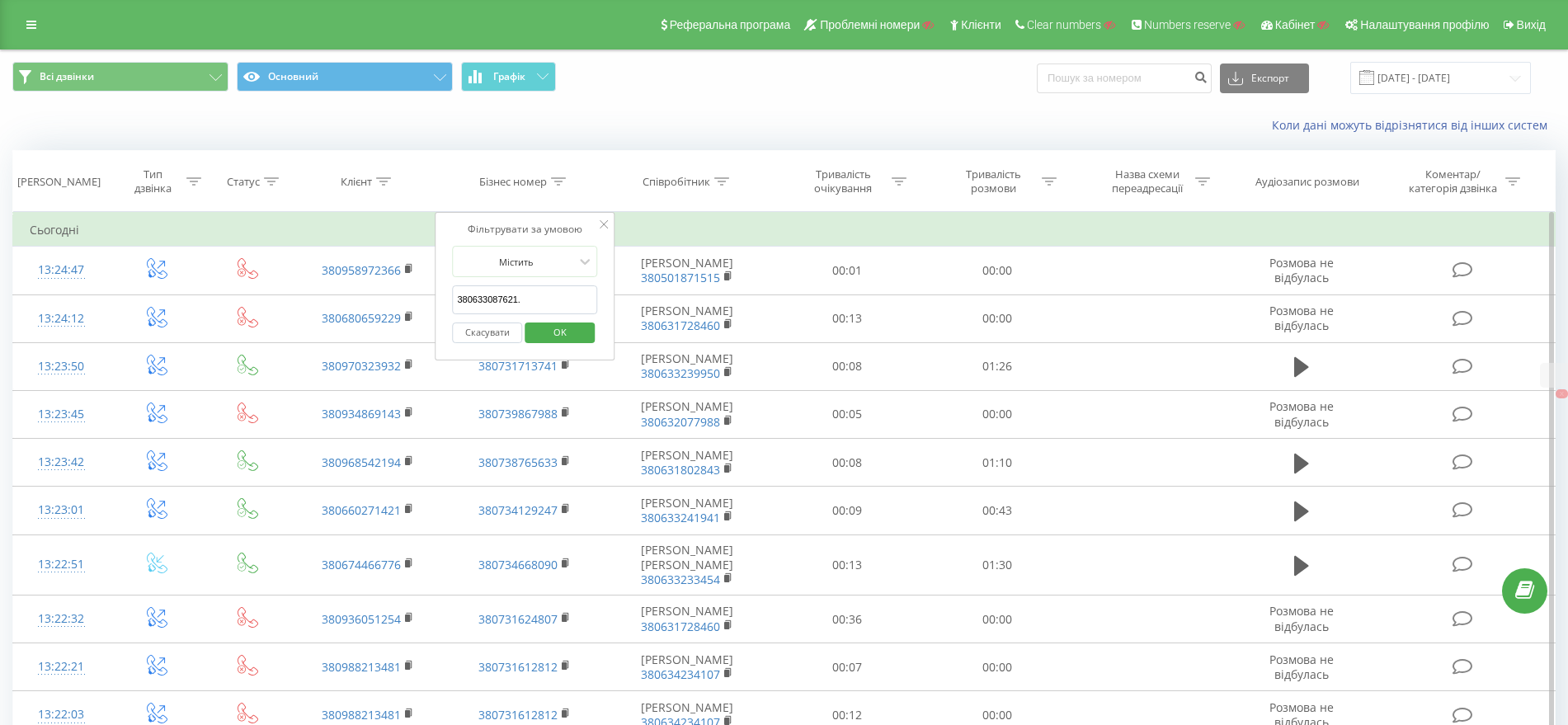
click button "OK" at bounding box center [559, 333] width 70 height 21
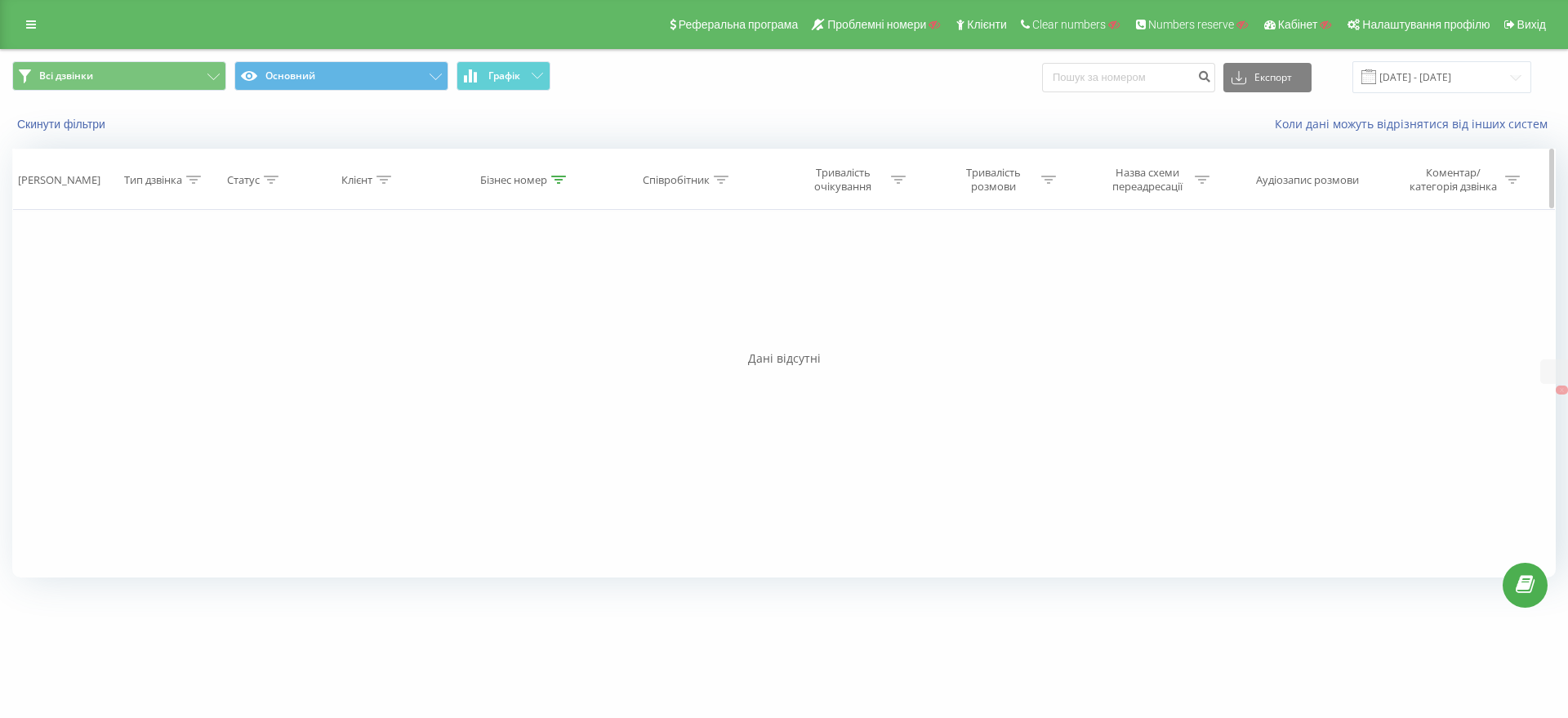
click at [556, 175] on icon at bounding box center [558, 180] width 15 height 9
click at [543, 297] on input "380633087621." at bounding box center [525, 297] width 144 height 28
type input "380633087621"
click button "OK" at bounding box center [560, 330] width 69 height 21
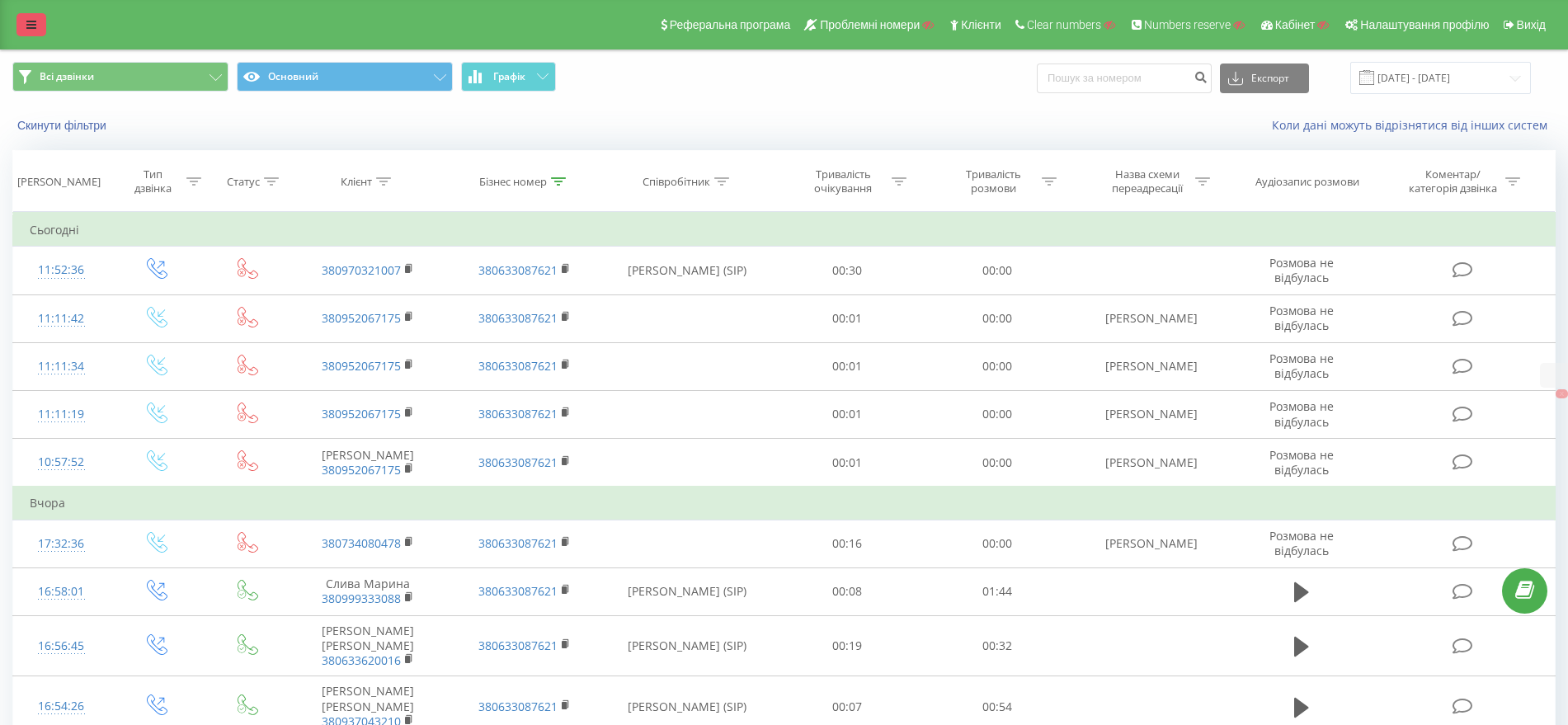
click at [30, 19] on icon at bounding box center [31, 24] width 9 height 11
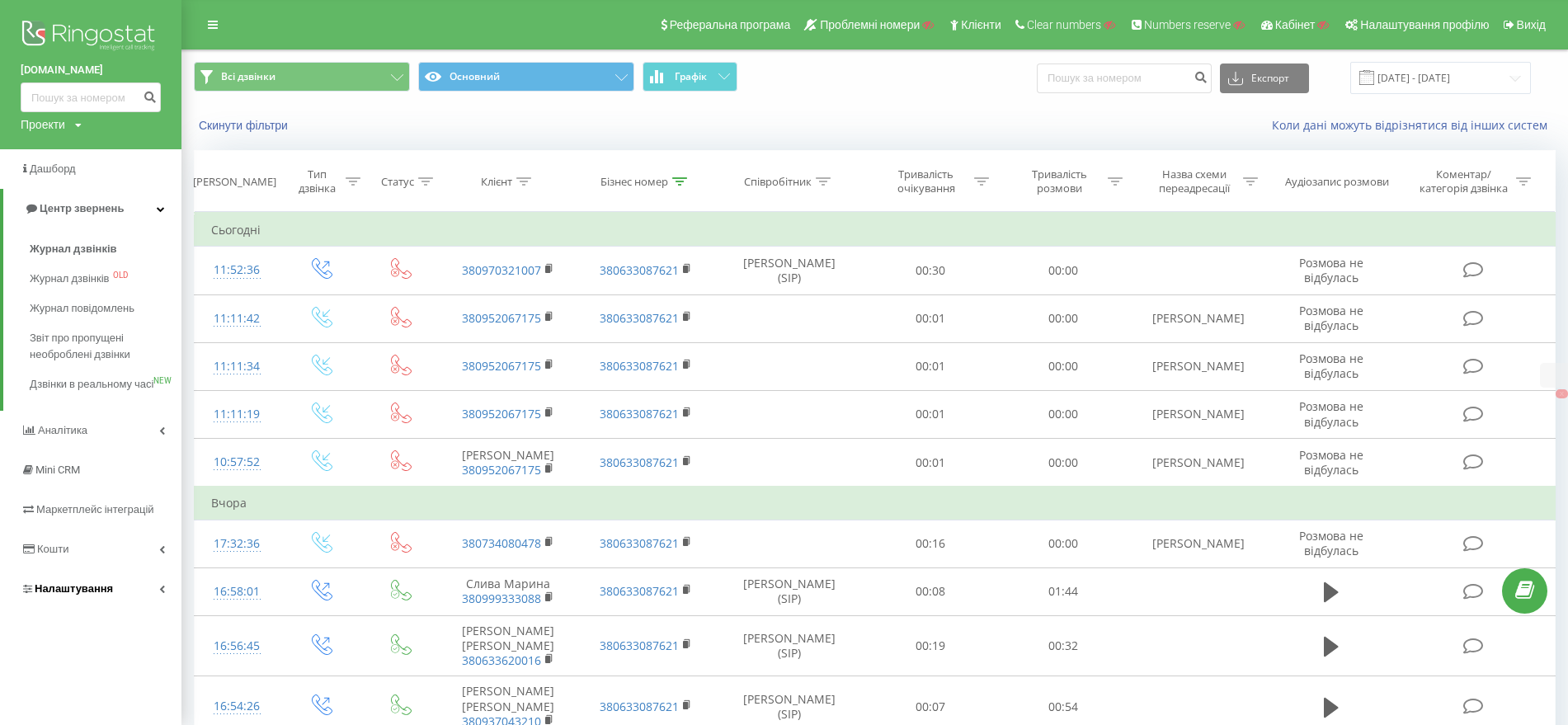
click at [50, 597] on span "Налаштування" at bounding box center [66, 589] width 92 height 16
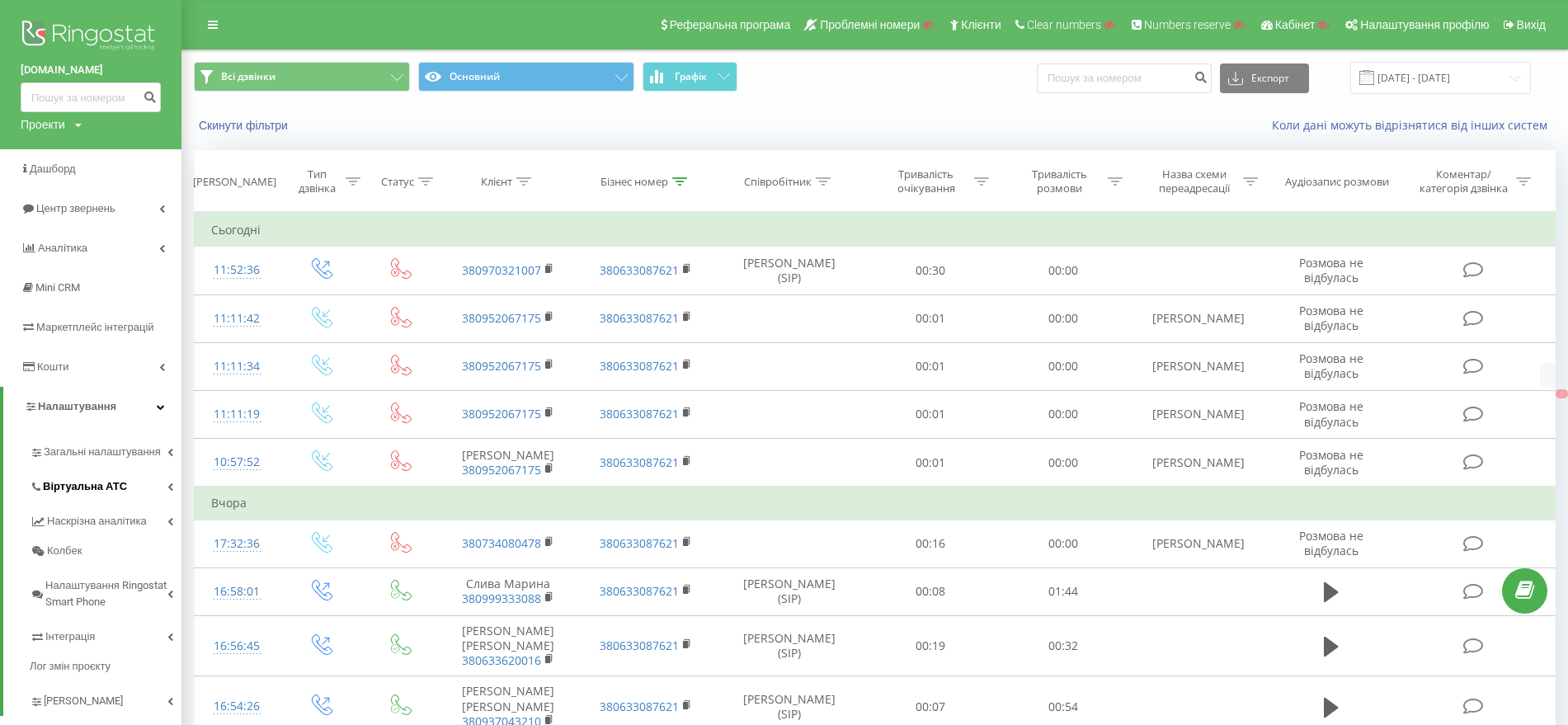
click at [52, 478] on span "Віртуальна АТС" at bounding box center [85, 486] width 84 height 16
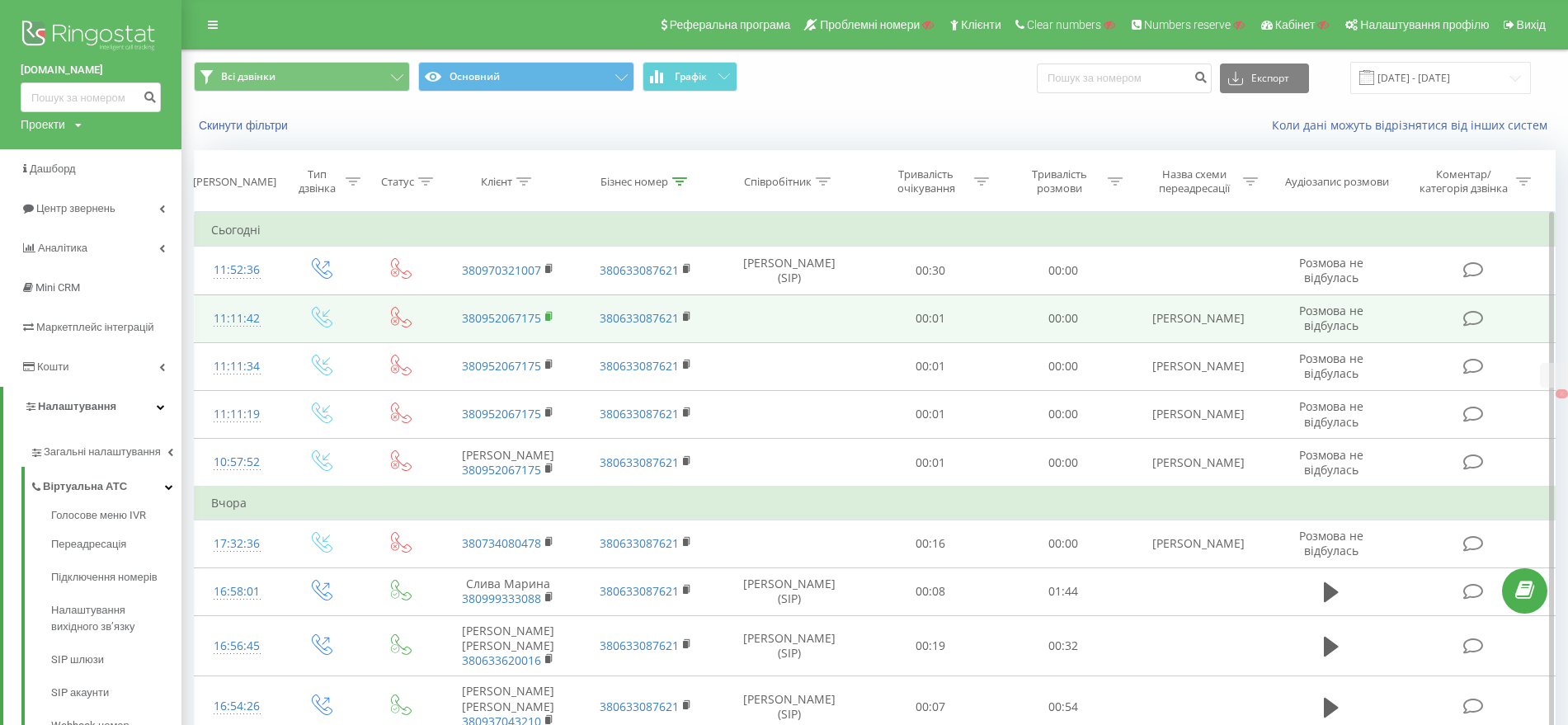
click at [547, 315] on rect at bounding box center [548, 317] width 5 height 8
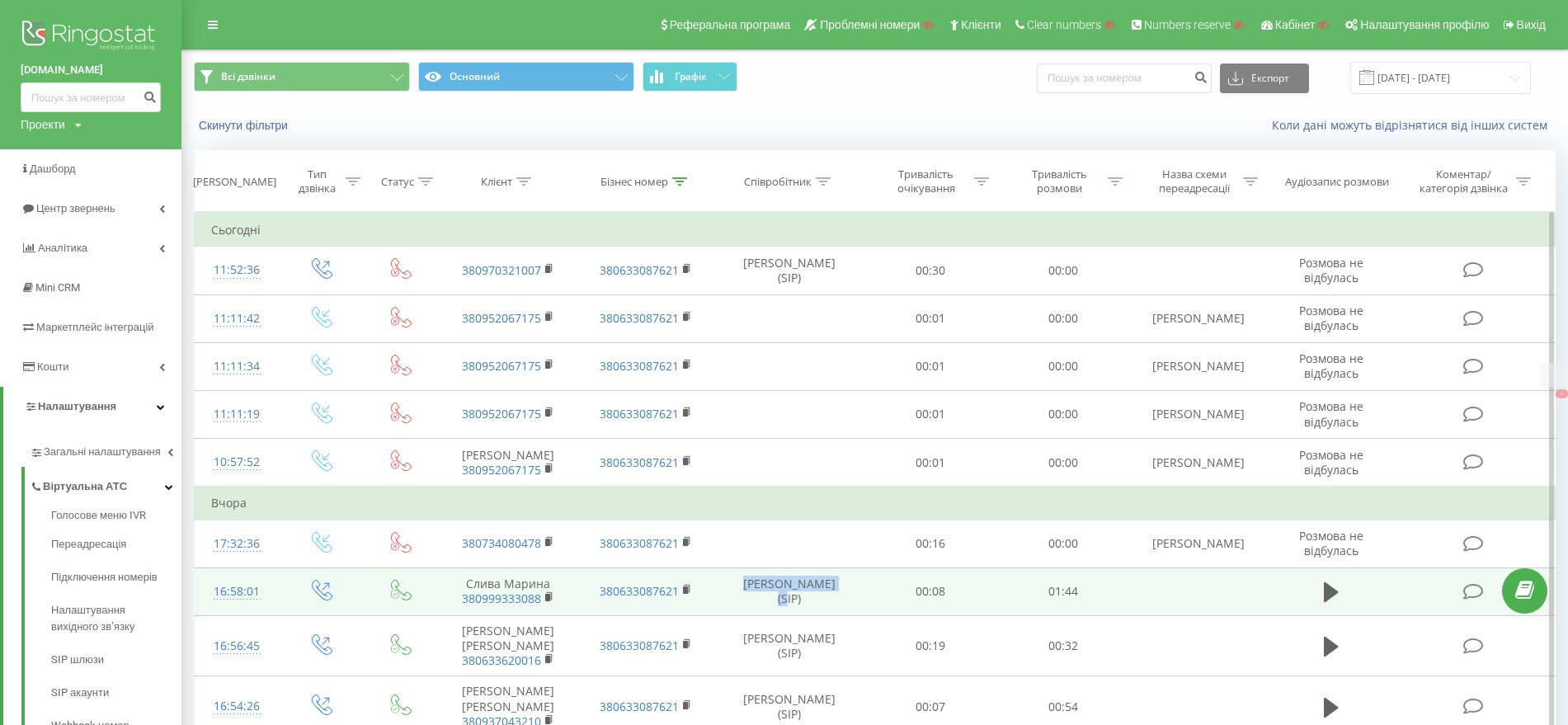
drag, startPoint x: 728, startPoint y: 593, endPoint x: 819, endPoint y: 596, distance: 91.0
click at [819, 596] on td "Yuliia Korolenko (SIP)" at bounding box center [790, 591] width 148 height 47
copy td "Yuliia Korolenko"
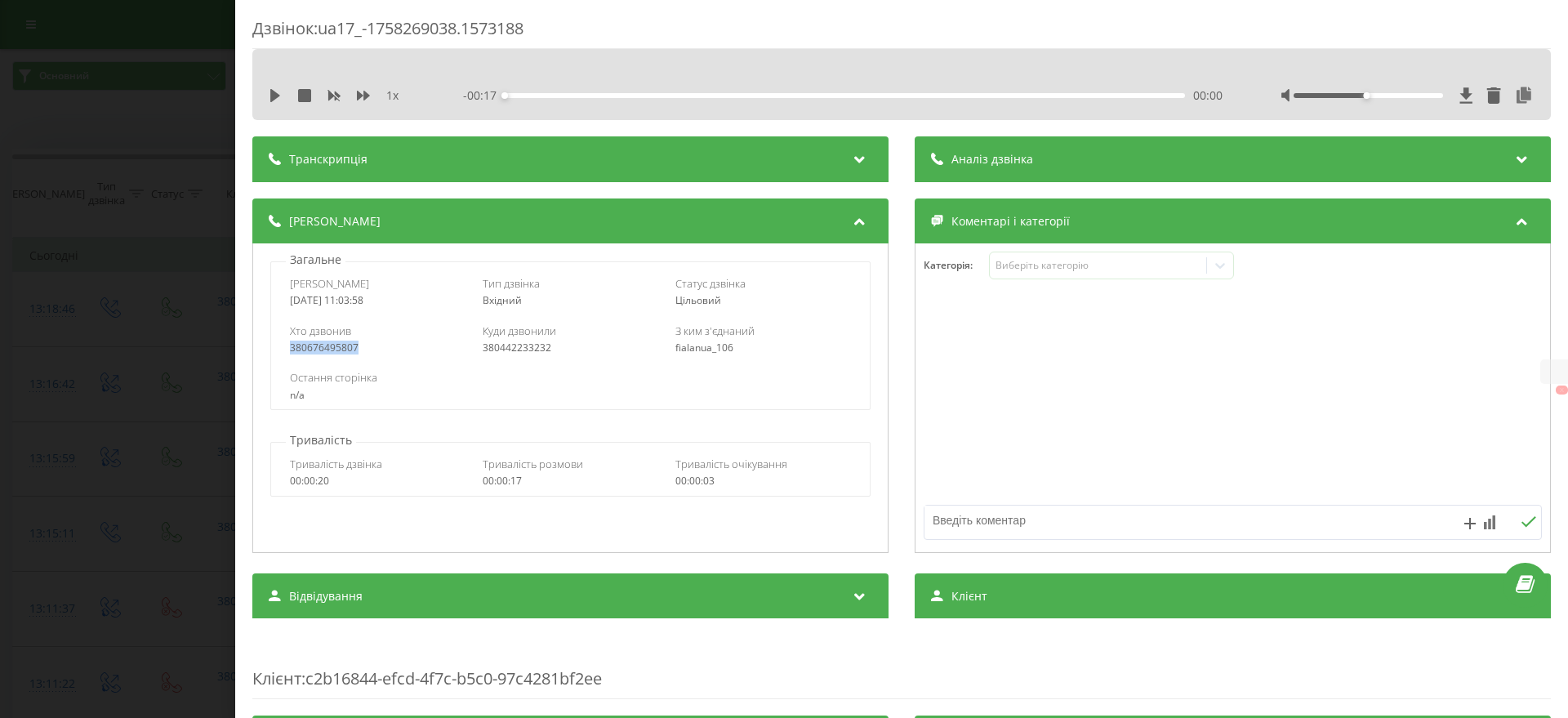
drag, startPoint x: 372, startPoint y: 346, endPoint x: 286, endPoint y: 350, distance: 86.1
click at [286, 350] on div "Хто дзвонив 380676495807 Куди дзвонили 380442233232 З ким з'єднаний fialanua_106" at bounding box center [570, 338] width 598 height 47
copy div "380676495807"
click at [156, 333] on div "Дзвінок : ua17_-1758269038.1573188 1 x - 00:17 00:00 00:00 Транскрипція Для AI-…" at bounding box center [784, 359] width 1568 height 718
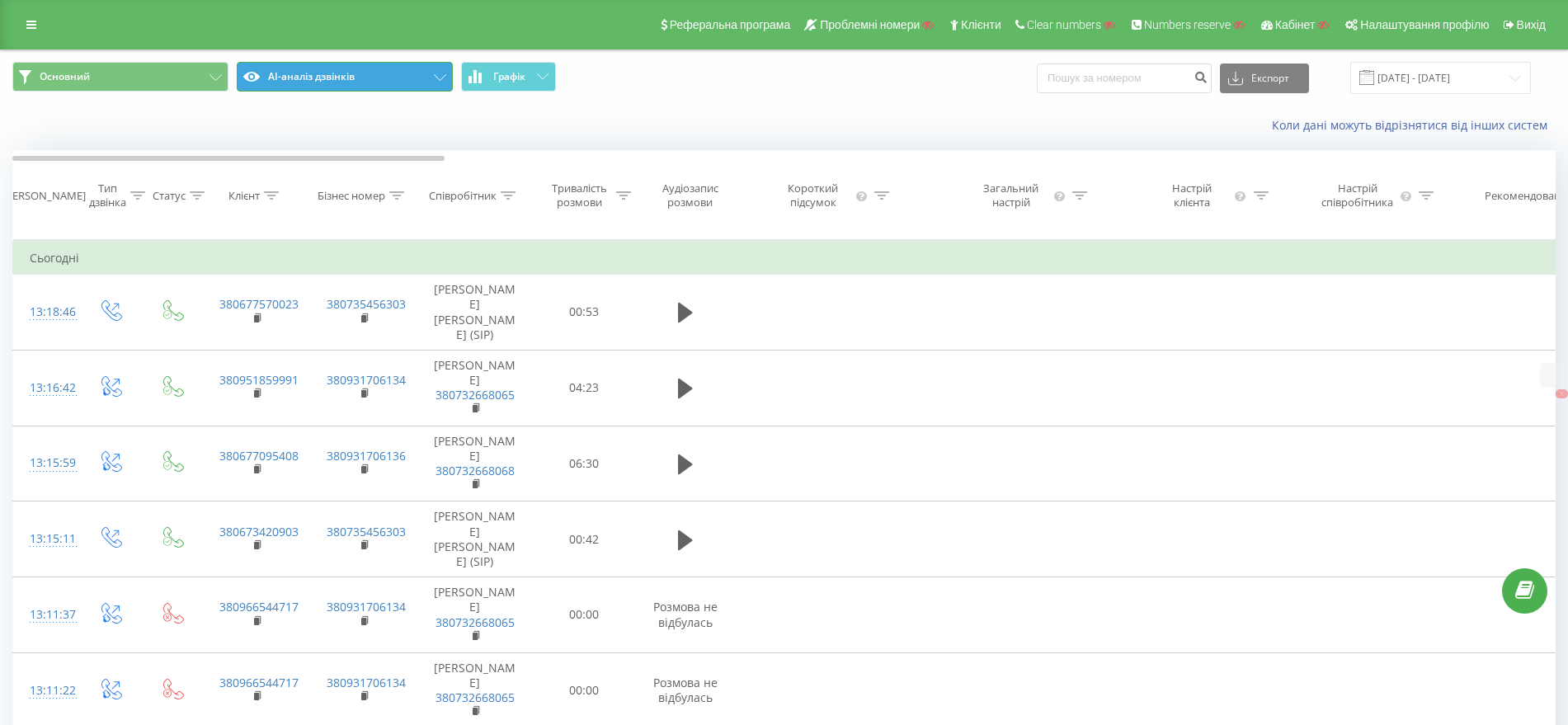
click at [305, 62] on button "AI-аналіз дзвінків" at bounding box center [344, 77] width 216 height 29
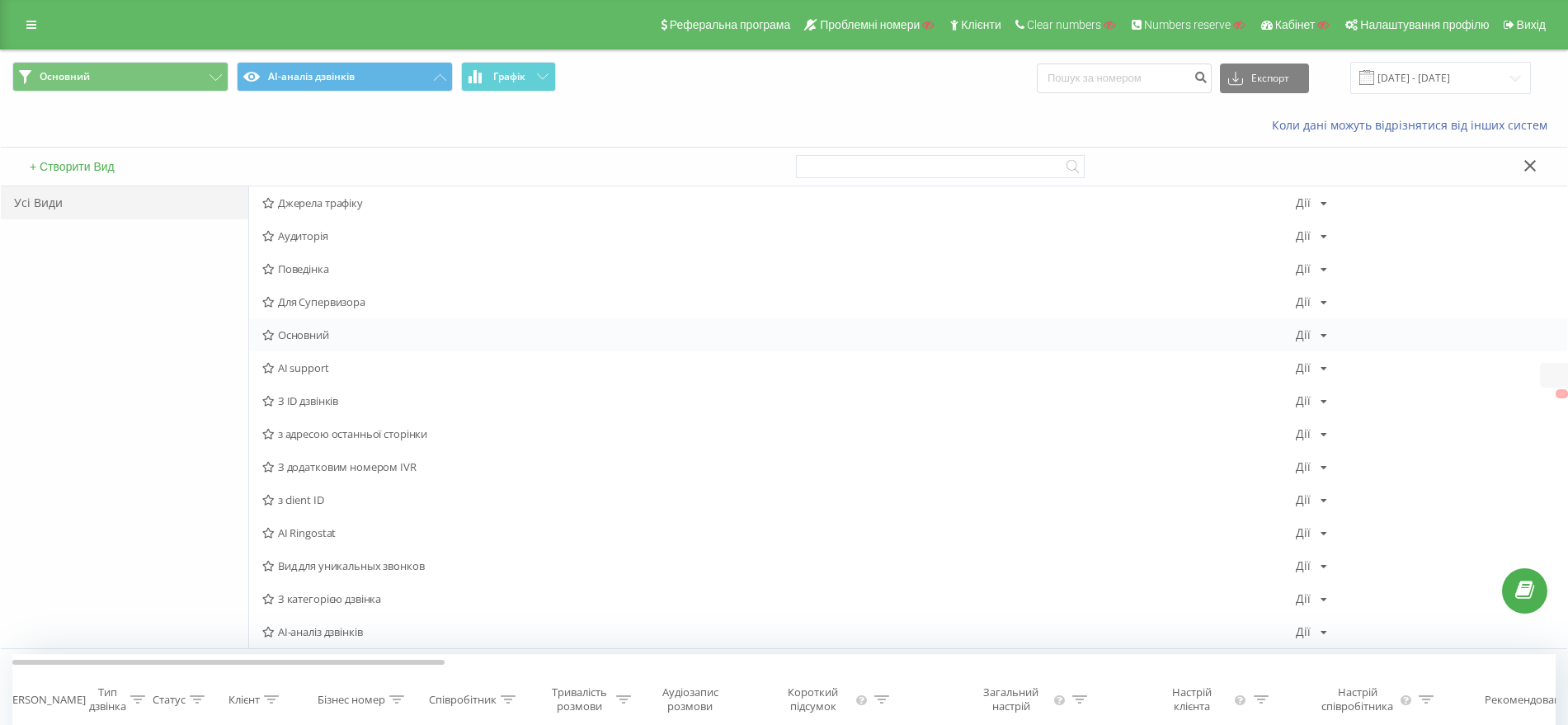
click at [325, 325] on div "Основний Дії Редагувати Копіювати Видалити За замовчуванням Поділитися" at bounding box center [908, 335] width 1318 height 33
click at [325, 332] on span "Основний" at bounding box center [778, 334] width 1033 height 11
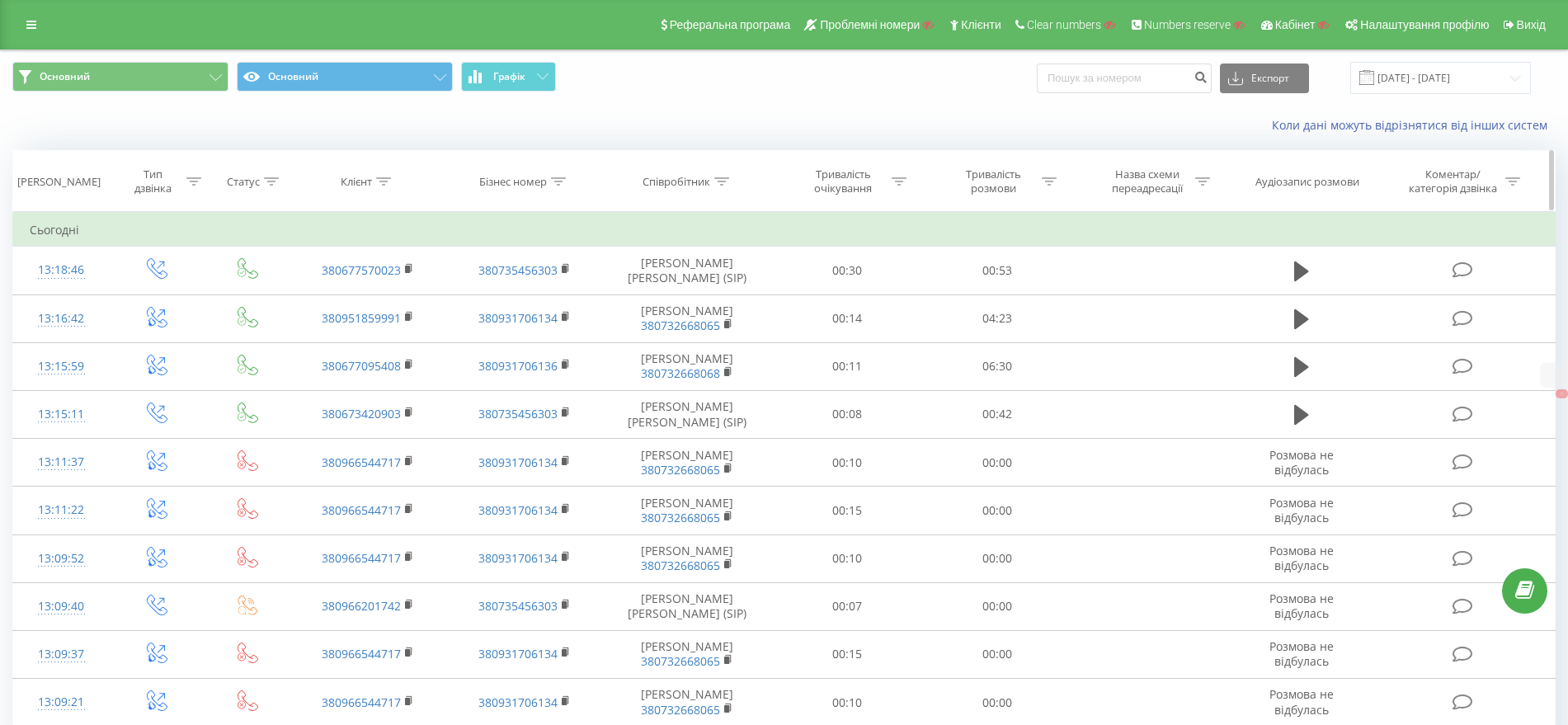
click at [383, 186] on div at bounding box center [383, 182] width 15 height 14
click at [359, 299] on input "text" at bounding box center [368, 299] width 145 height 28
paste input "380676495807"
type input "380676495807"
click at [406, 334] on span "OK" at bounding box center [404, 332] width 47 height 26
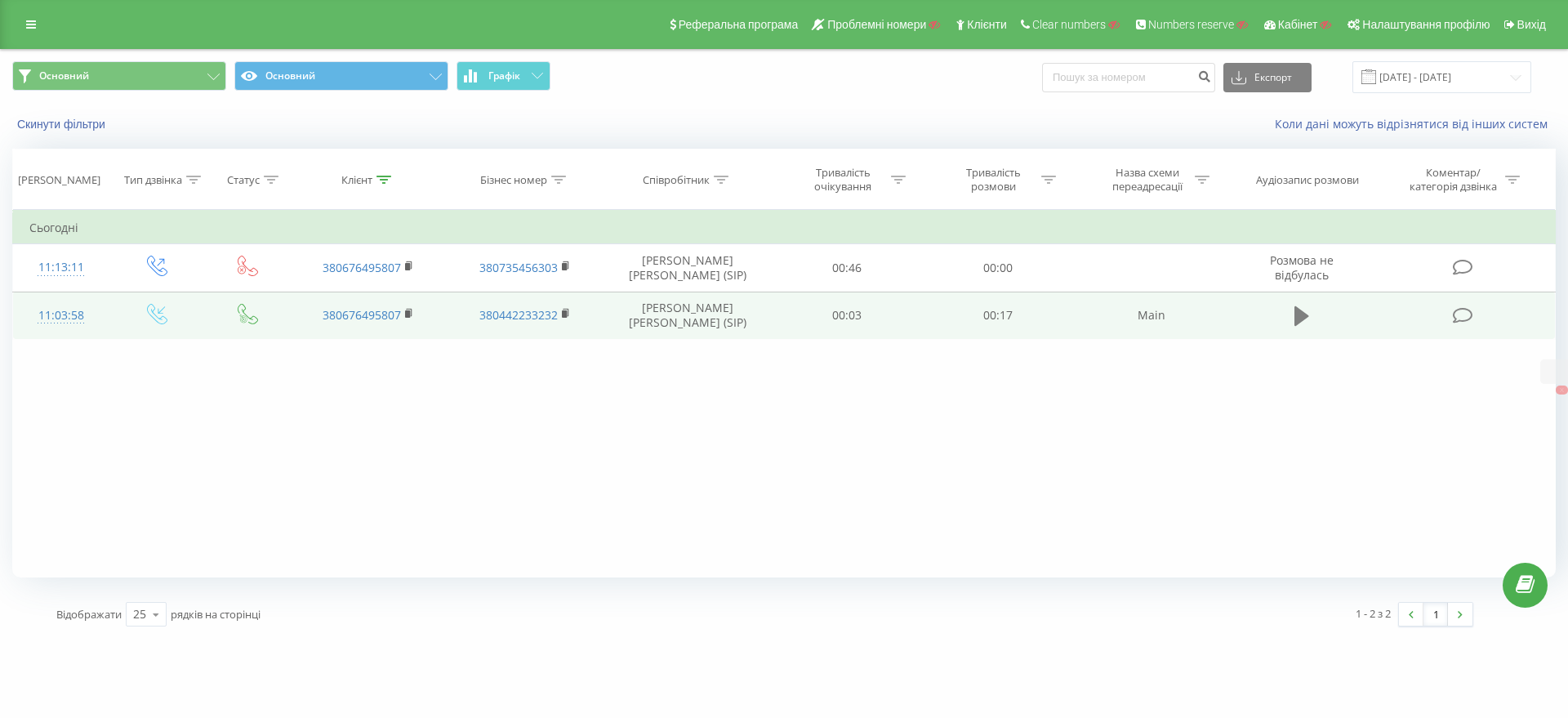
click at [1304, 314] on icon at bounding box center [1301, 315] width 15 height 20
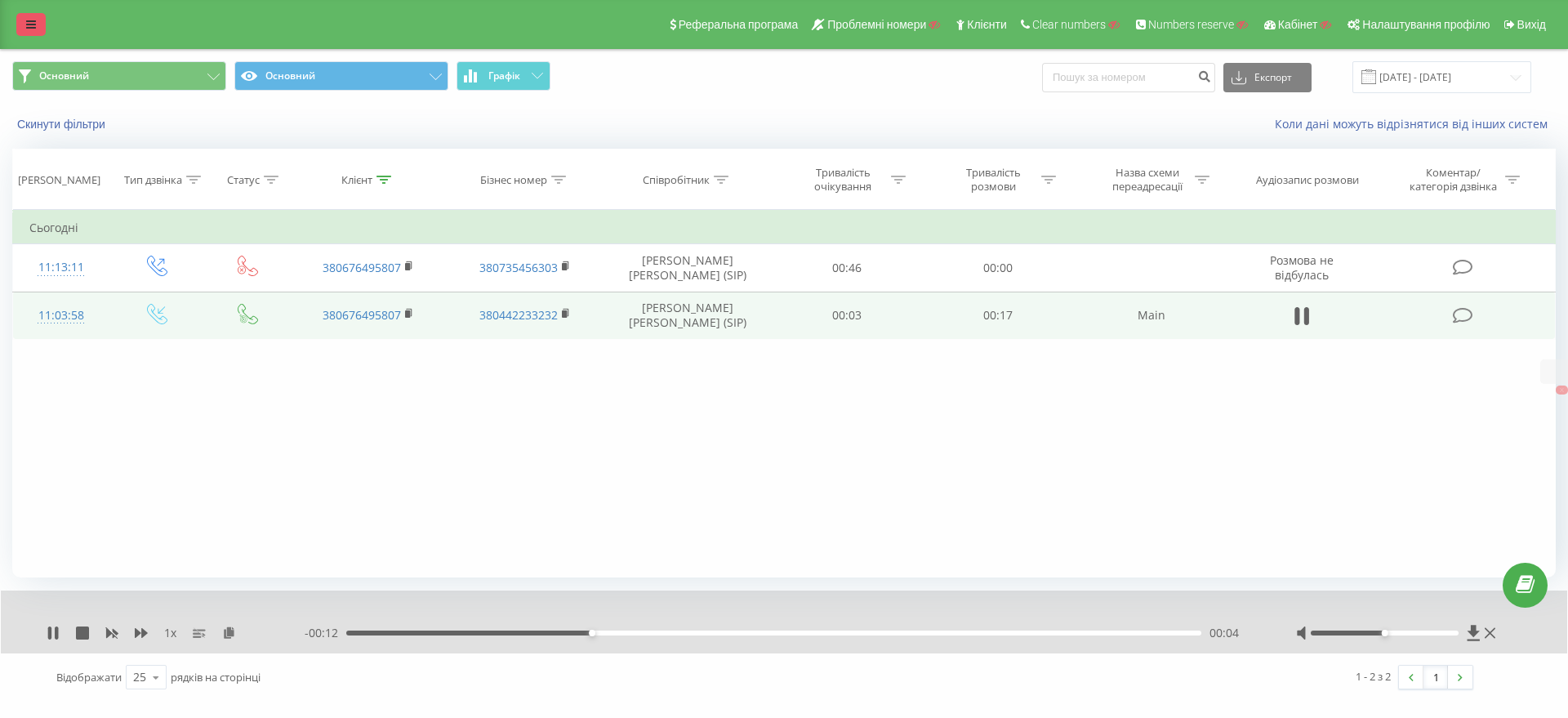
click at [26, 16] on link at bounding box center [31, 24] width 29 height 23
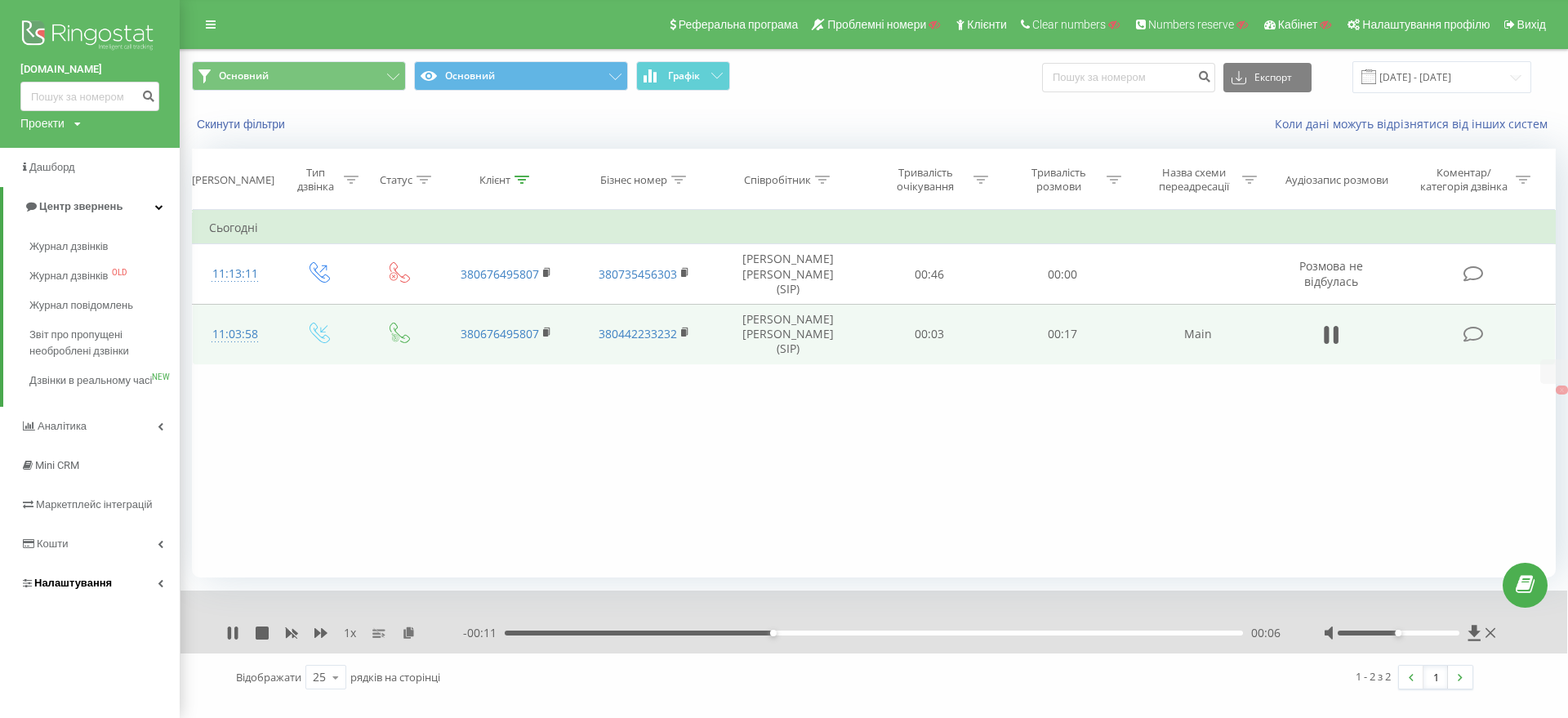
click at [97, 589] on span "Налаштування" at bounding box center [73, 583] width 78 height 12
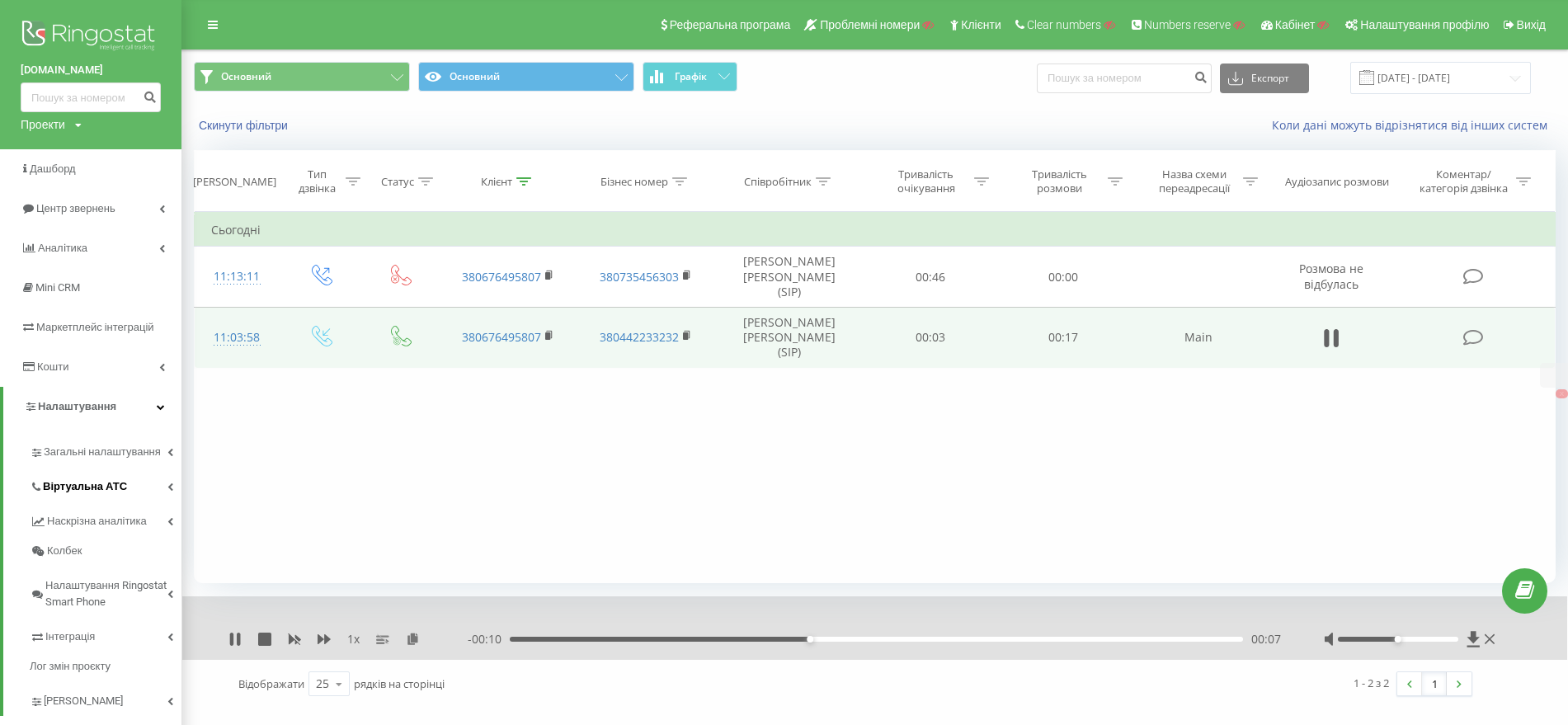
click at [75, 471] on link "Віртуальна АТС" at bounding box center [105, 484] width 152 height 35
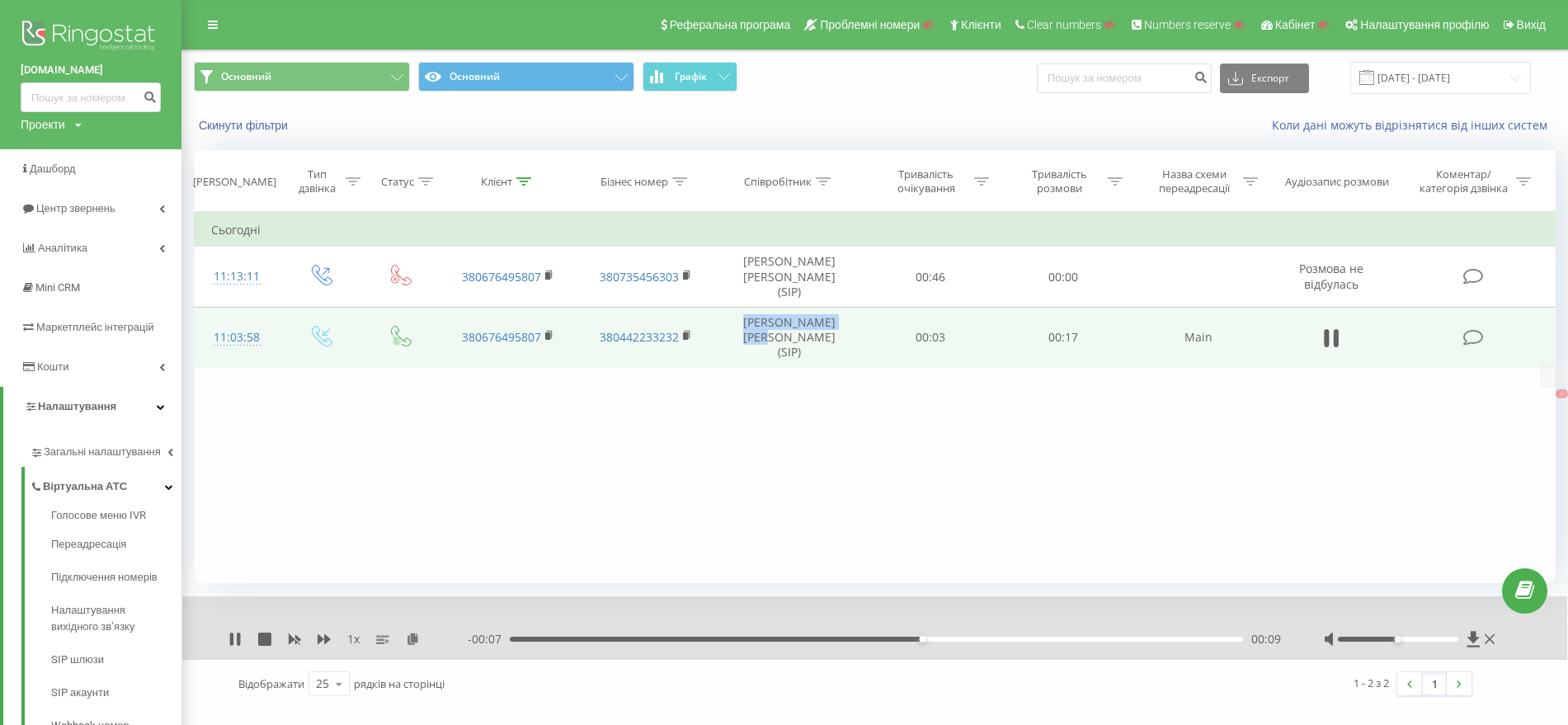
drag, startPoint x: 739, startPoint y: 305, endPoint x: 841, endPoint y: 307, distance: 102.0
click at [841, 307] on td "[PERSON_NAME] [PERSON_NAME] (SIP)" at bounding box center [790, 337] width 148 height 61
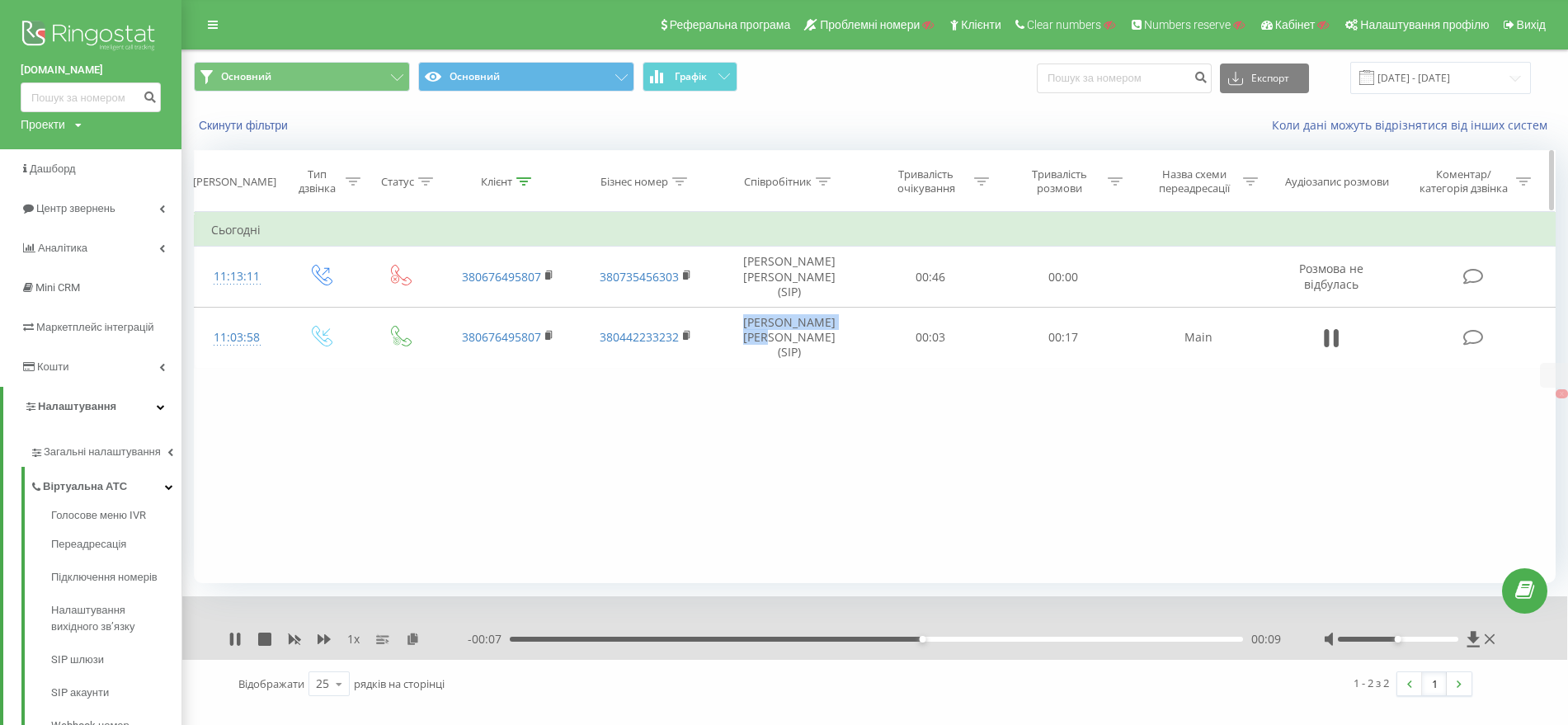
copy td "[PERSON_NAME] [PERSON_NAME]"
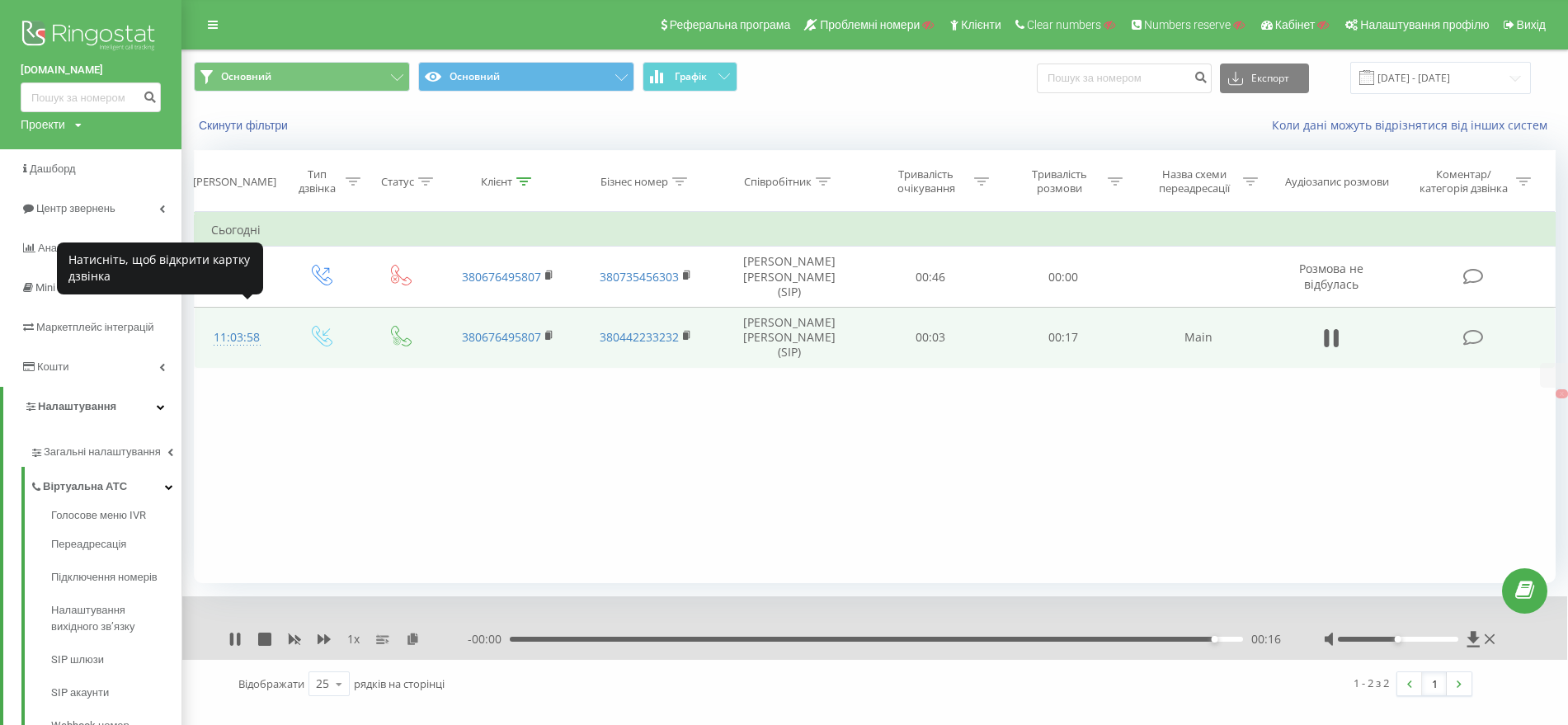
click at [221, 322] on div "11:03:58" at bounding box center [237, 337] width 52 height 32
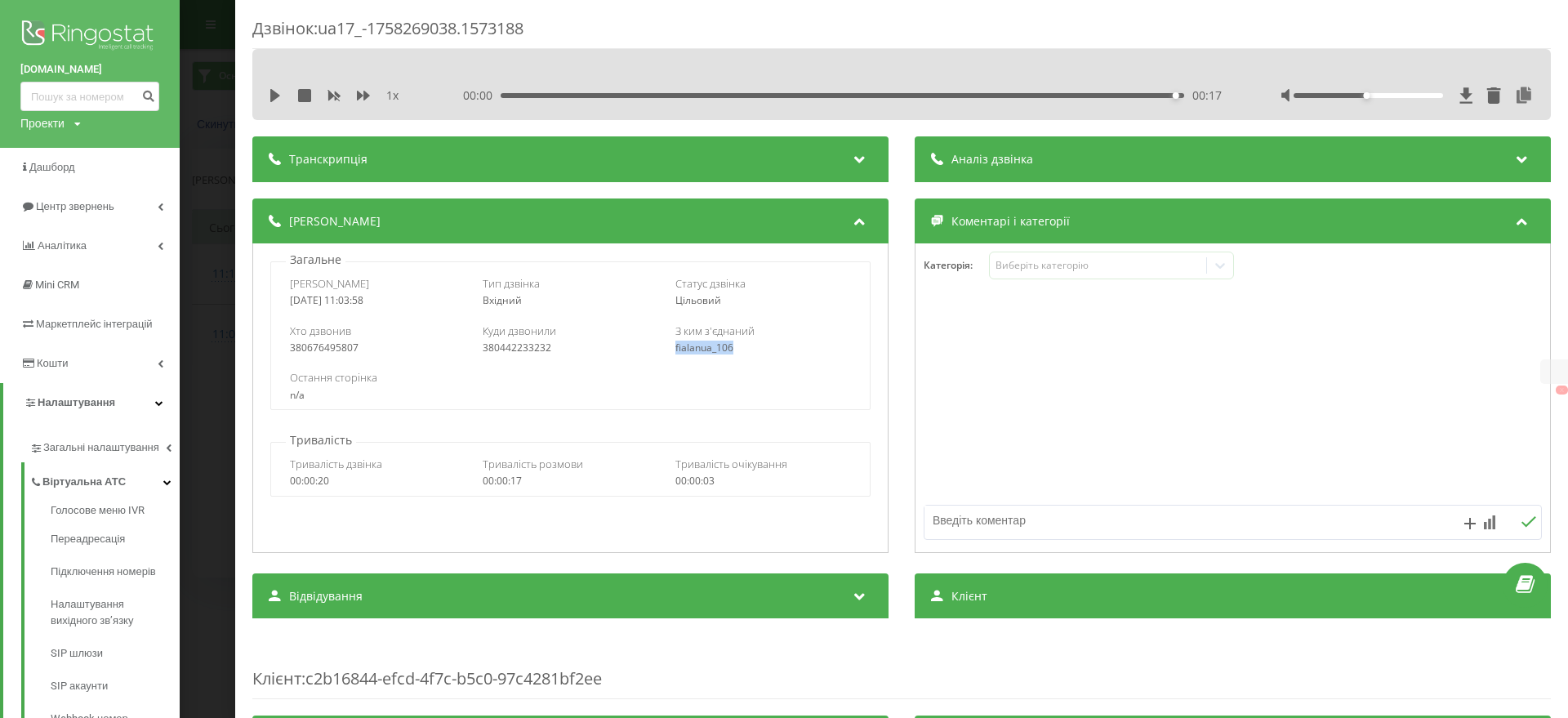
drag, startPoint x: 740, startPoint y: 350, endPoint x: 669, endPoint y: 351, distance: 71.0
click at [669, 351] on div "Хто дзвонив 380676495807 Куди дзвонили 380442233232 З ким з'єднаний fialanua_106" at bounding box center [570, 338] width 598 height 47
copy div "fialanua_106"
drag, startPoint x: 375, startPoint y: 345, endPoint x: 280, endPoint y: 347, distance: 95.0
click at [280, 347] on div "Хто дзвонив 380676495807 Куди дзвонили 380442233232 З ким з'єднаний fialanua_106" at bounding box center [570, 338] width 598 height 47
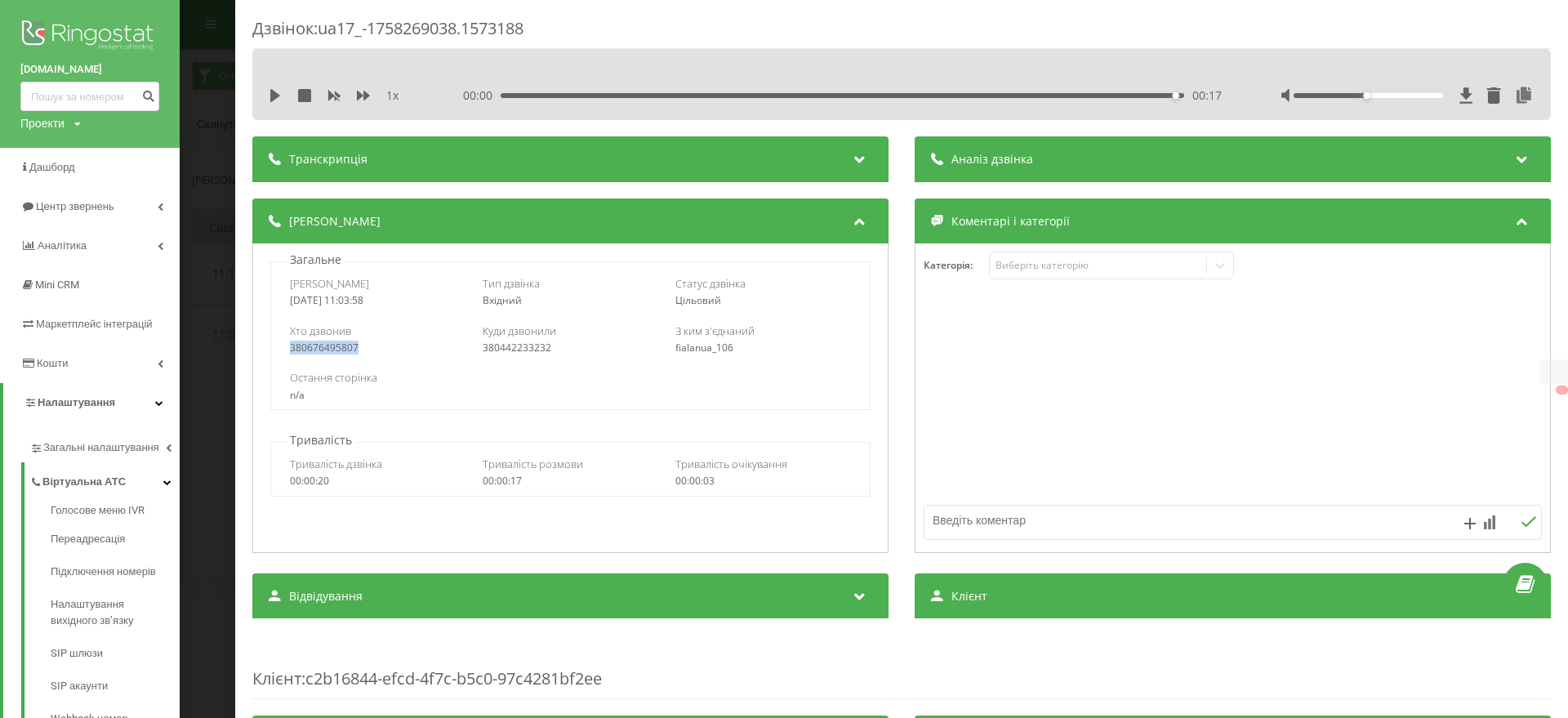
copy div "380676495807"
click at [231, 344] on div "Дзвінок : ua17_-1758269038.1573188 1 x 00:00 00:17 00:17 Транскрипція Для AI-ан…" at bounding box center [784, 359] width 1568 height 718
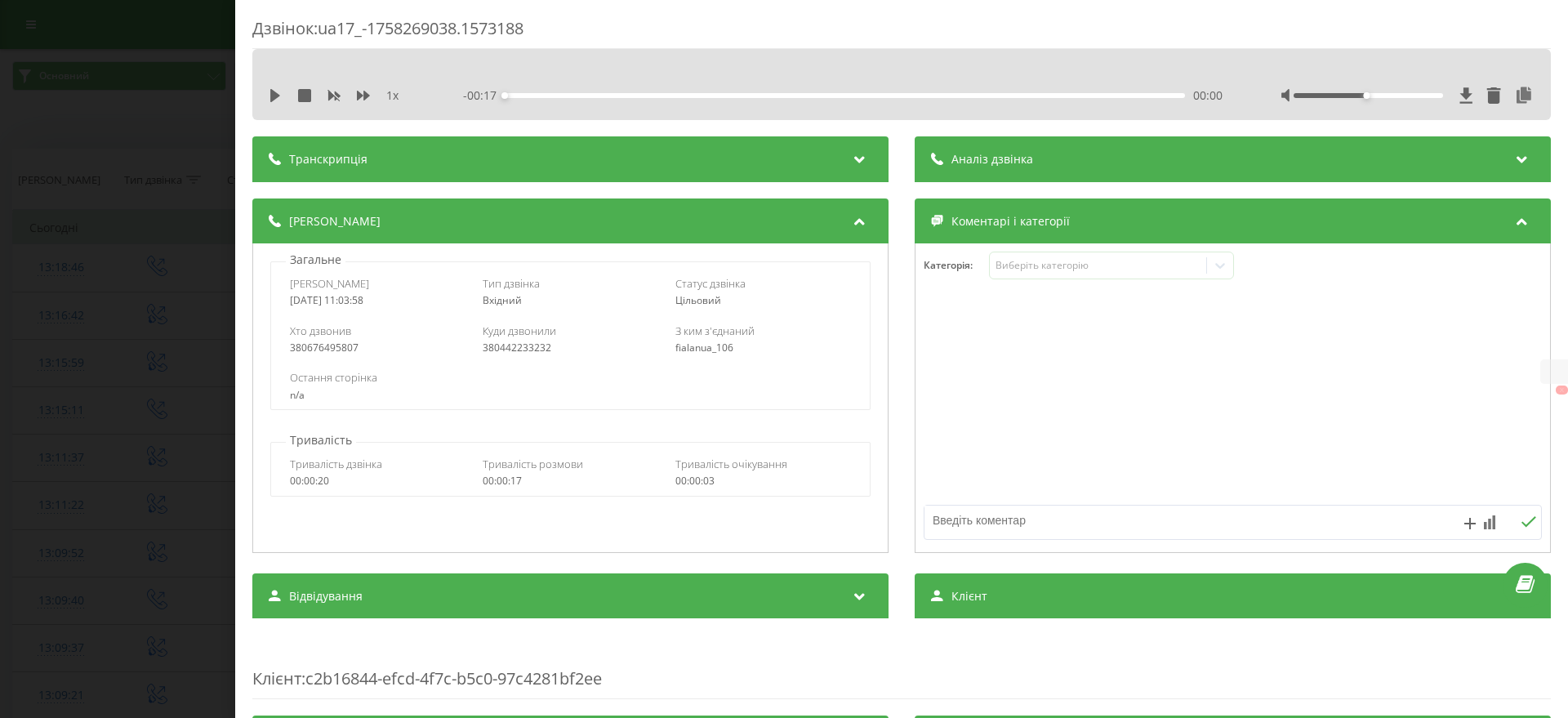
click at [139, 299] on div "Дзвінок : ua17_-1758269038.1573188 1 x - 00:17 00:00 00:00 Транскрипція Для AI-…" at bounding box center [784, 359] width 1568 height 718
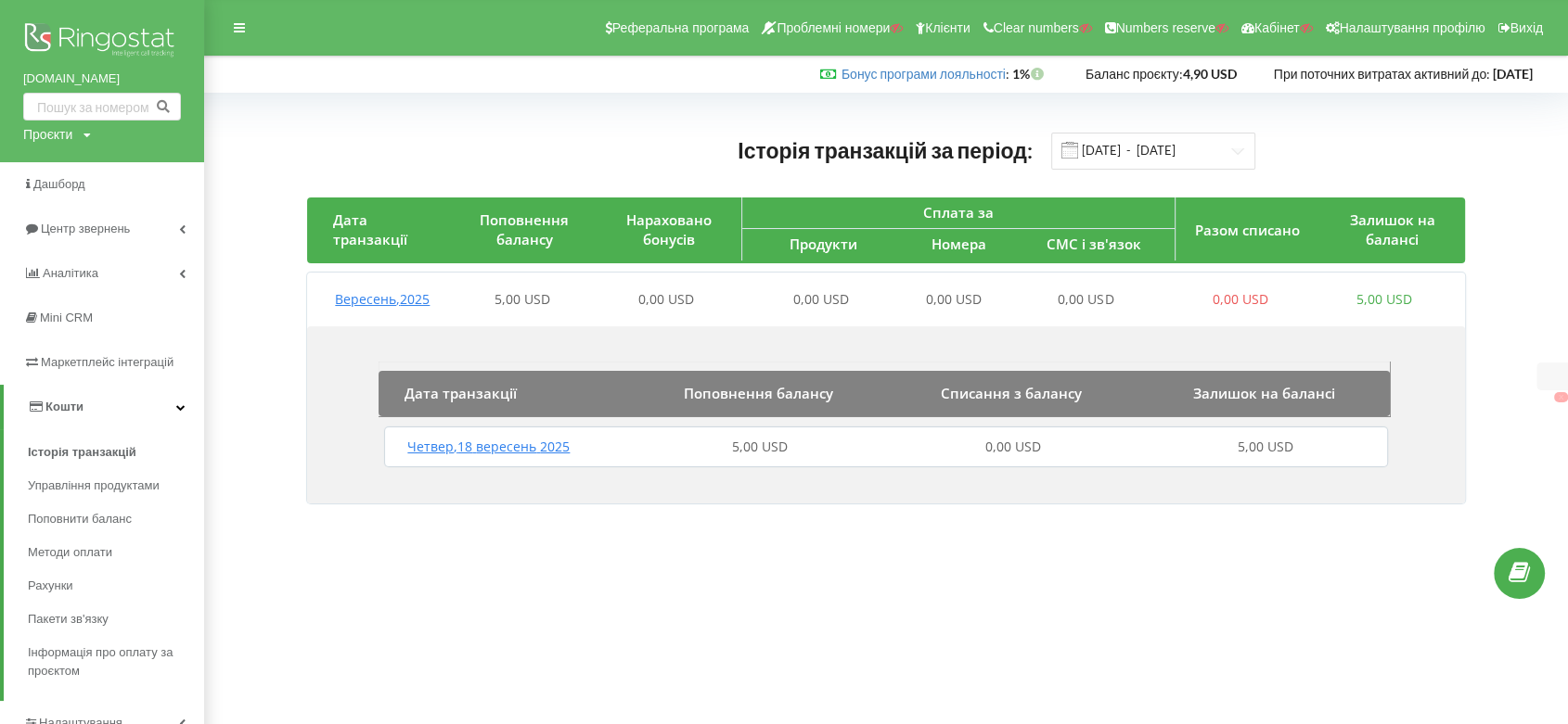
click at [475, 447] on span "Четвер , 18 вересень 2025" at bounding box center [488, 446] width 162 height 17
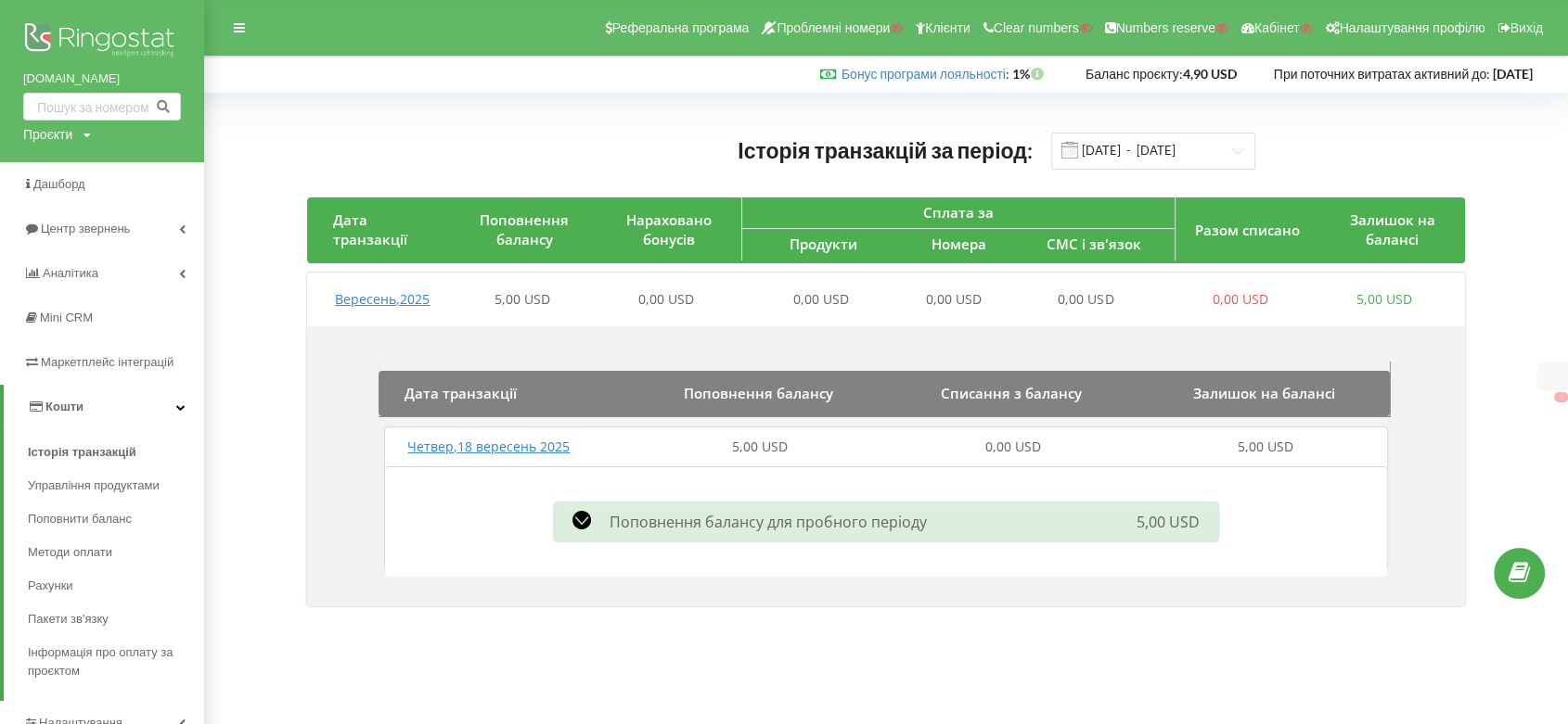
click at [667, 521] on span "Поповнення балансу для пробного періоду" at bounding box center [768, 522] width 317 height 20
click at [367, 294] on span "Вересень , 2025" at bounding box center [382, 299] width 94 height 17
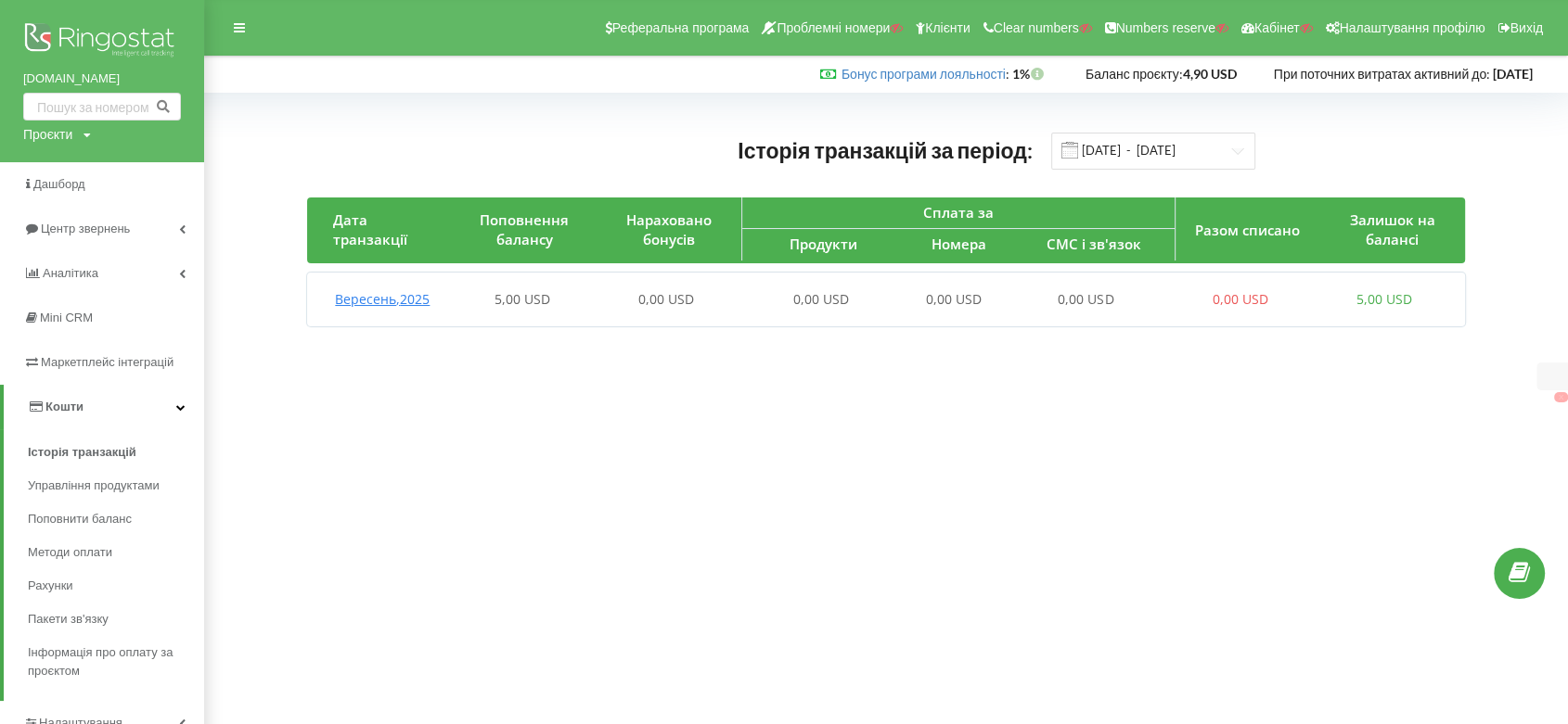
click at [373, 300] on span "Вересень , 2025" at bounding box center [382, 299] width 94 height 17
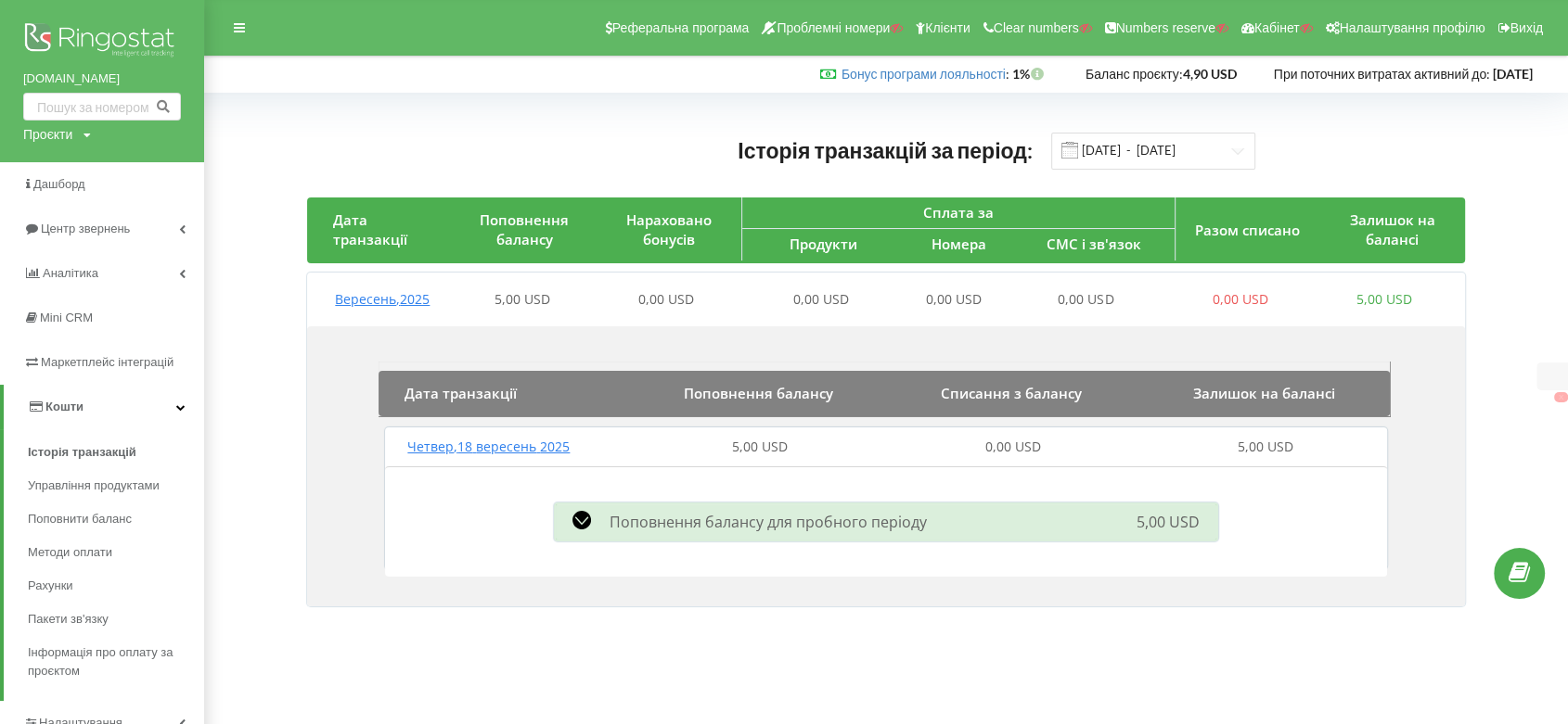
click at [505, 453] on span "Четвер , 18 вересень 2025" at bounding box center [488, 446] width 162 height 17
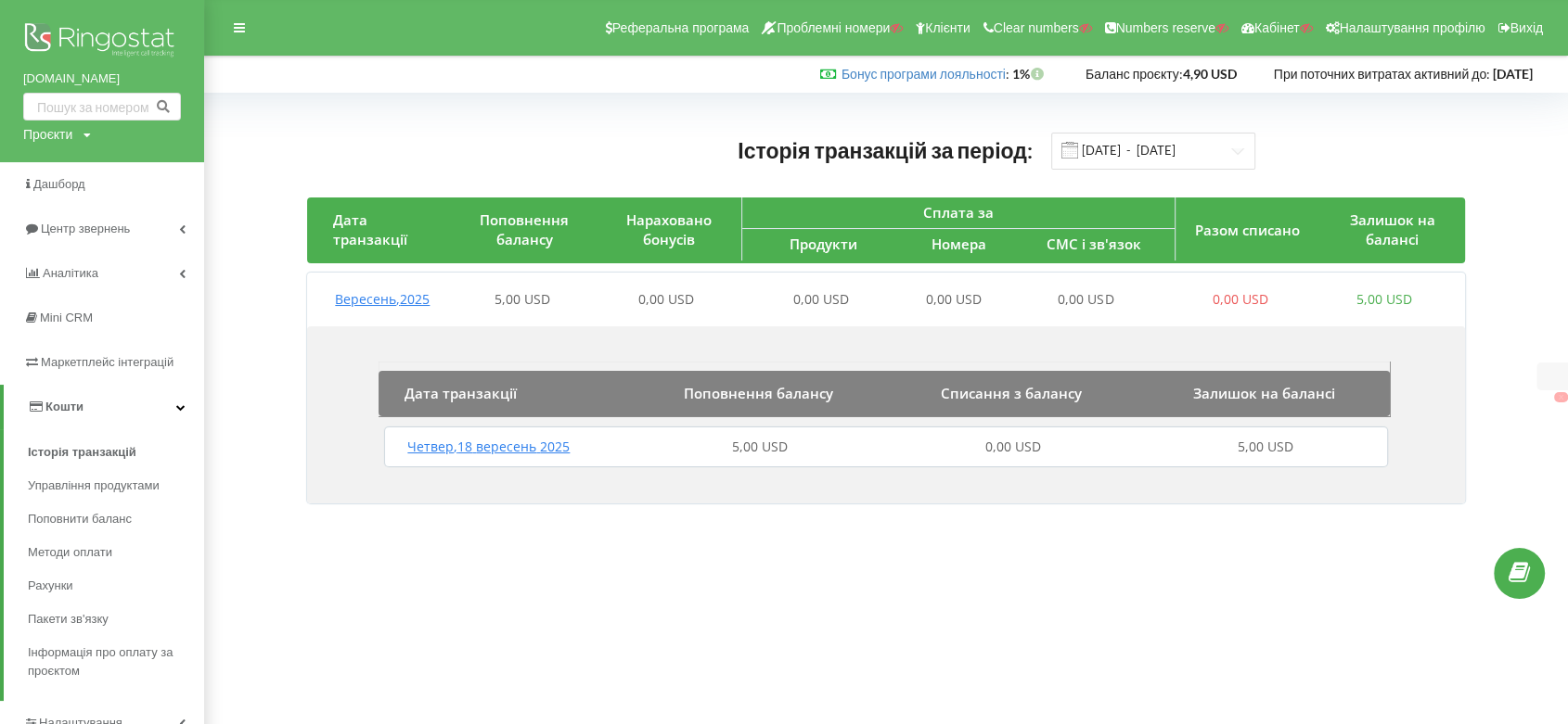
drag, startPoint x: 19, startPoint y: 82, endPoint x: 429, endPoint y: 0, distance: 418.1
click at [145, 73] on div "u-protect.com.ua Проєкти Пошук" at bounding box center [102, 81] width 204 height 162
copy link "u-protect.com.ua"
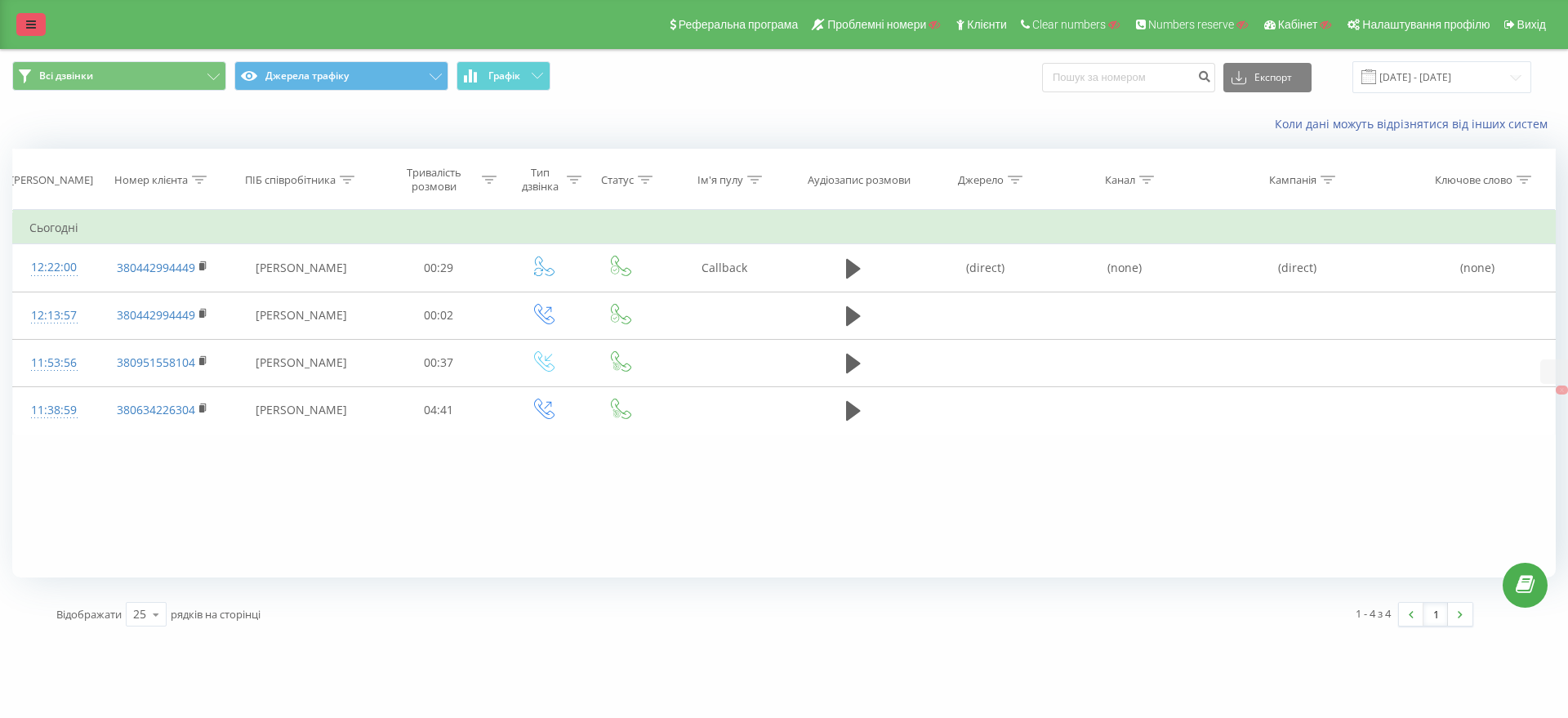
click at [29, 15] on link at bounding box center [31, 24] width 29 height 23
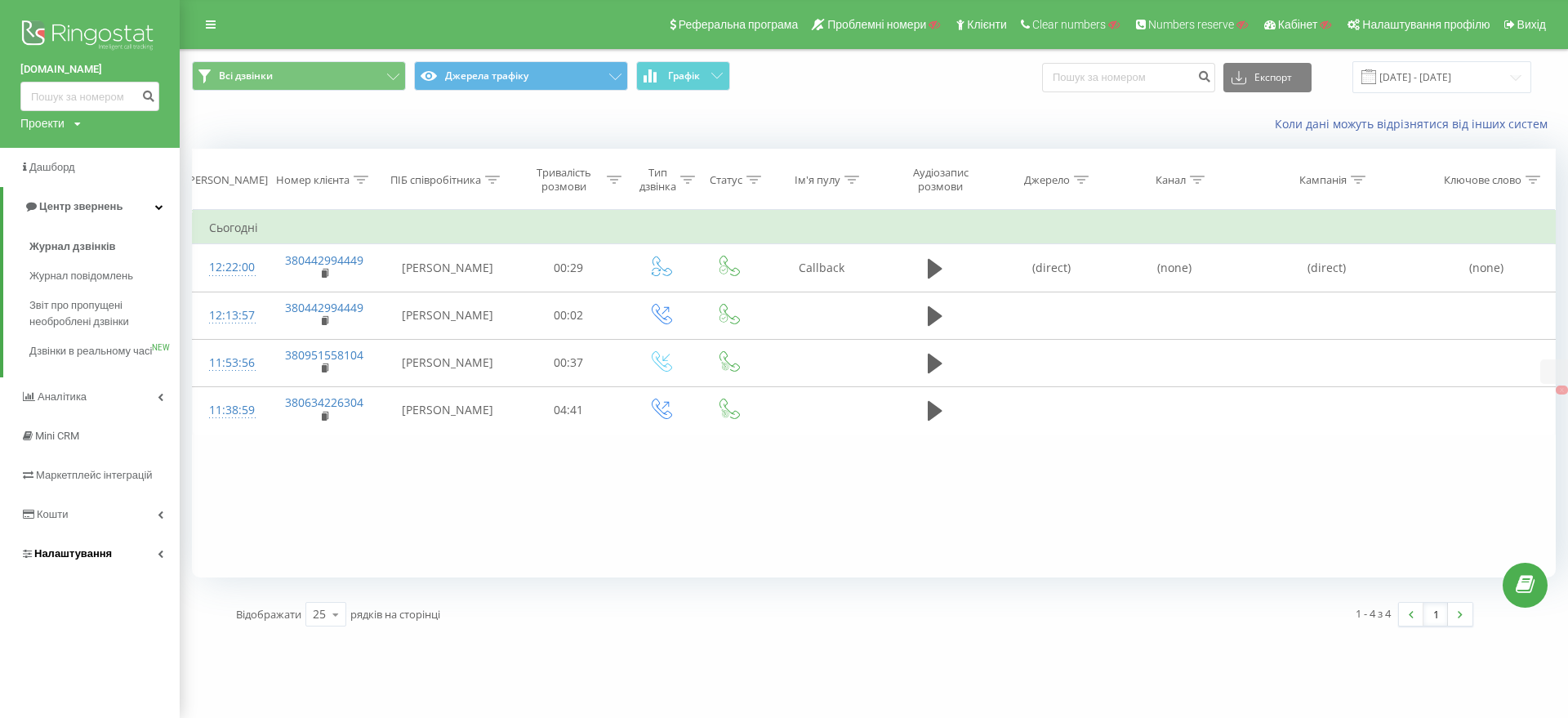
click at [71, 560] on span "Налаштування" at bounding box center [73, 553] width 78 height 12
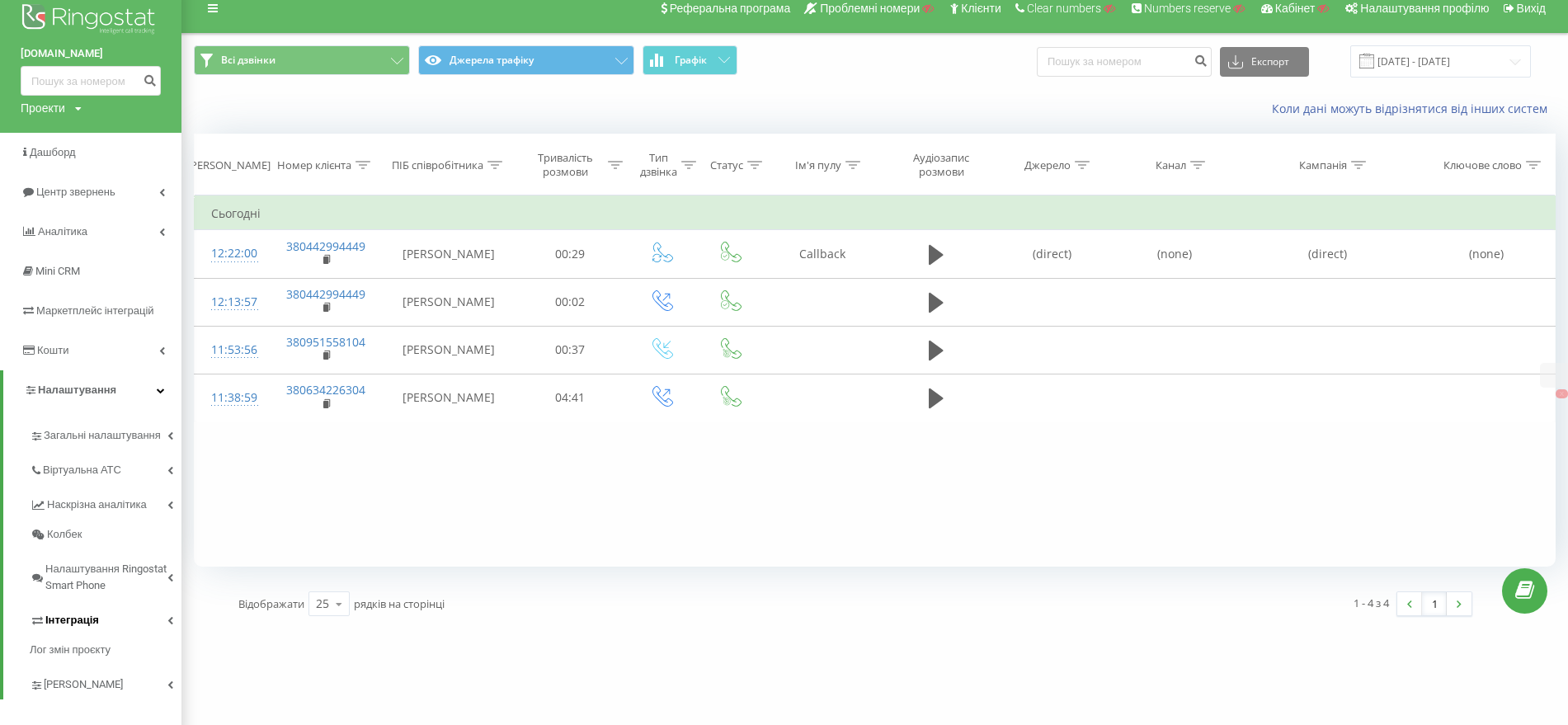
scroll to position [33, 0]
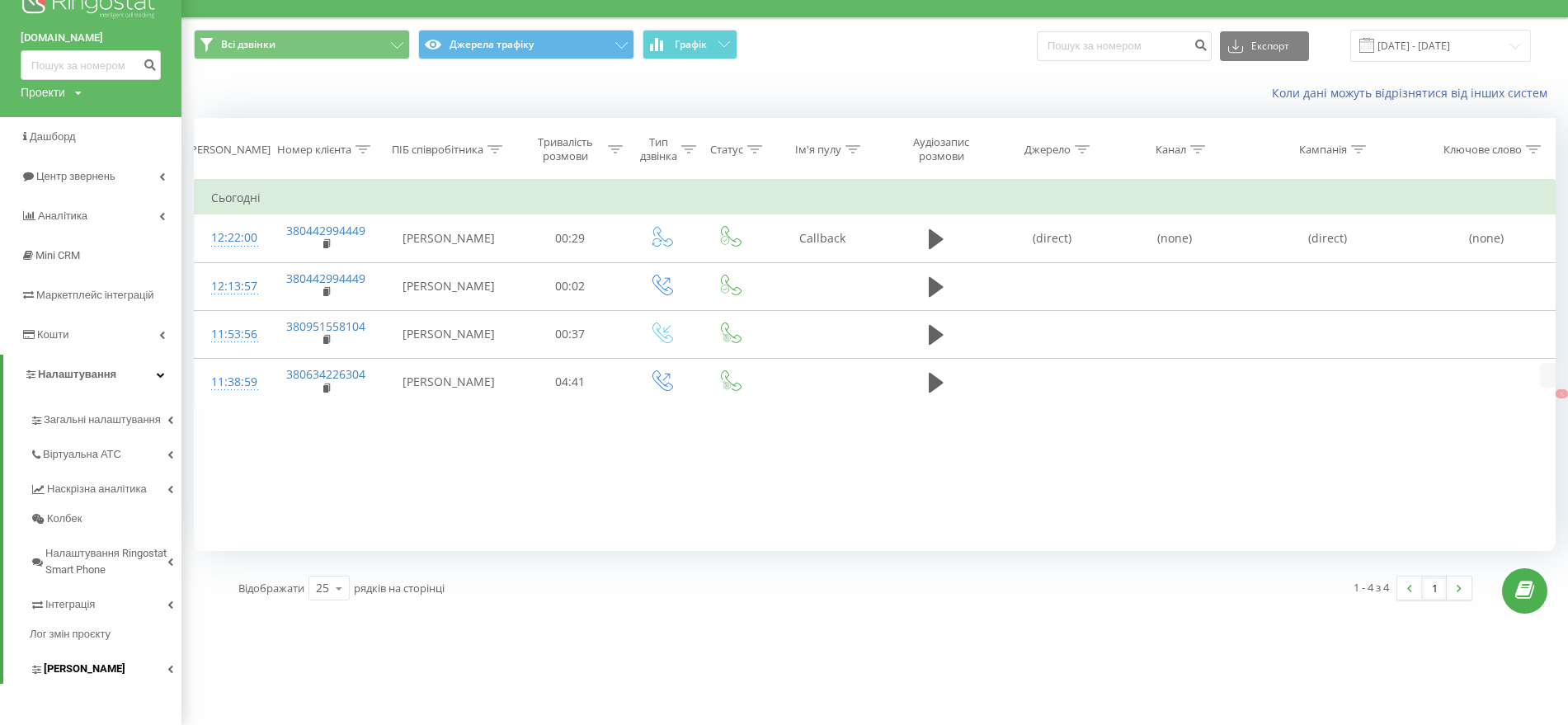
click at [79, 677] on span "[PERSON_NAME]" at bounding box center [85, 669] width 82 height 16
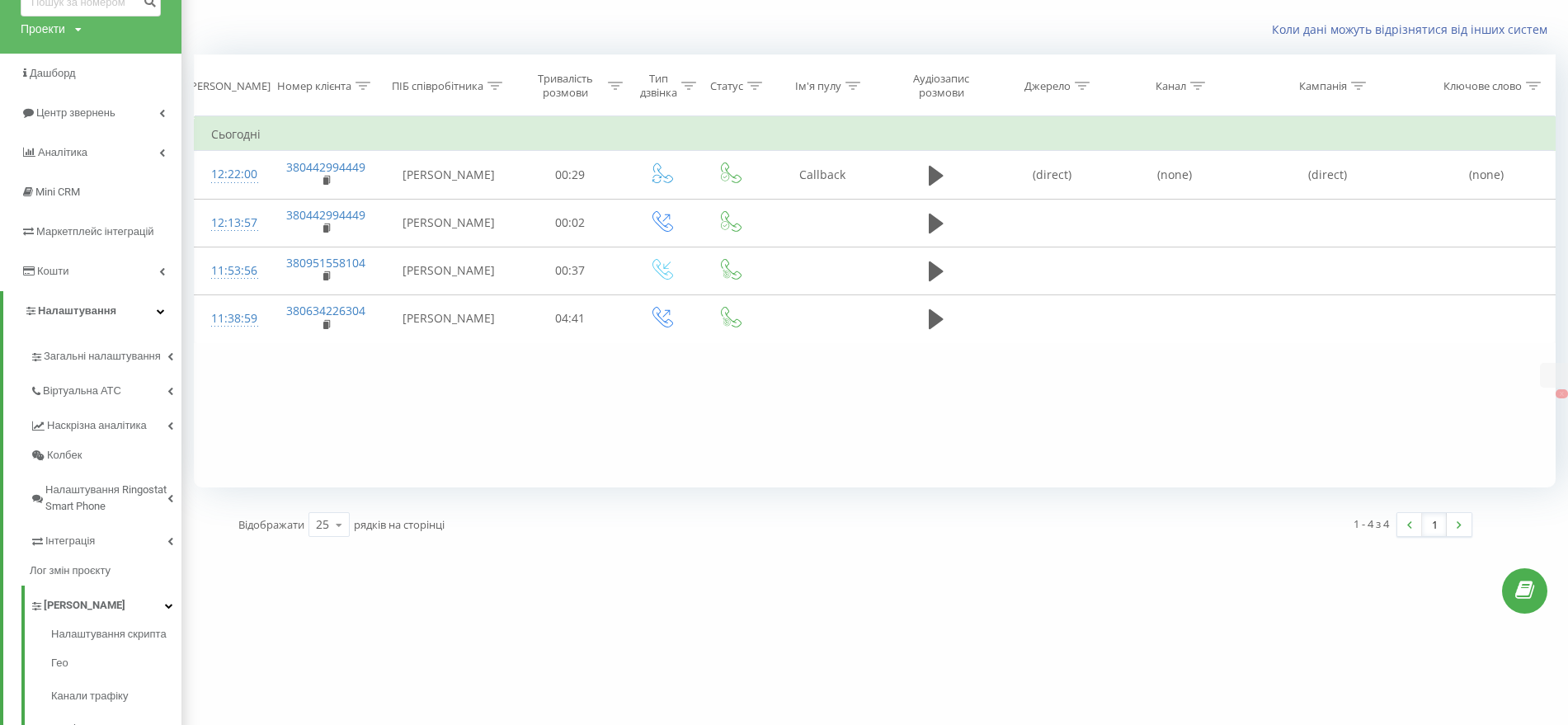
scroll to position [0, 0]
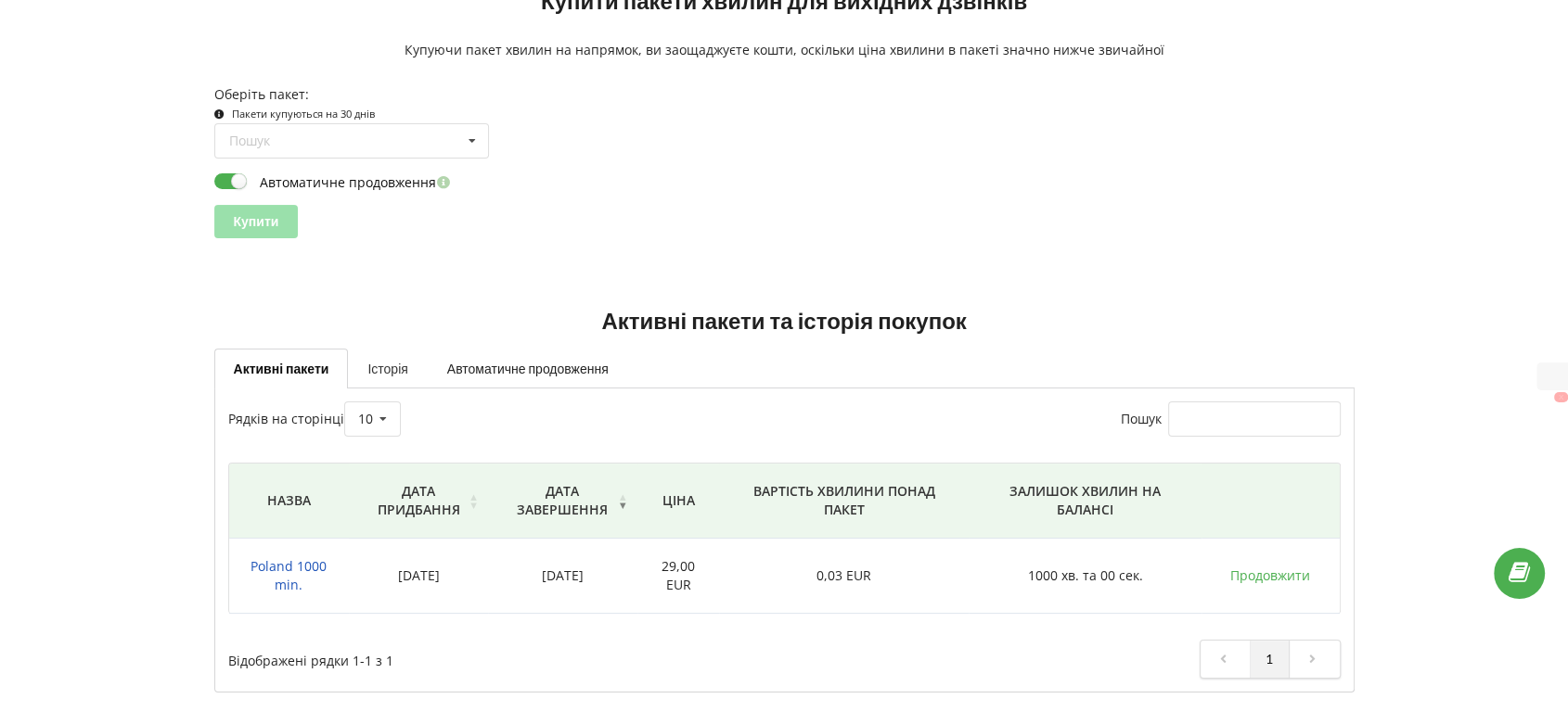
click at [388, 372] on link "Історія" at bounding box center [386, 368] width 79 height 39
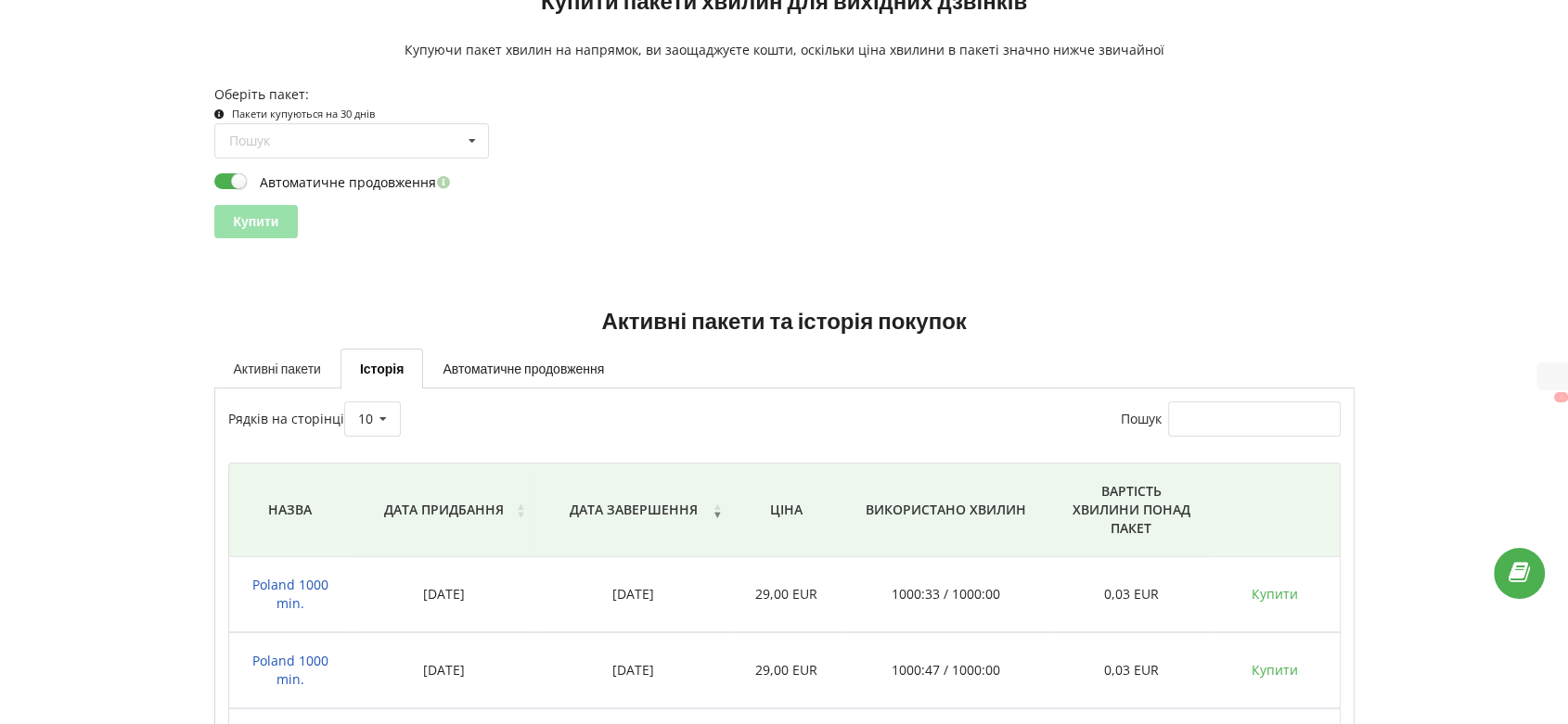
click at [269, 377] on link "Активні пакети" at bounding box center [278, 368] width 126 height 39
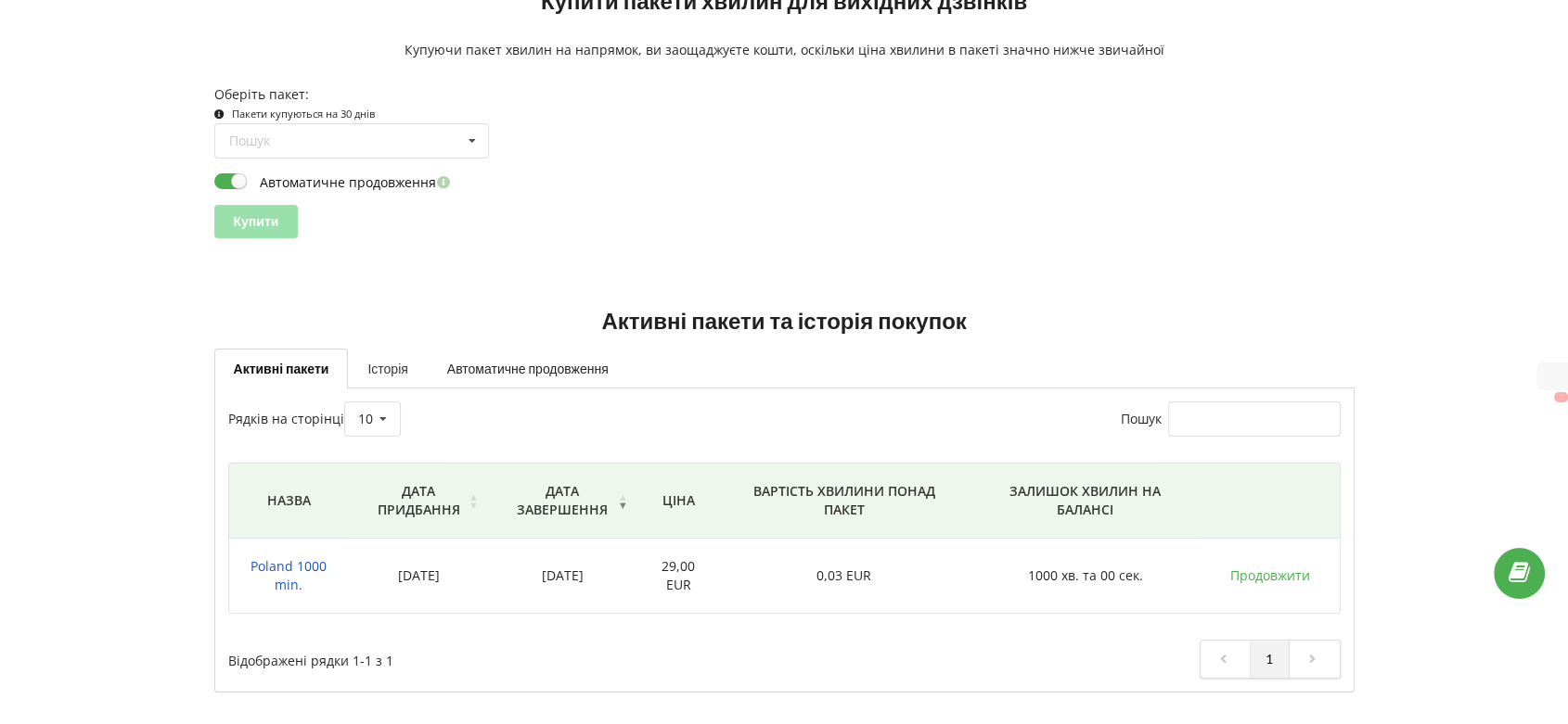
click at [401, 348] on link "Історія" at bounding box center [386, 368] width 79 height 39
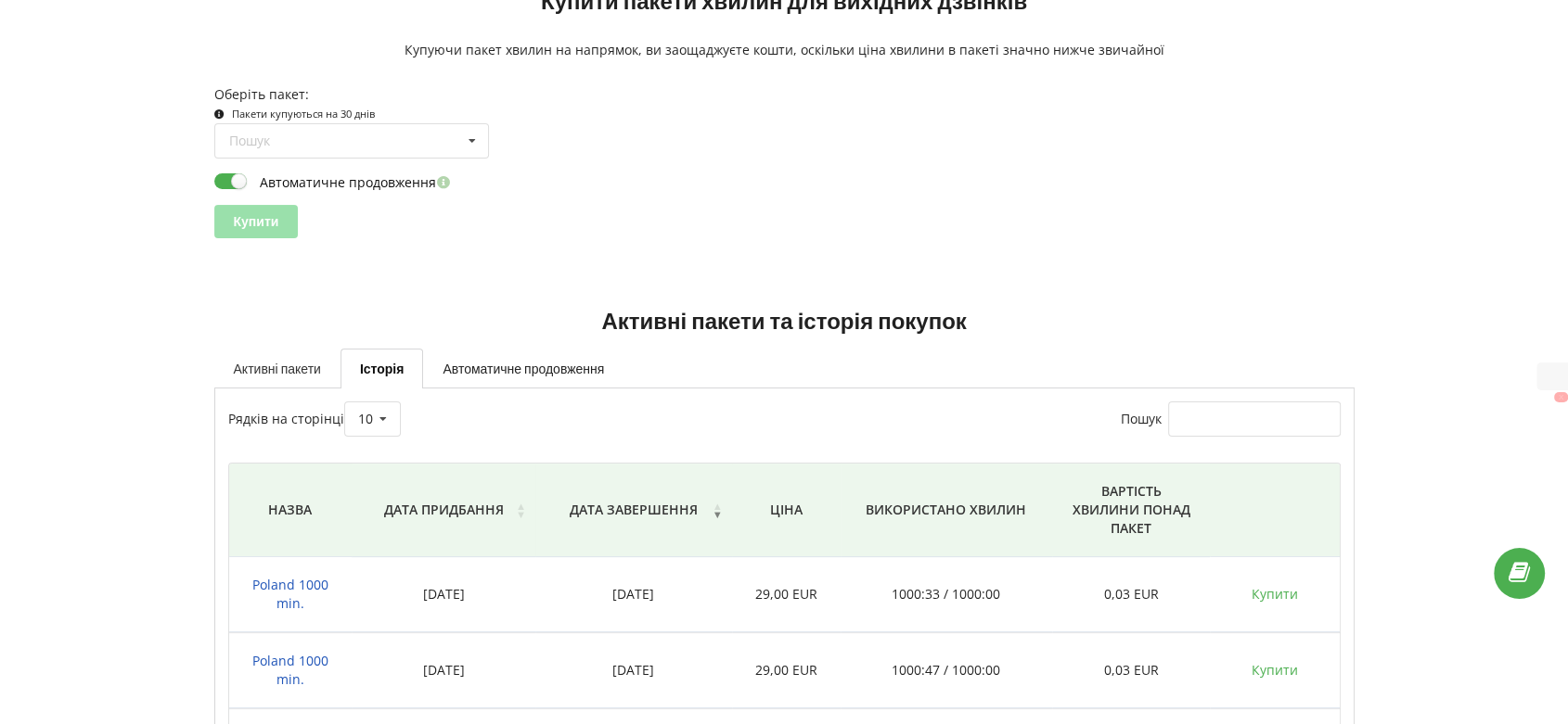
click at [300, 369] on link "Активні пакети" at bounding box center [278, 368] width 126 height 39
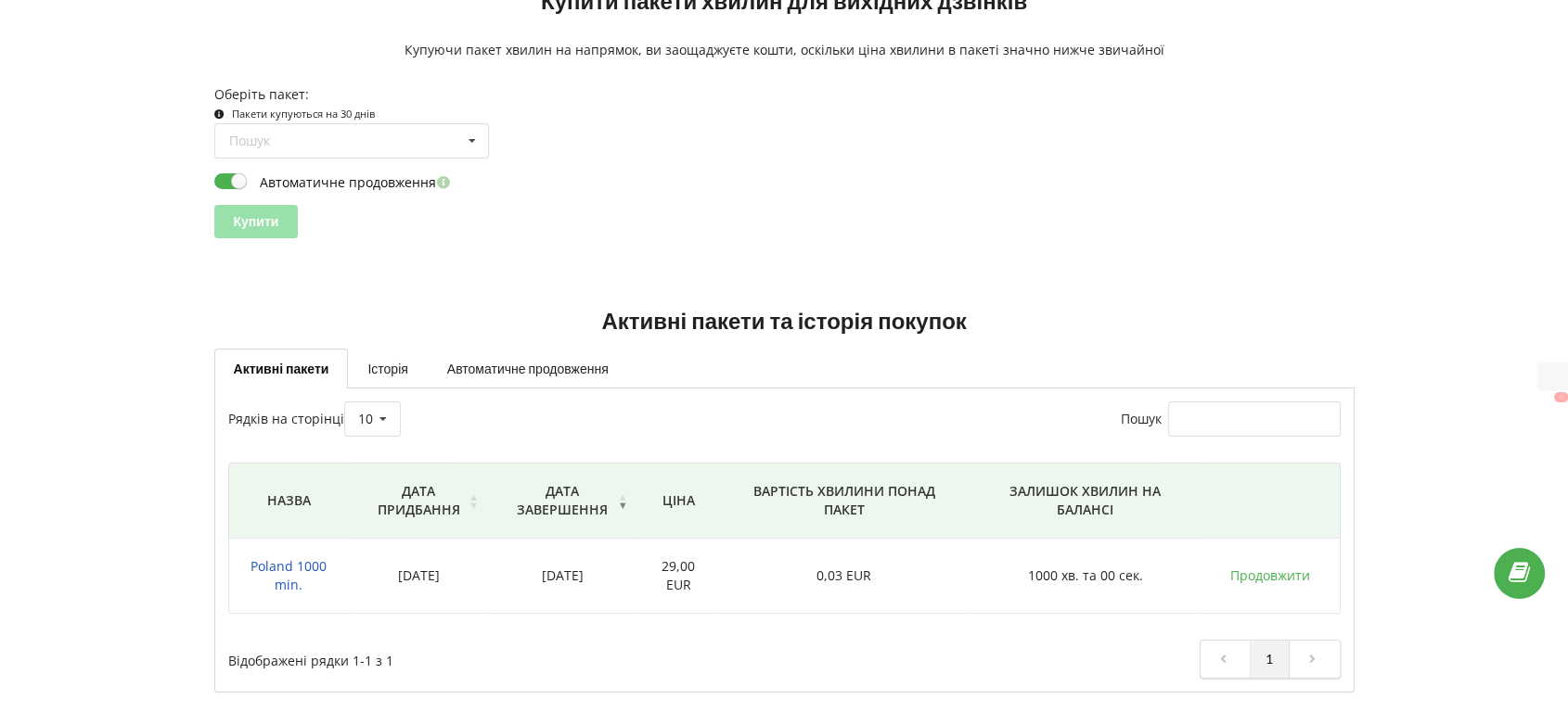
click at [296, 563] on span "Poland 1000 min." at bounding box center [288, 575] width 76 height 36
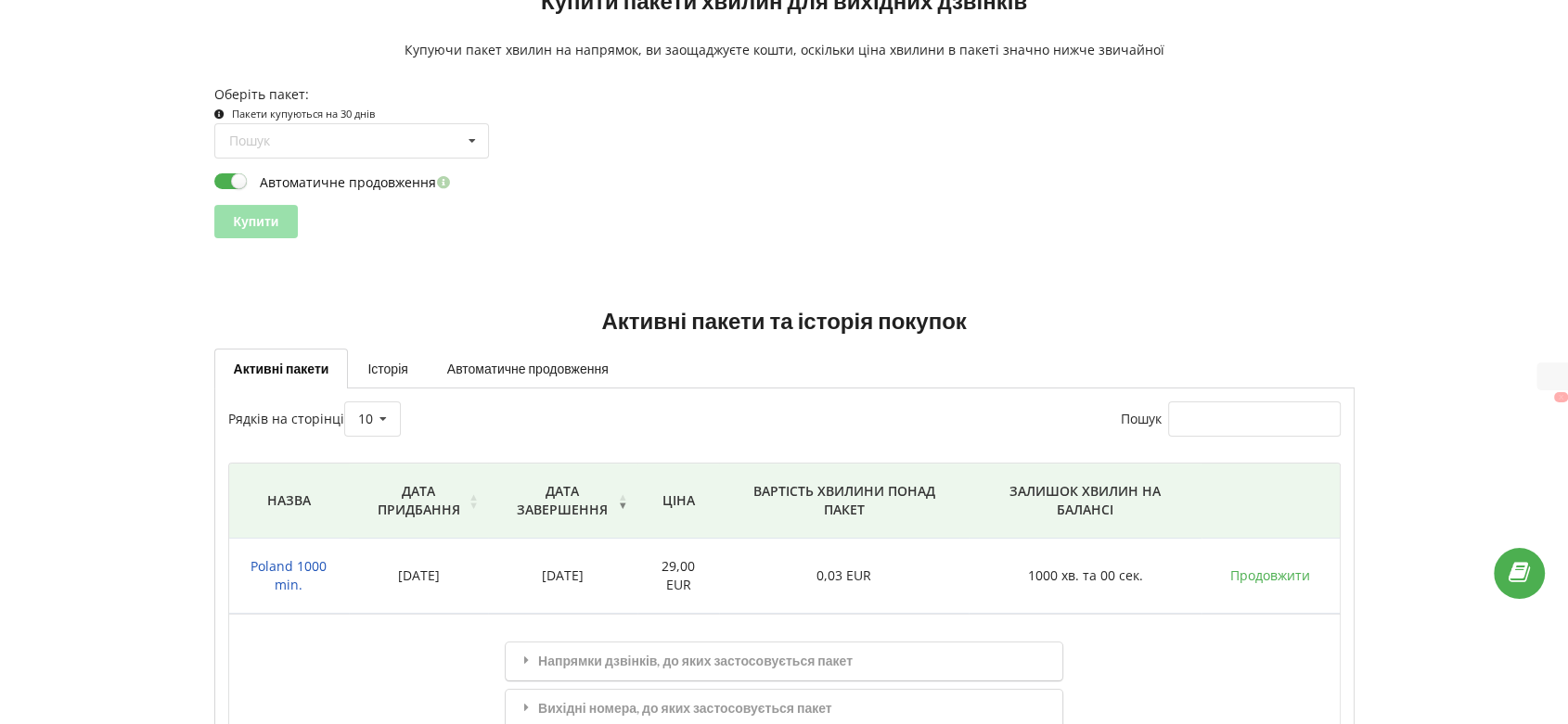
scroll to position [315, 0]
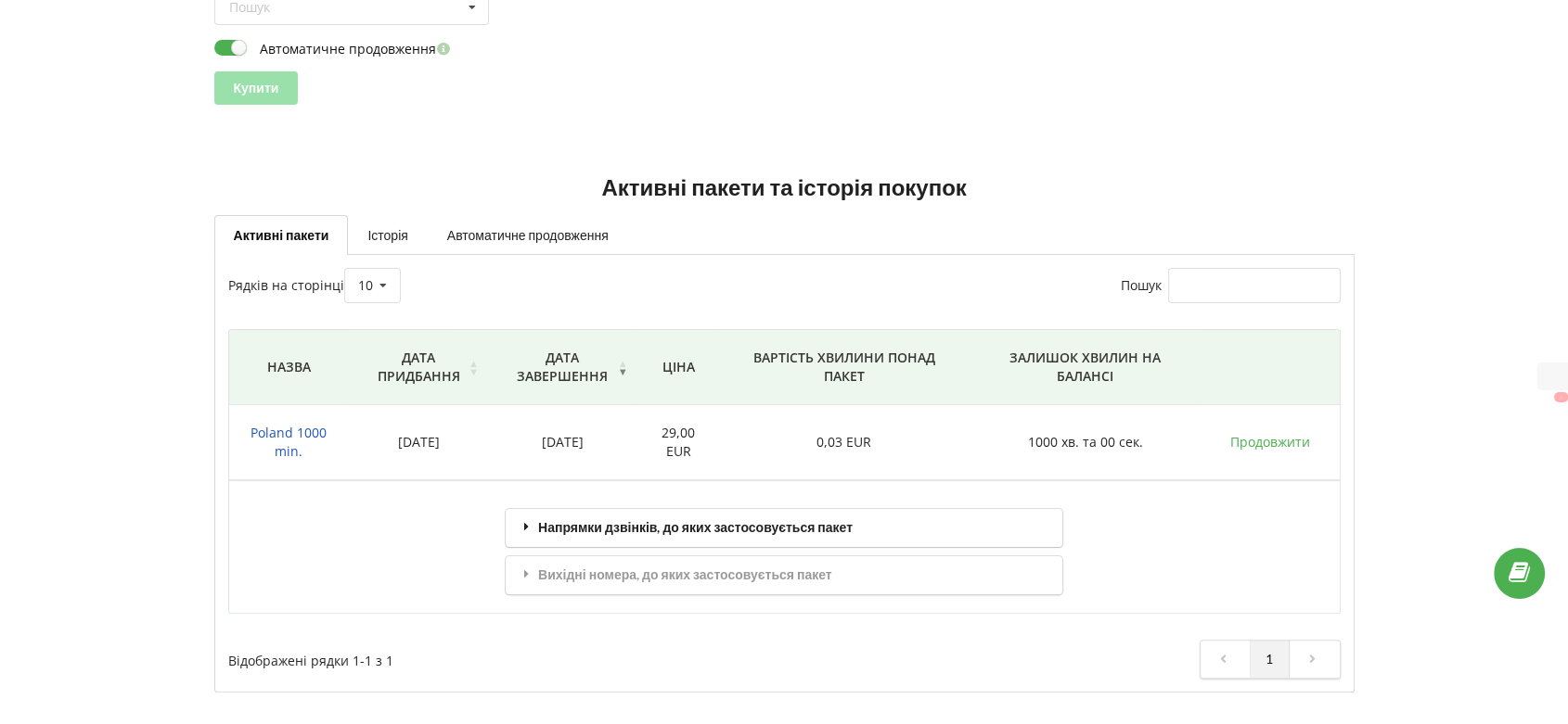
click at [693, 526] on div "Напрямки дзвінків, до яких застосовується пакет" at bounding box center [784, 528] width 556 height 38
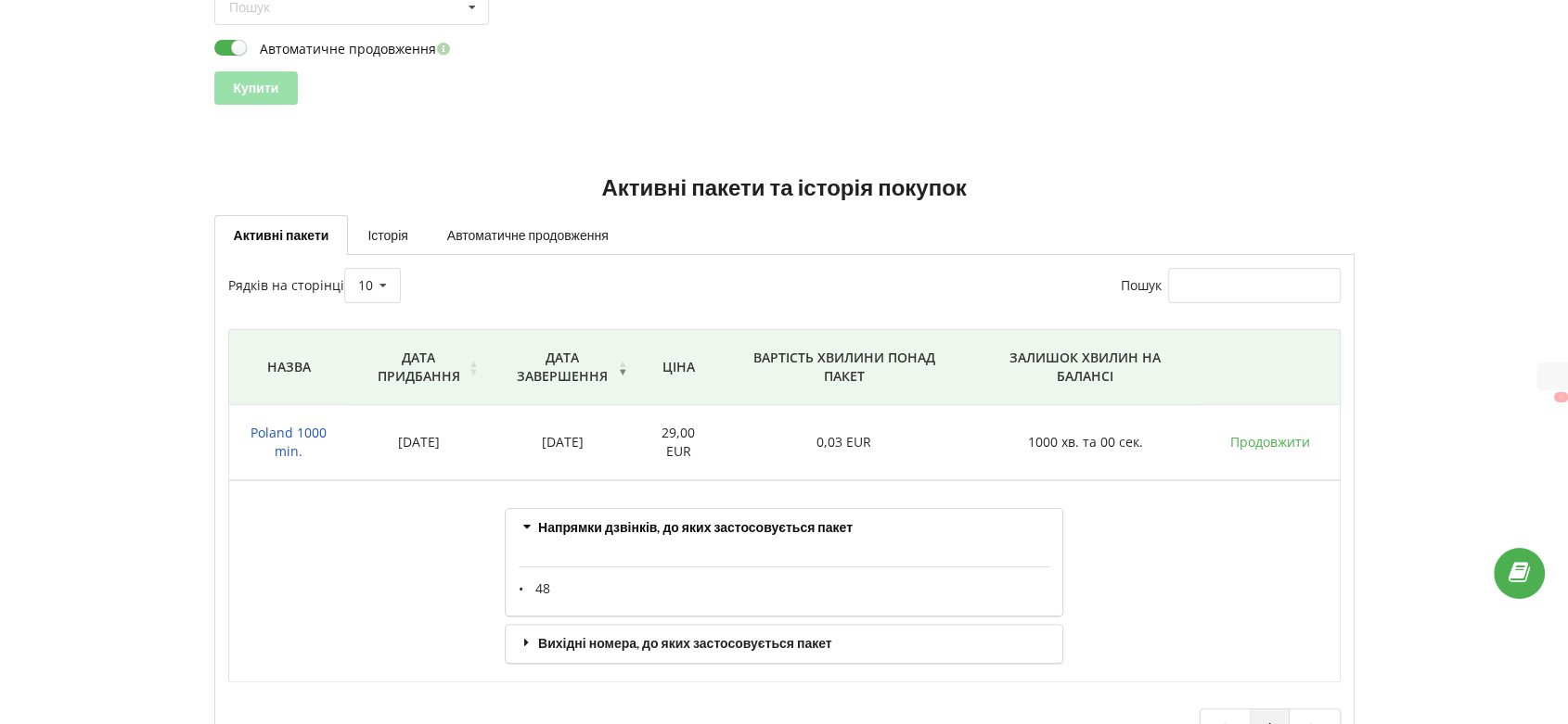
click at [615, 650] on div "Вихідні номера, до яких застосовується пакет" at bounding box center [784, 643] width 556 height 38
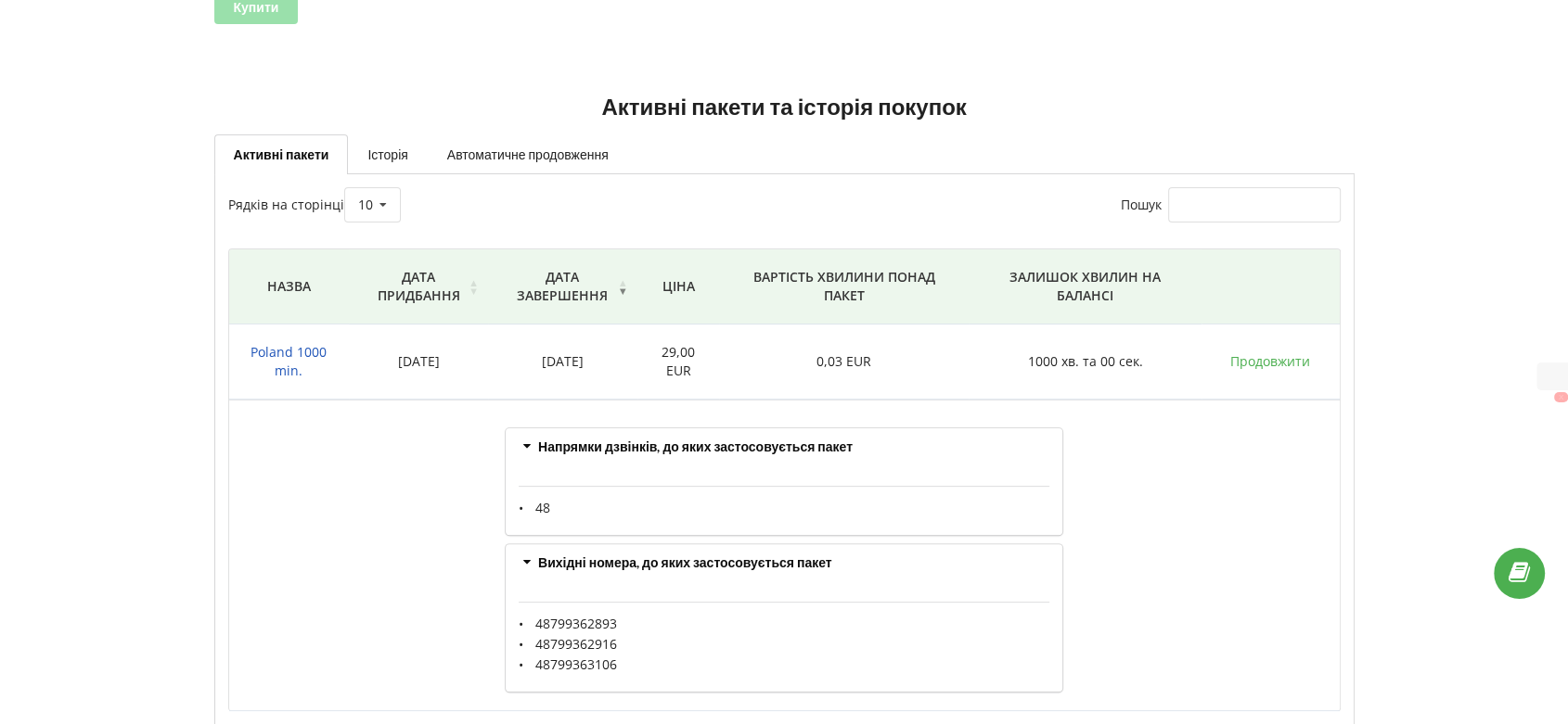
scroll to position [492, 0]
